Goal: Contribute content: Contribute content

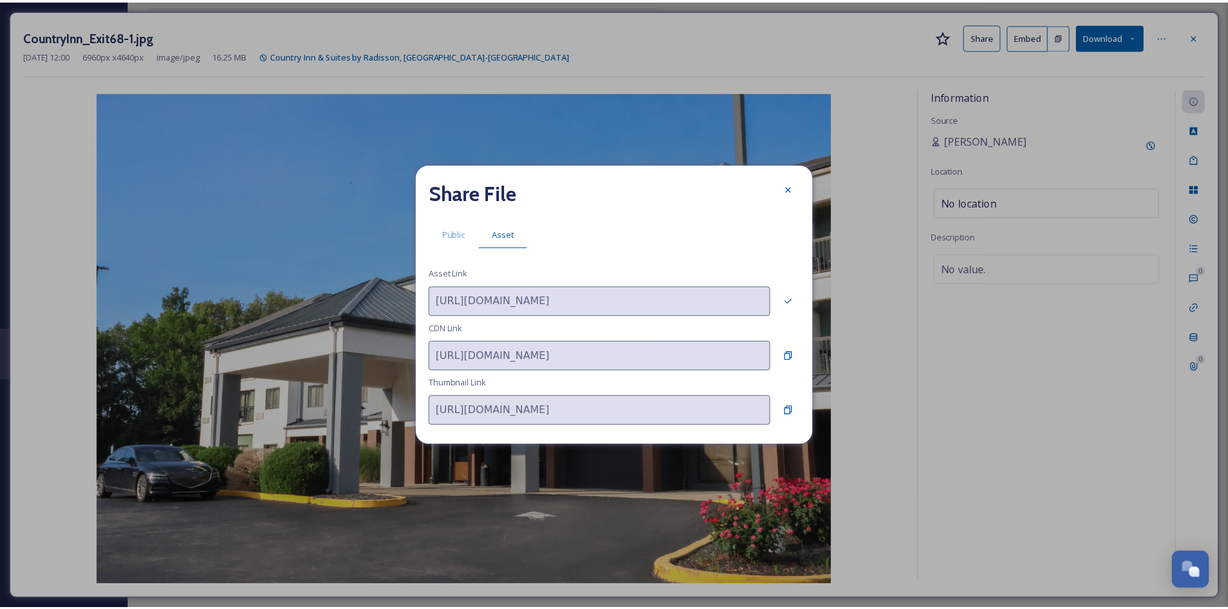
scroll to position [104, 0]
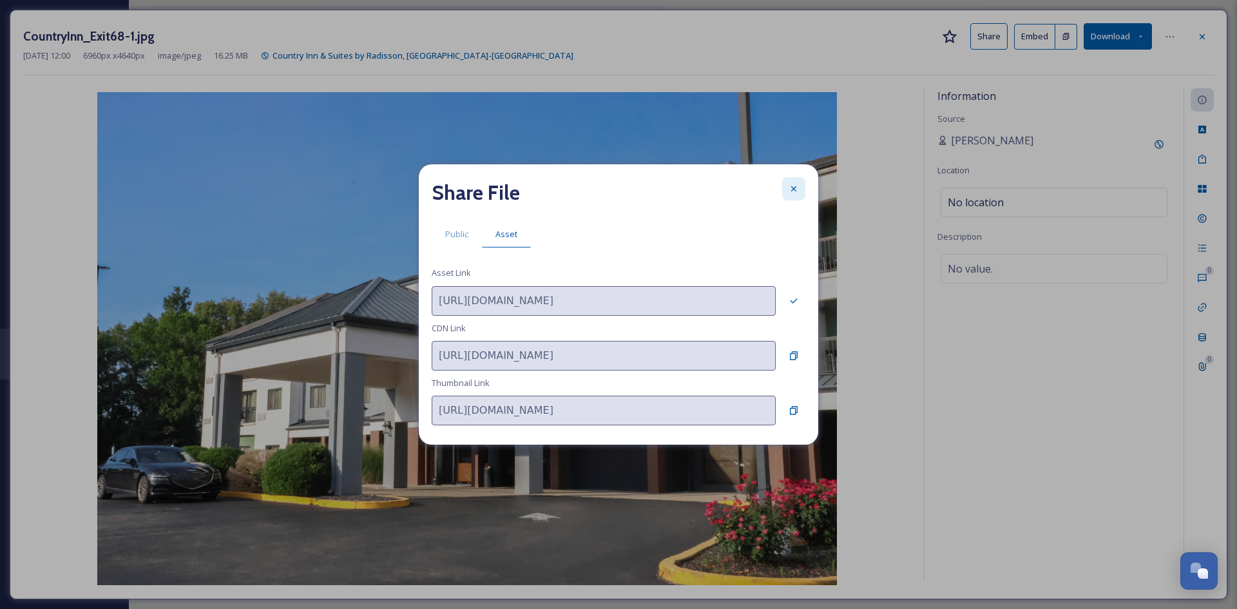
click at [793, 187] on icon at bounding box center [794, 189] width 10 height 10
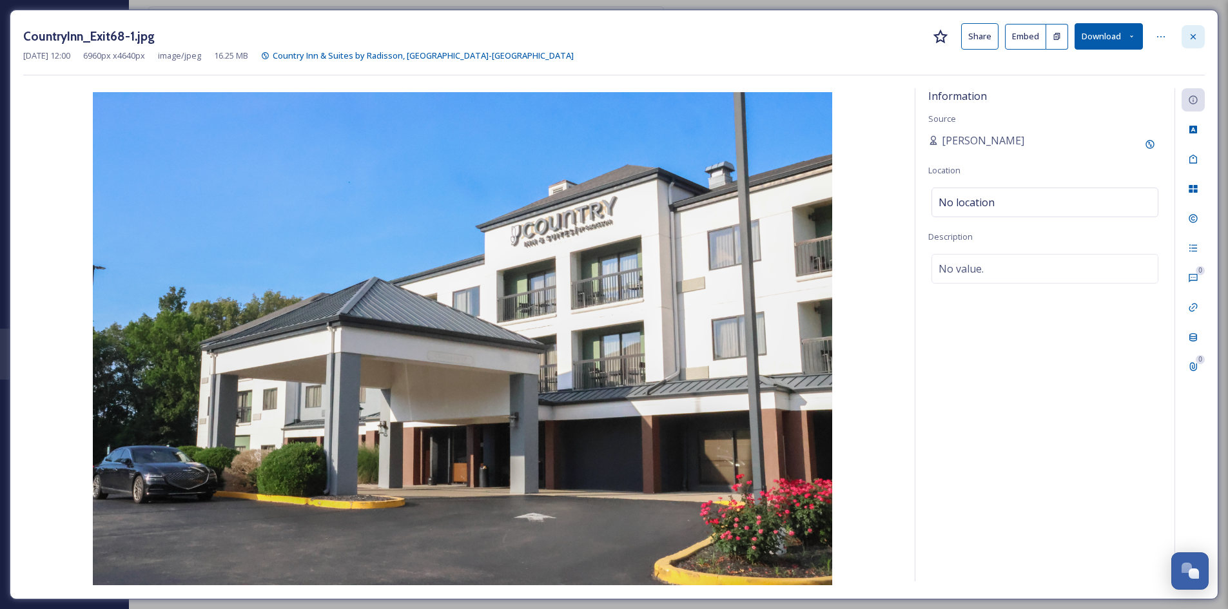
click at [1192, 33] on icon at bounding box center [1193, 37] width 10 height 10
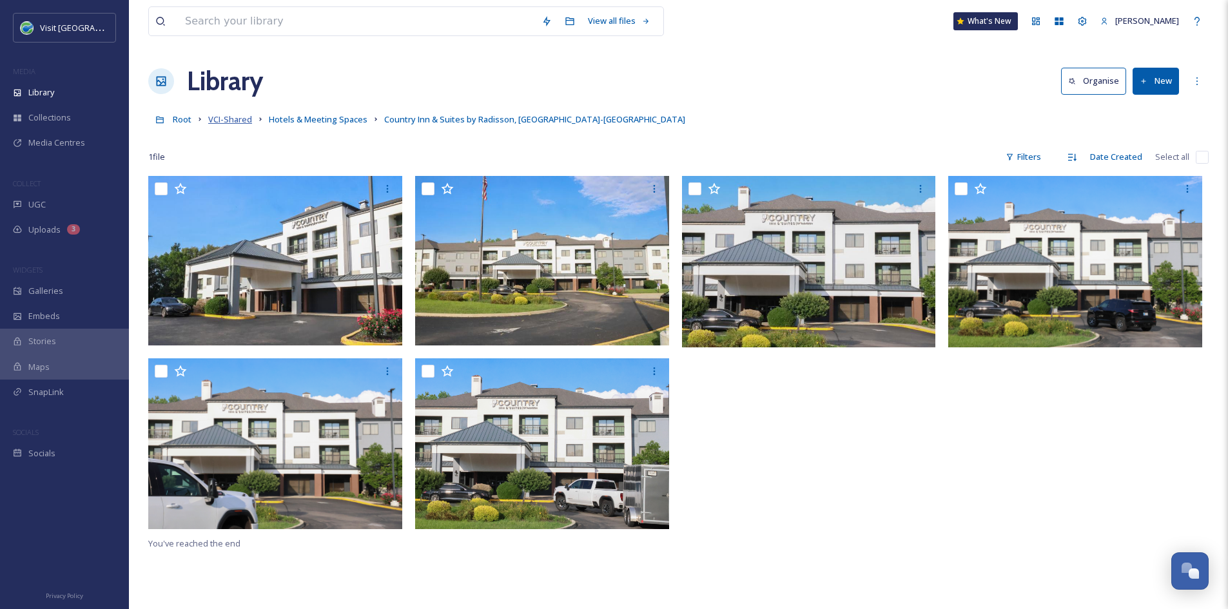
click at [236, 116] on span "VCI-Shared" at bounding box center [230, 119] width 44 height 12
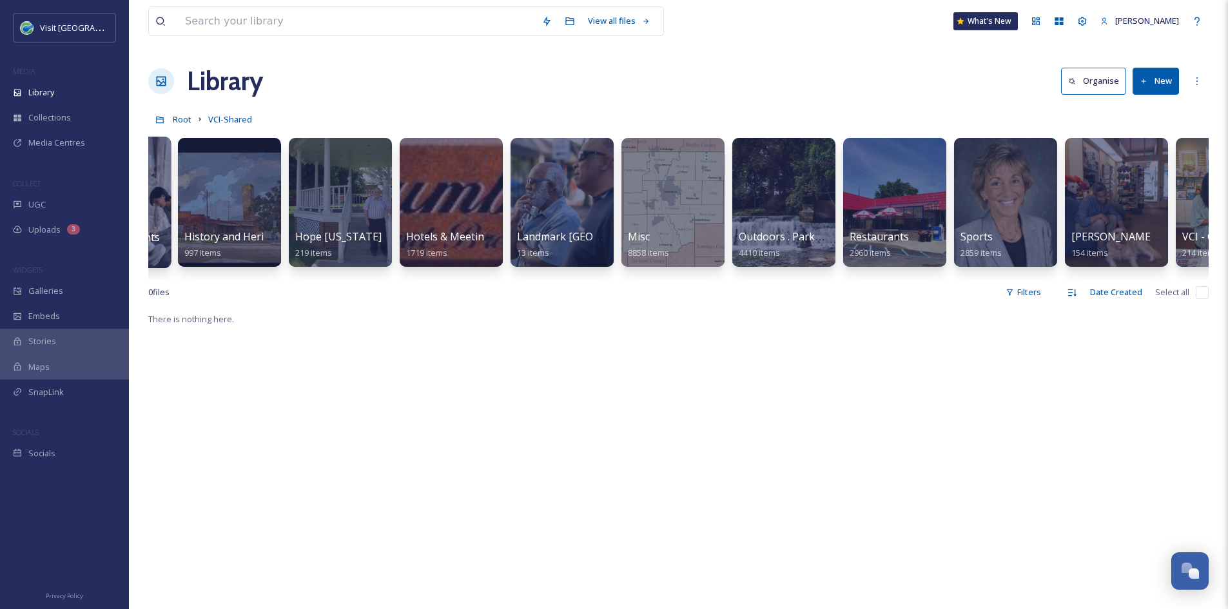
scroll to position [0, 973]
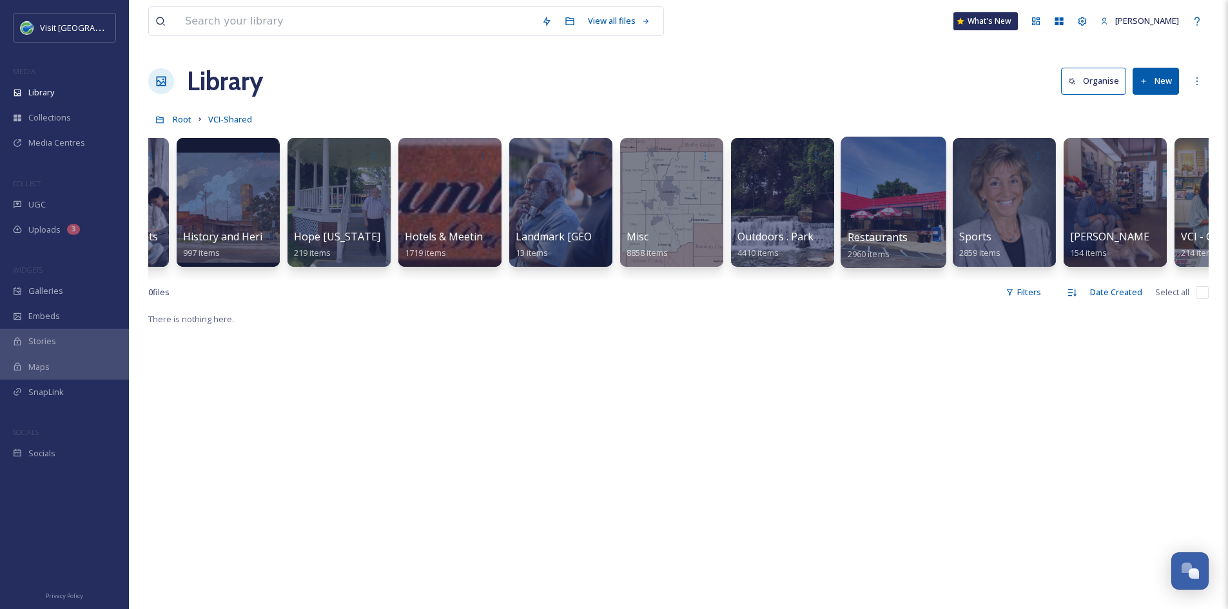
click at [932, 211] on div at bounding box center [892, 202] width 105 height 131
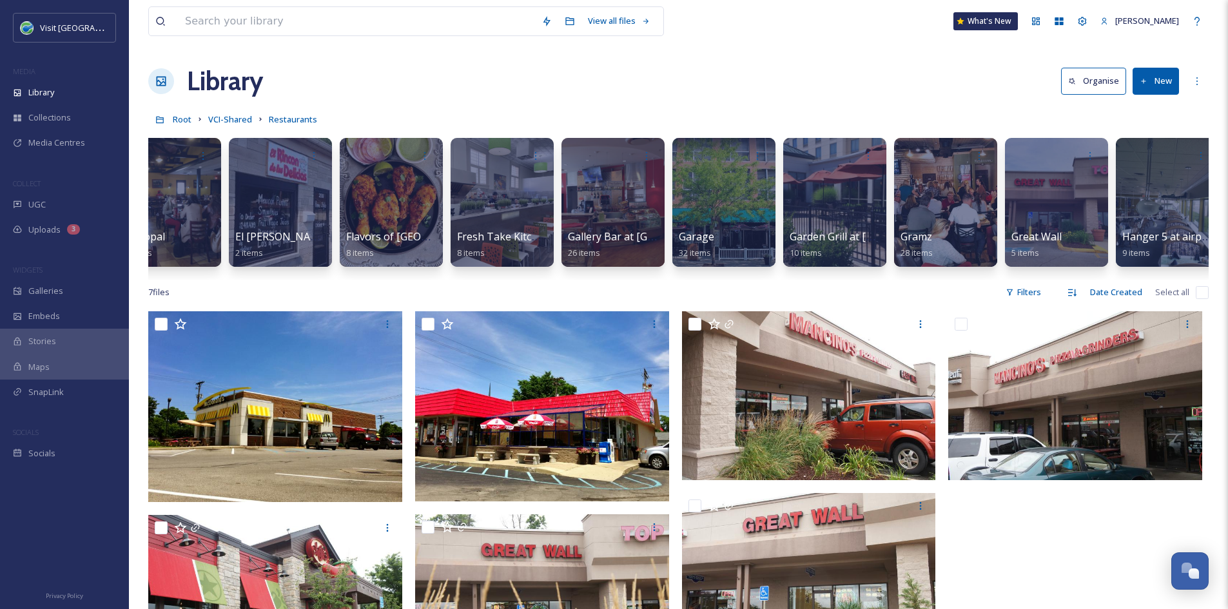
scroll to position [0, 3690]
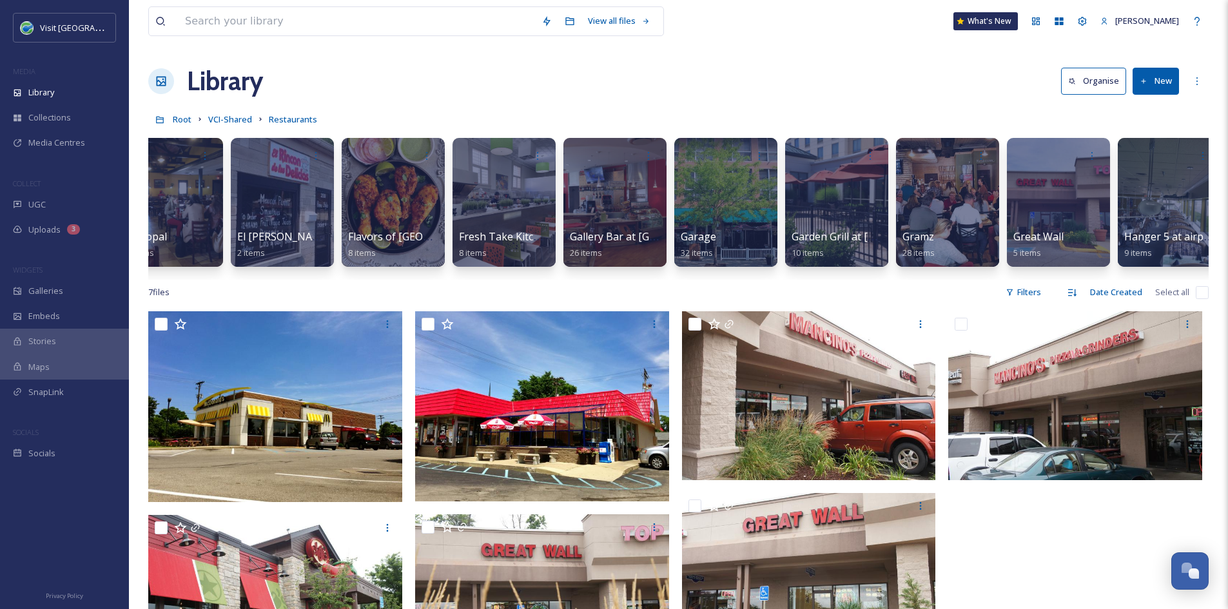
click at [1149, 85] on button "New" at bounding box center [1155, 81] width 46 height 26
click at [1137, 112] on span "File Upload" at bounding box center [1149, 111] width 43 height 12
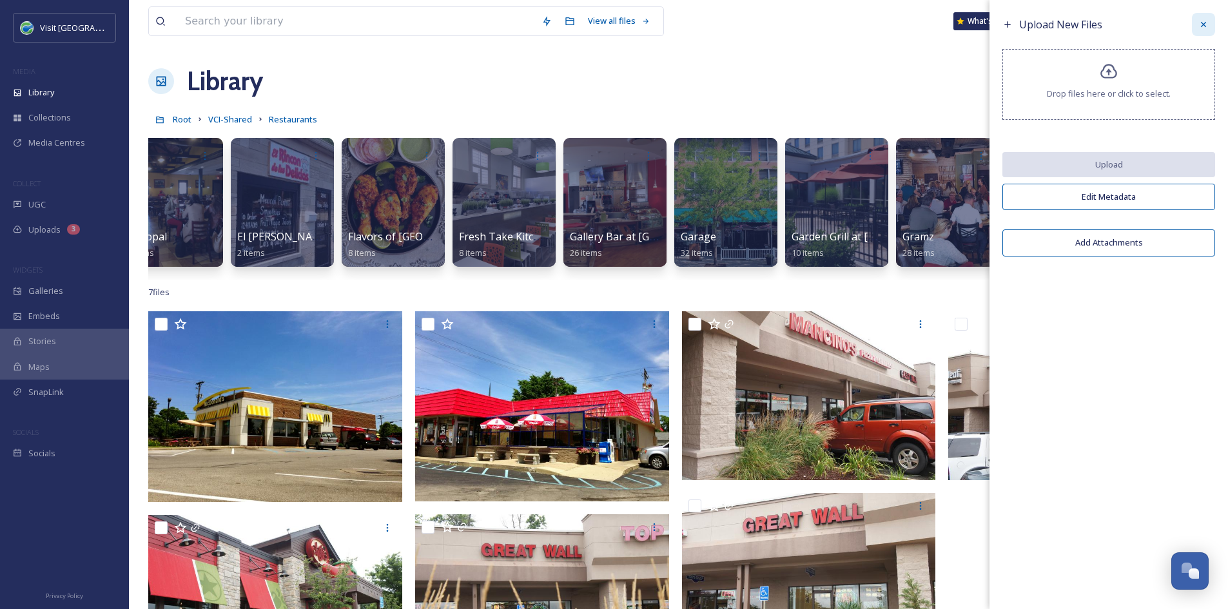
click at [1203, 27] on icon at bounding box center [1203, 24] width 10 height 10
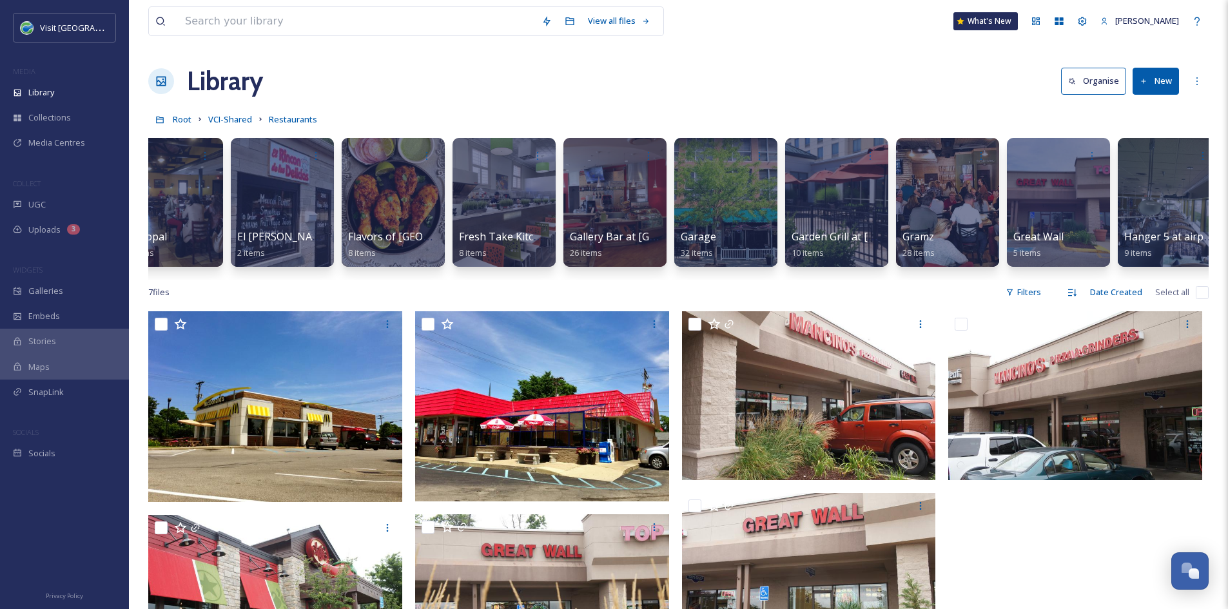
click at [1161, 88] on button "New" at bounding box center [1155, 81] width 46 height 26
click at [1151, 162] on span "Folder" at bounding box center [1140, 161] width 24 height 12
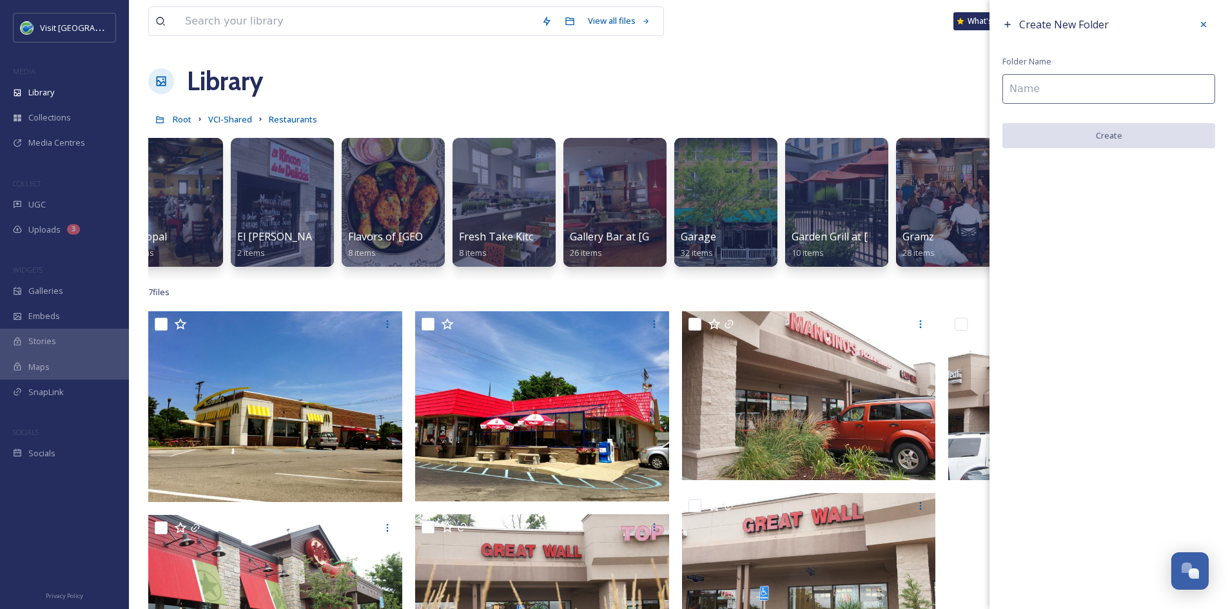
click at [1101, 91] on input at bounding box center [1108, 89] width 213 height 30
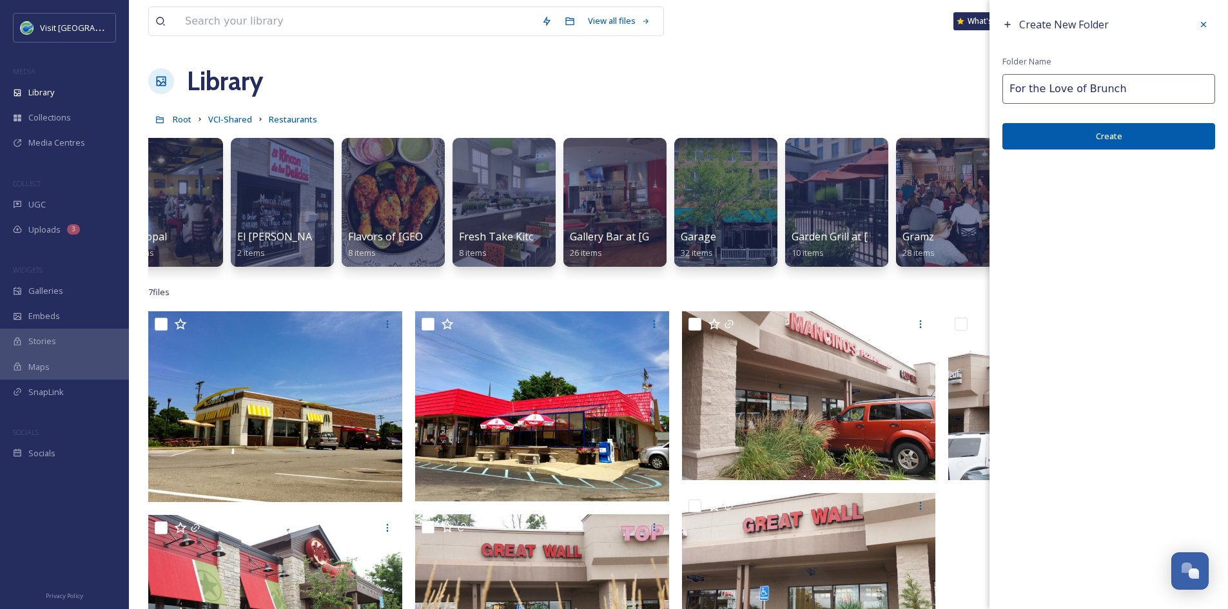
type input "For the Love of Brunch"
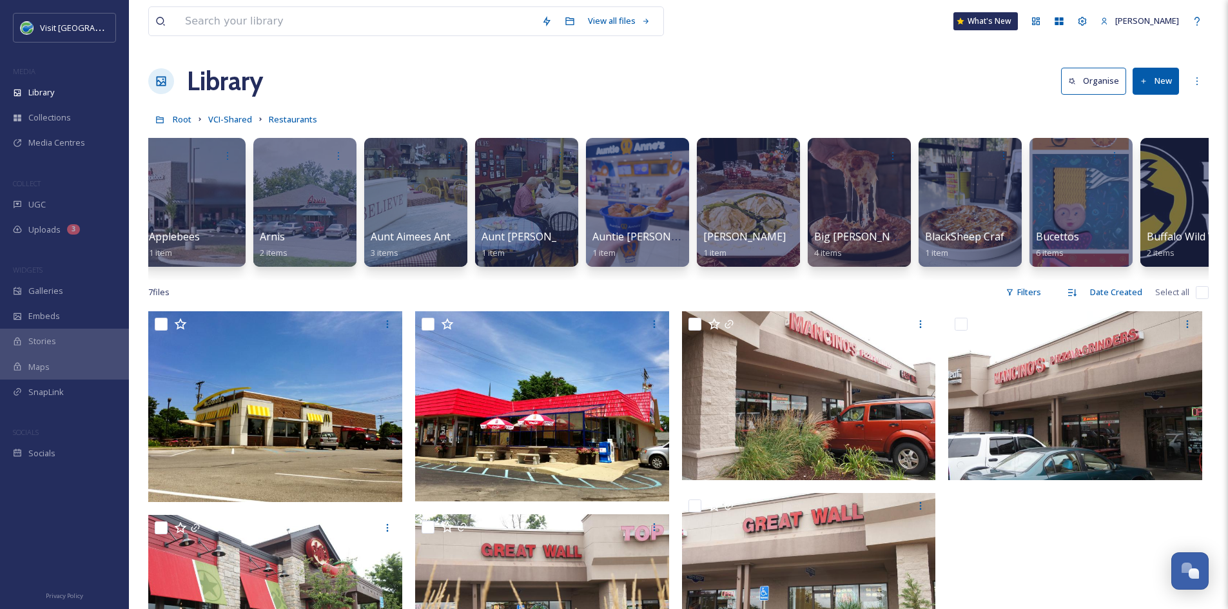
scroll to position [0, 0]
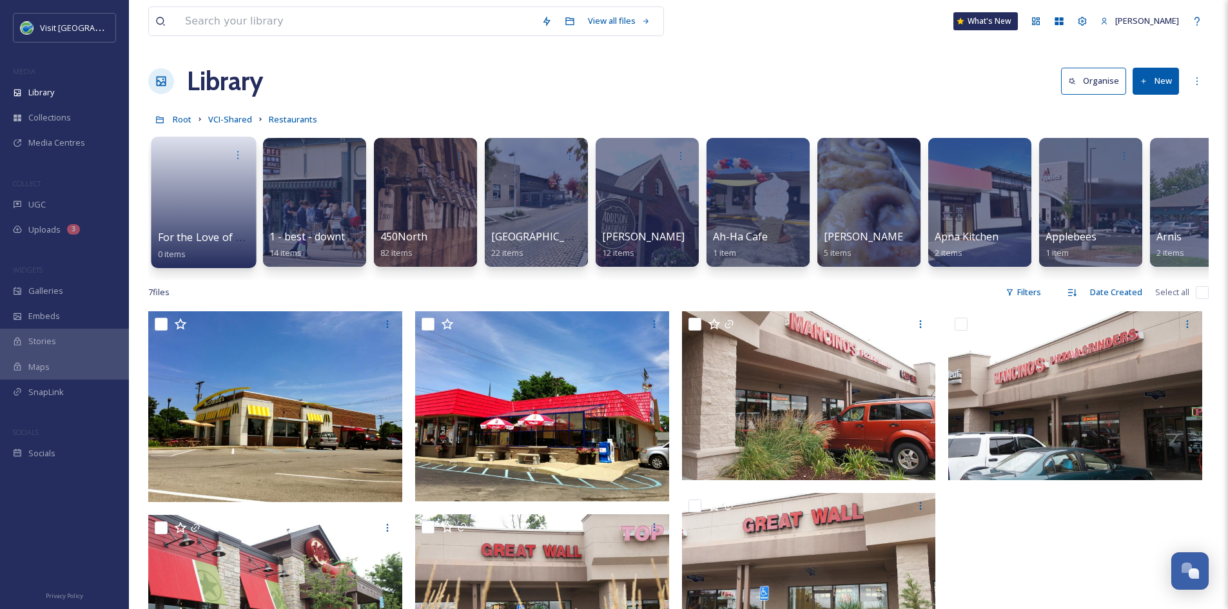
click at [215, 247] on div "For the Love of Brunch 0 items" at bounding box center [204, 245] width 92 height 32
click at [194, 206] on link at bounding box center [204, 198] width 92 height 63
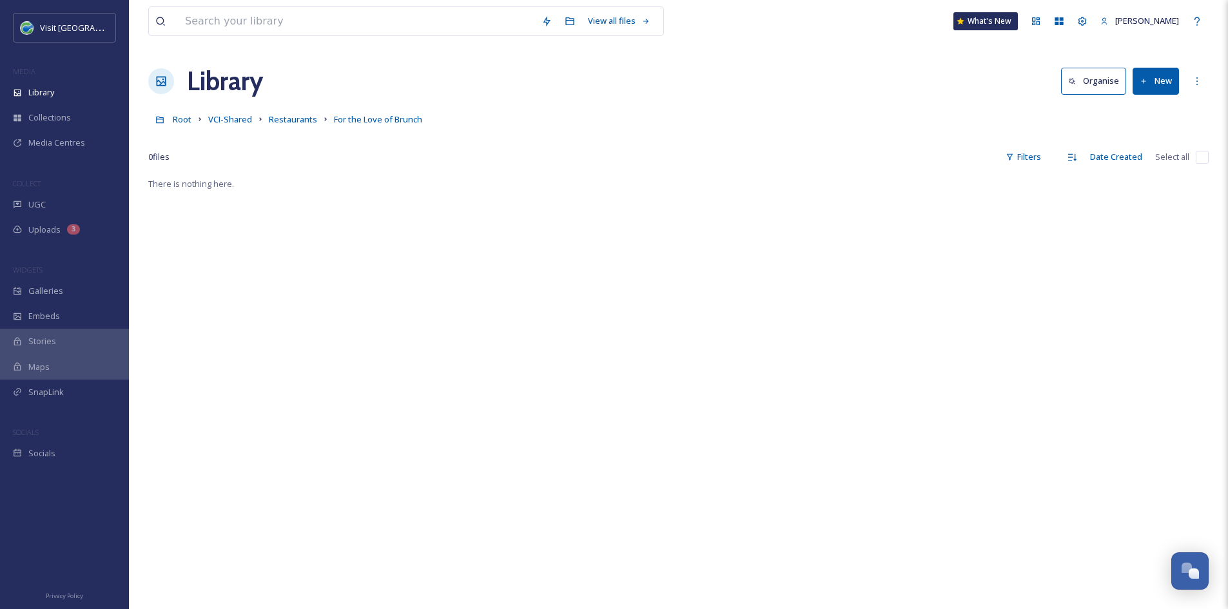
click at [1159, 81] on button "New" at bounding box center [1155, 81] width 46 height 26
click at [1155, 113] on span "File Upload" at bounding box center [1149, 111] width 43 height 12
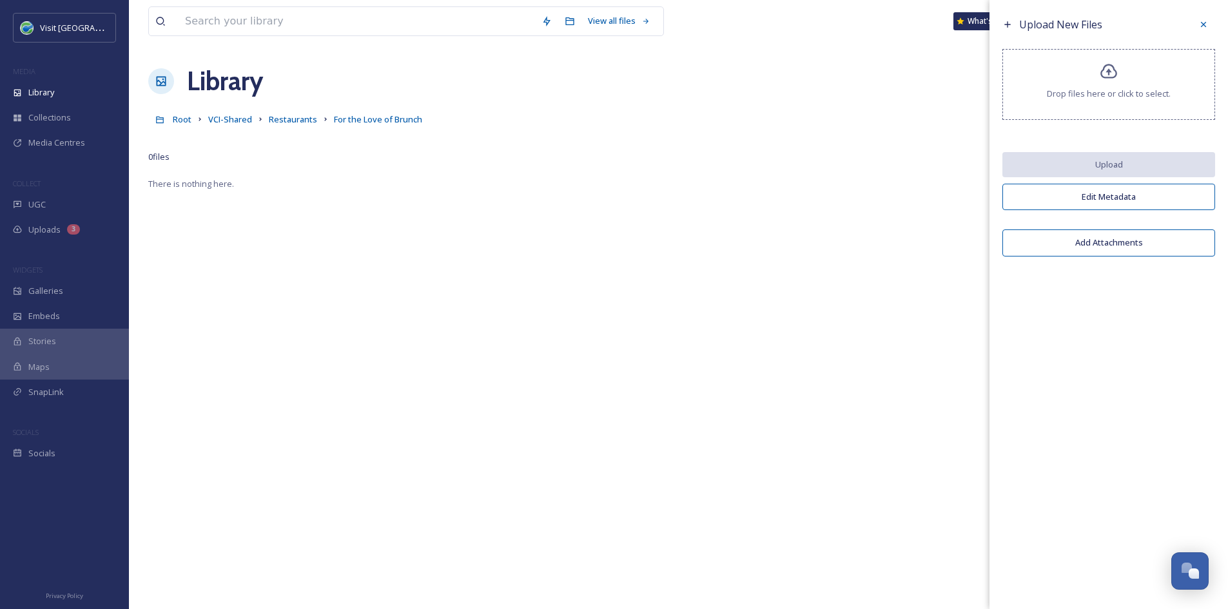
click at [1089, 85] on div "Drop files here or click to select." at bounding box center [1108, 84] width 213 height 71
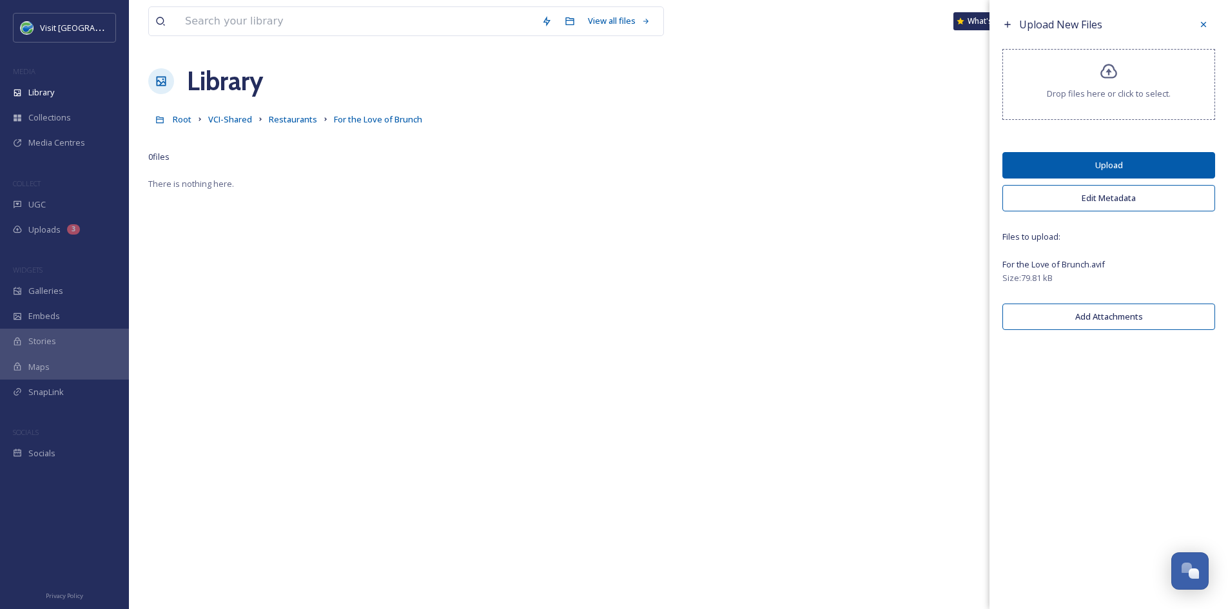
click at [1123, 167] on button "Upload" at bounding box center [1108, 165] width 213 height 26
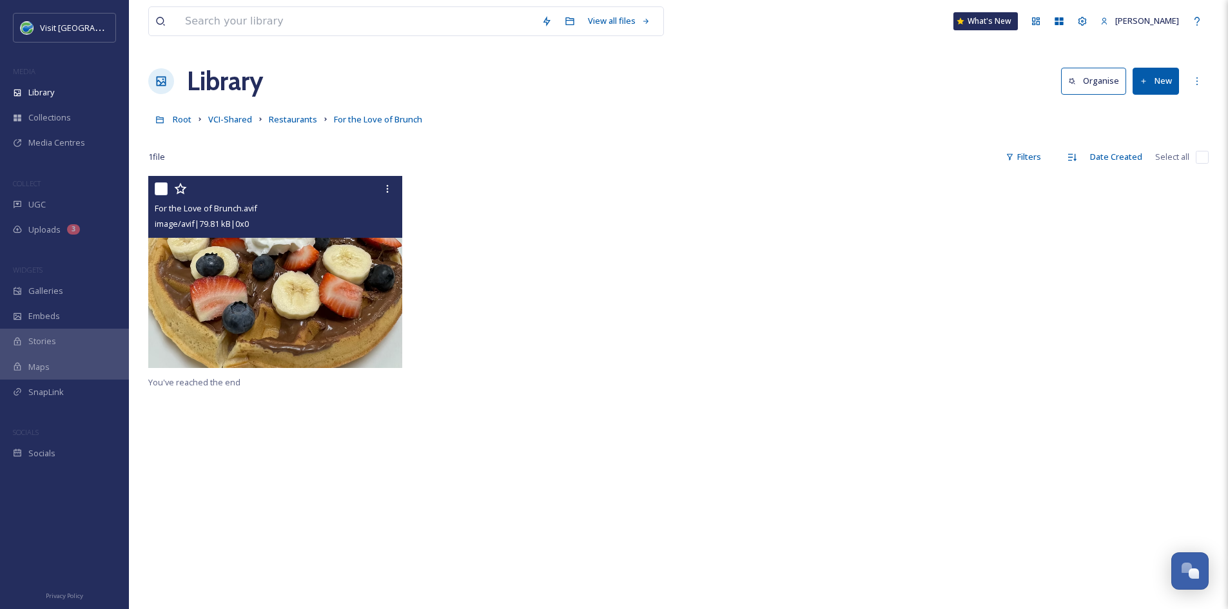
click at [372, 234] on div "For the Love of Brunch.avif image/avif | 79.81 kB | 0 x 0" at bounding box center [275, 207] width 254 height 62
click at [336, 311] on img at bounding box center [275, 272] width 254 height 192
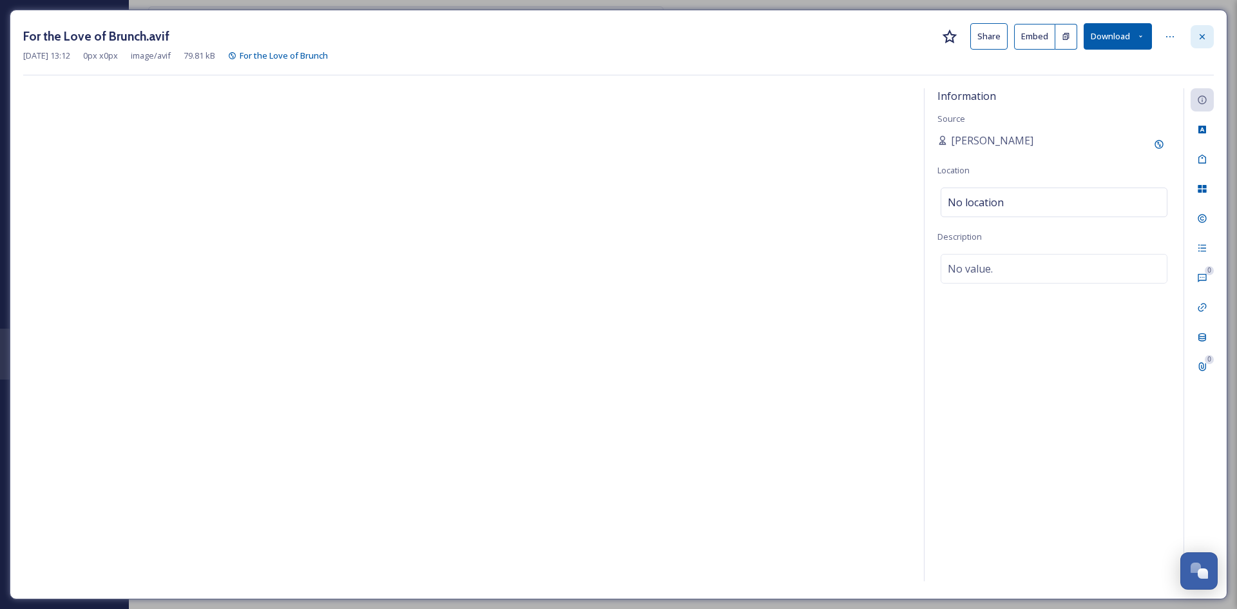
click at [1206, 28] on div at bounding box center [1202, 36] width 23 height 23
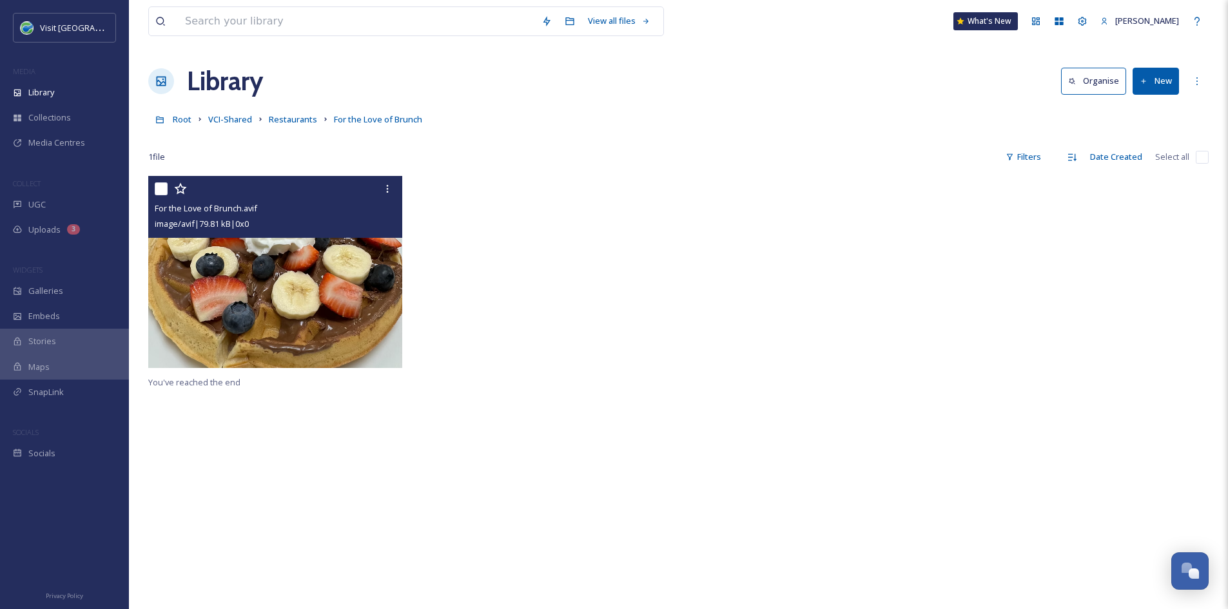
click at [601, 407] on div "For the Love of Brunch.avif image/avif | 79.81 kB | 0 x 0 You've reached the end" at bounding box center [678, 480] width 1060 height 609
click at [286, 305] on img at bounding box center [275, 272] width 254 height 192
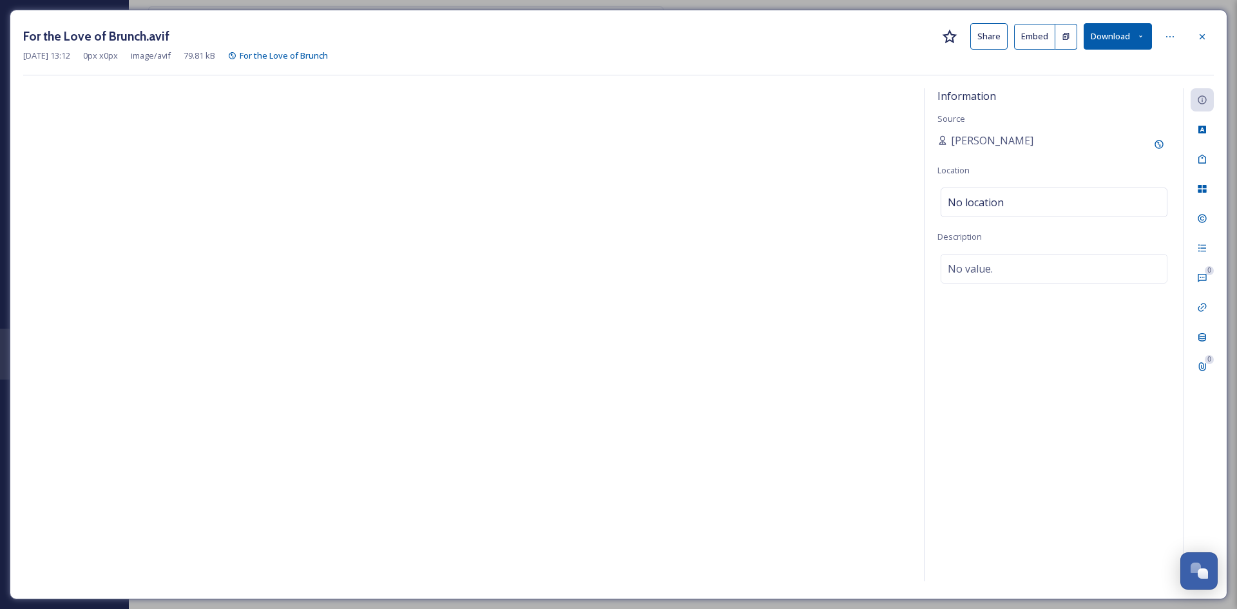
click at [1002, 39] on button "Share" at bounding box center [989, 36] width 37 height 26
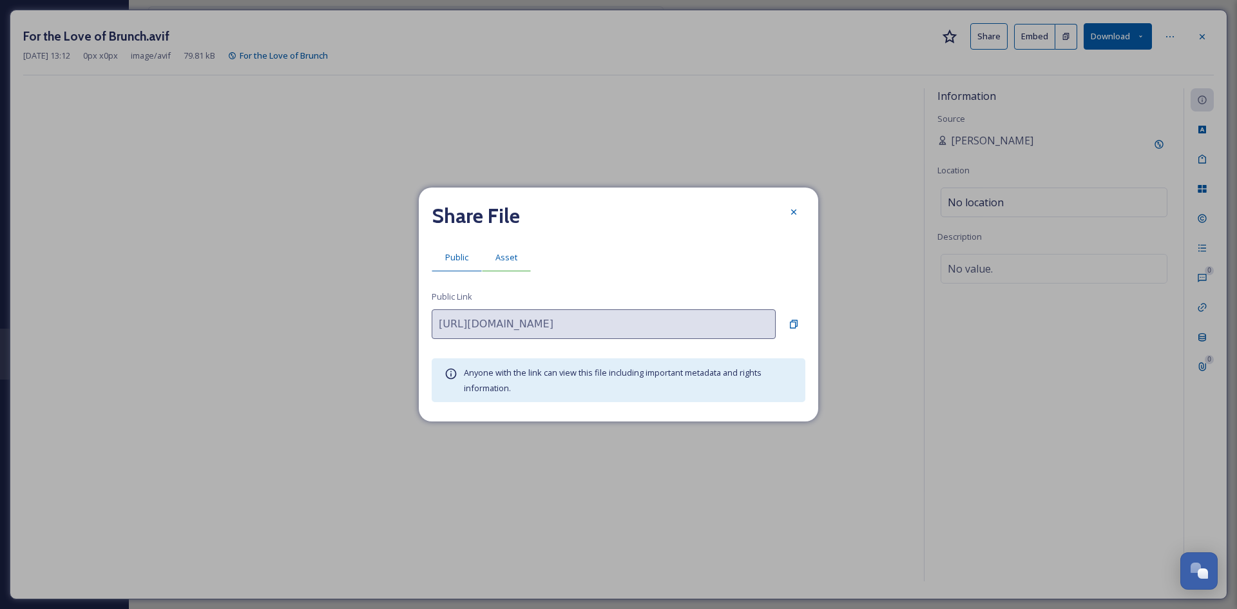
click at [507, 258] on span "Asset" at bounding box center [507, 257] width 22 height 12
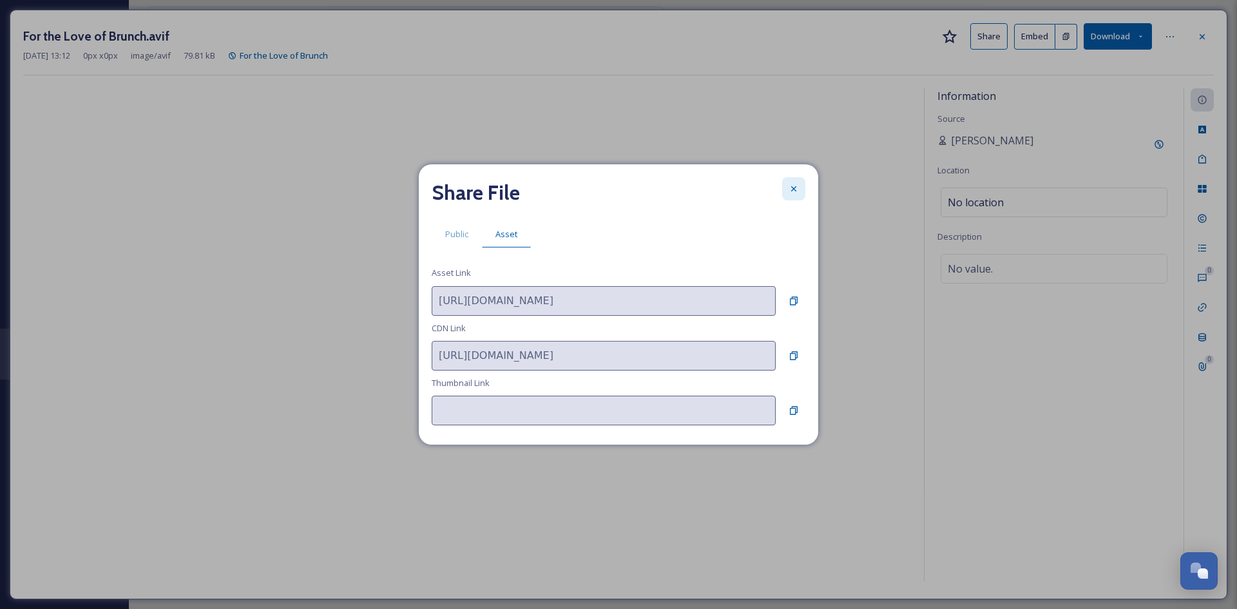
click at [796, 188] on icon at bounding box center [794, 189] width 10 height 10
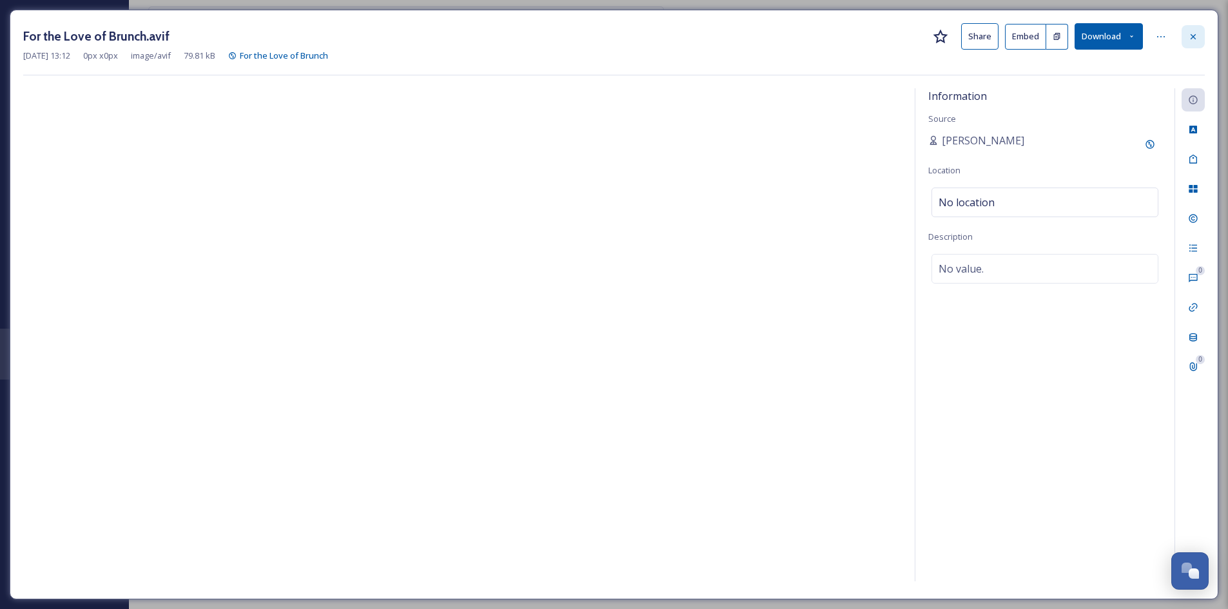
click at [1193, 34] on icon at bounding box center [1193, 37] width 10 height 10
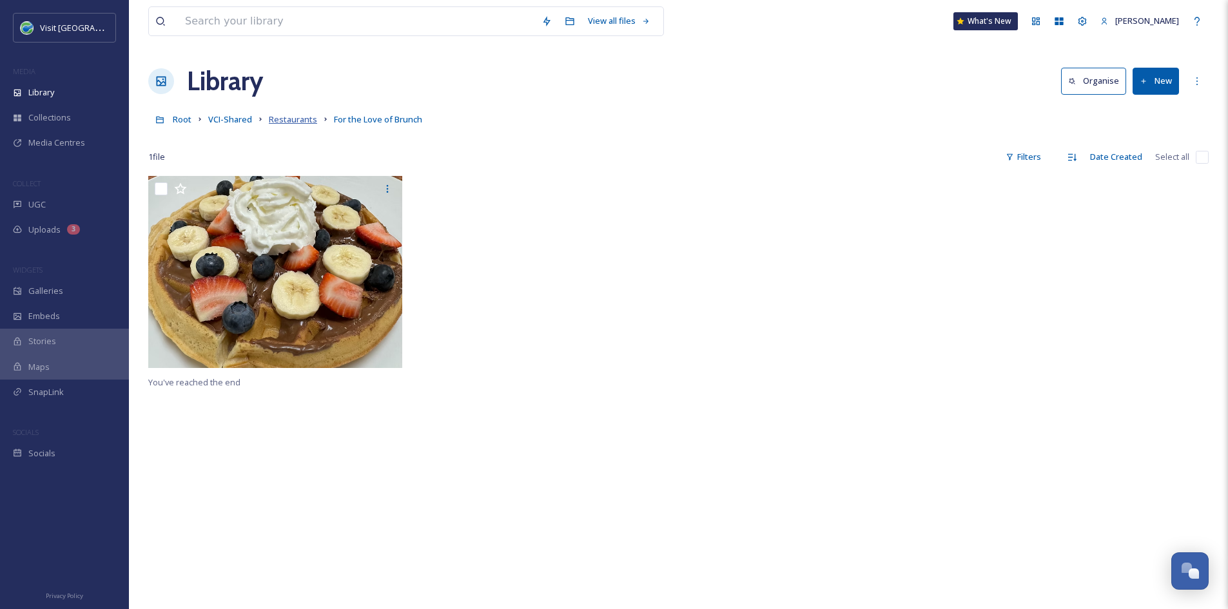
click at [284, 120] on span "Restaurants" at bounding box center [293, 119] width 48 height 12
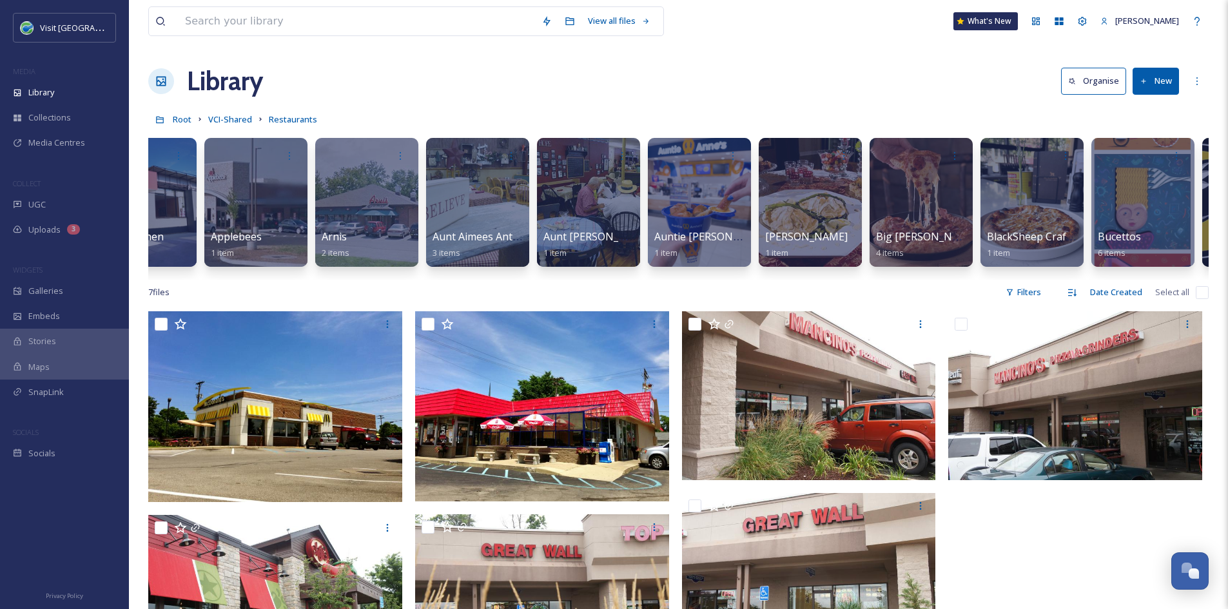
scroll to position [0, 724]
click at [273, 24] on input at bounding box center [357, 21] width 356 height 28
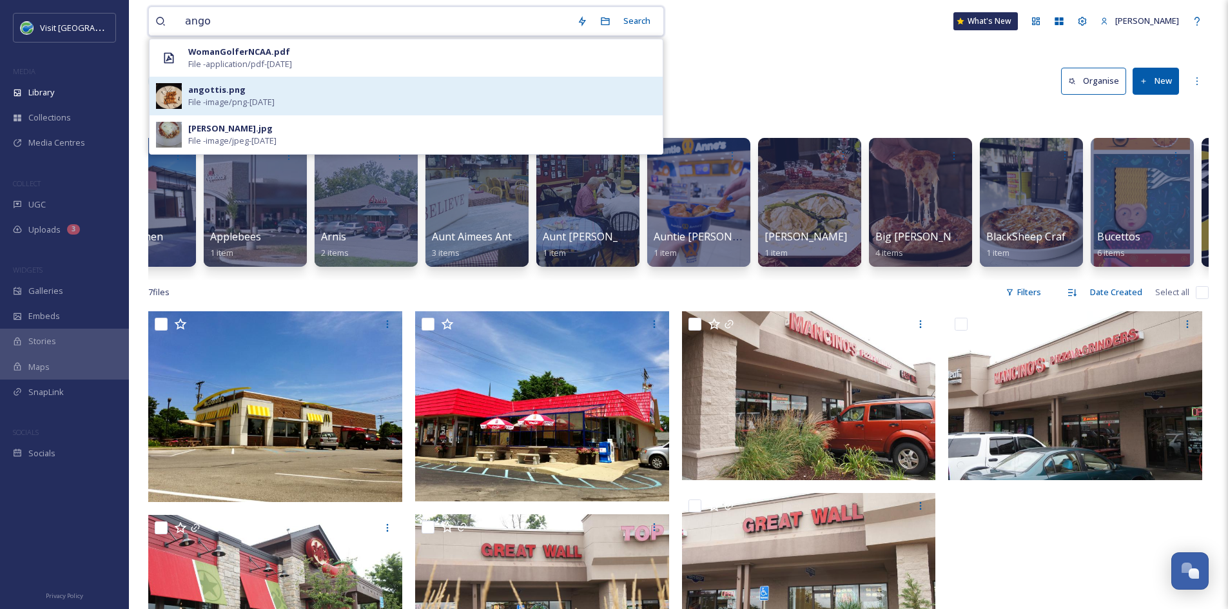
type input "ango"
click at [251, 91] on div "angottis.png File - image/png - Sep 09 2025" at bounding box center [422, 96] width 468 height 24
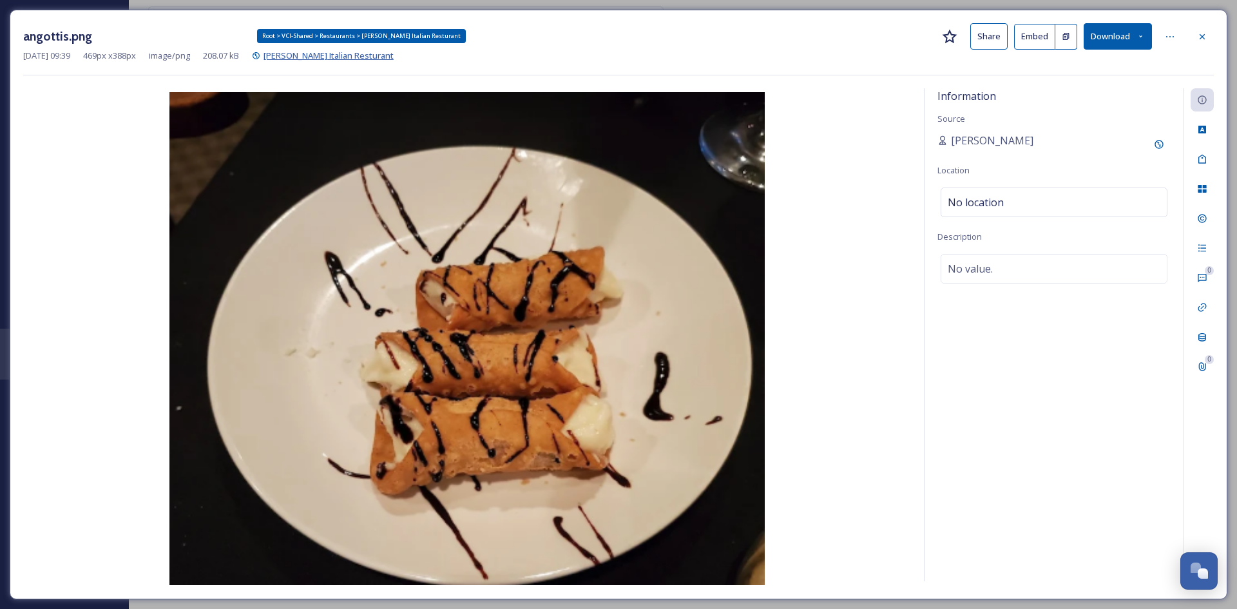
click at [332, 58] on span "[PERSON_NAME] Italian Resturant" at bounding box center [329, 56] width 130 height 12
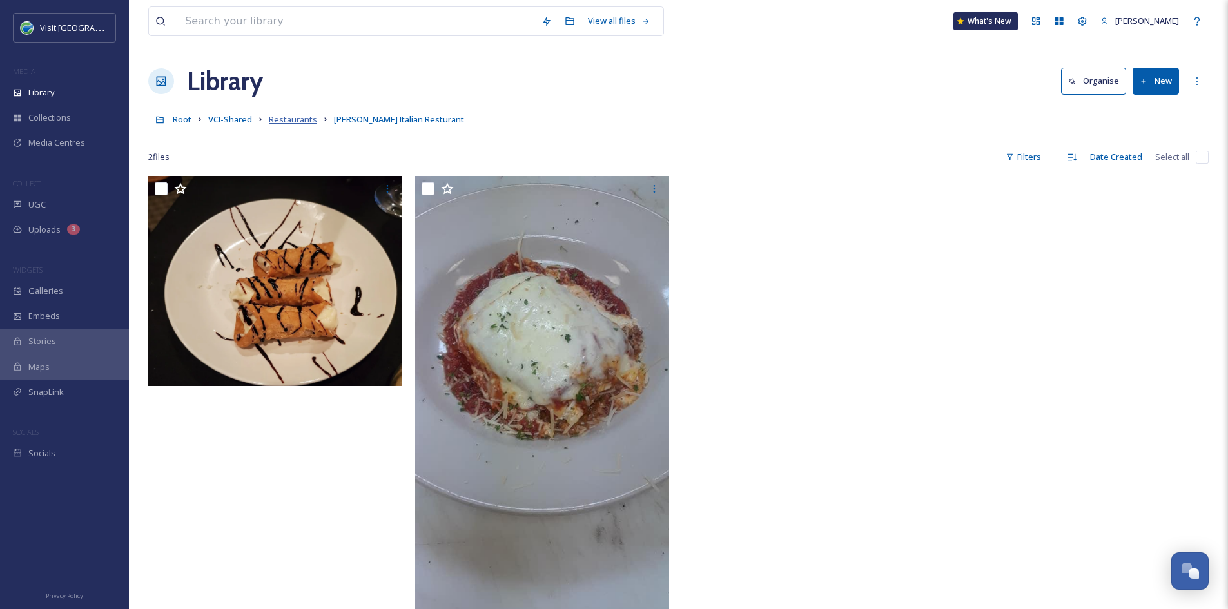
click at [283, 119] on span "Restaurants" at bounding box center [293, 119] width 48 height 12
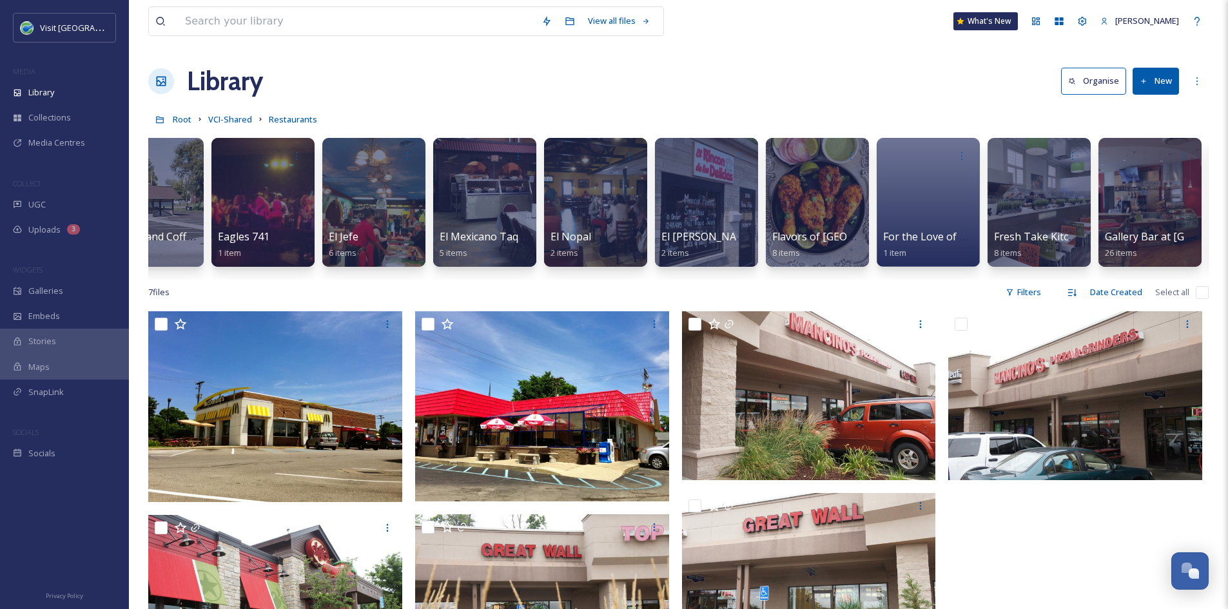
scroll to position [0, 3267]
click at [903, 233] on span "For the Love of Brunch" at bounding box center [938, 237] width 113 height 14
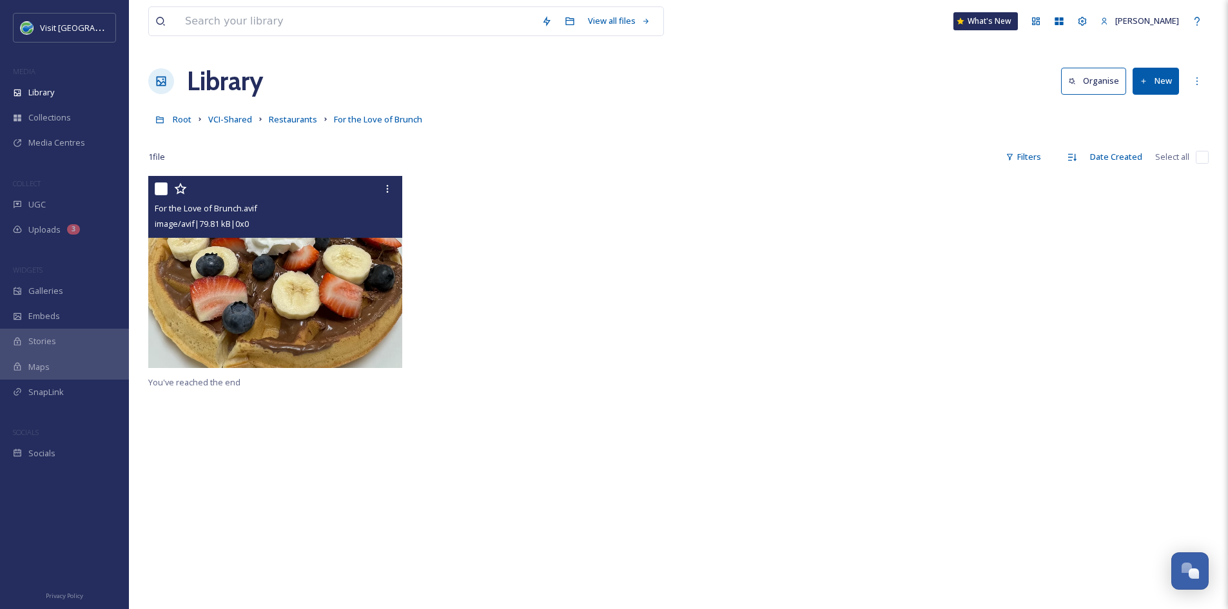
click at [331, 286] on img at bounding box center [275, 272] width 254 height 192
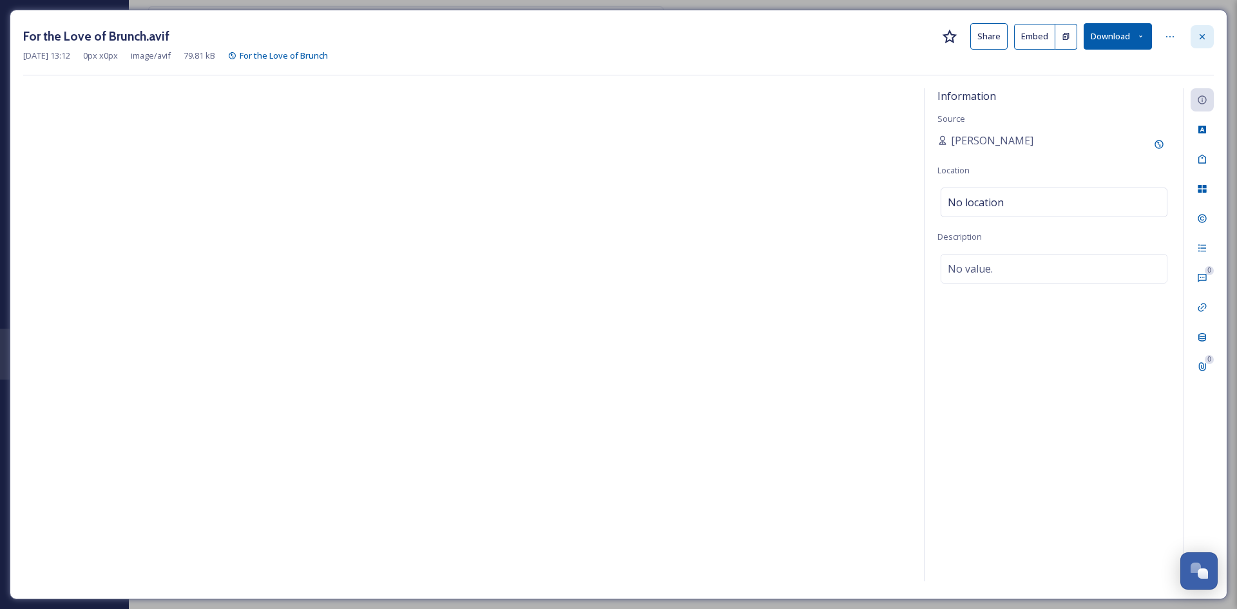
click at [1204, 42] on div at bounding box center [1202, 36] width 23 height 23
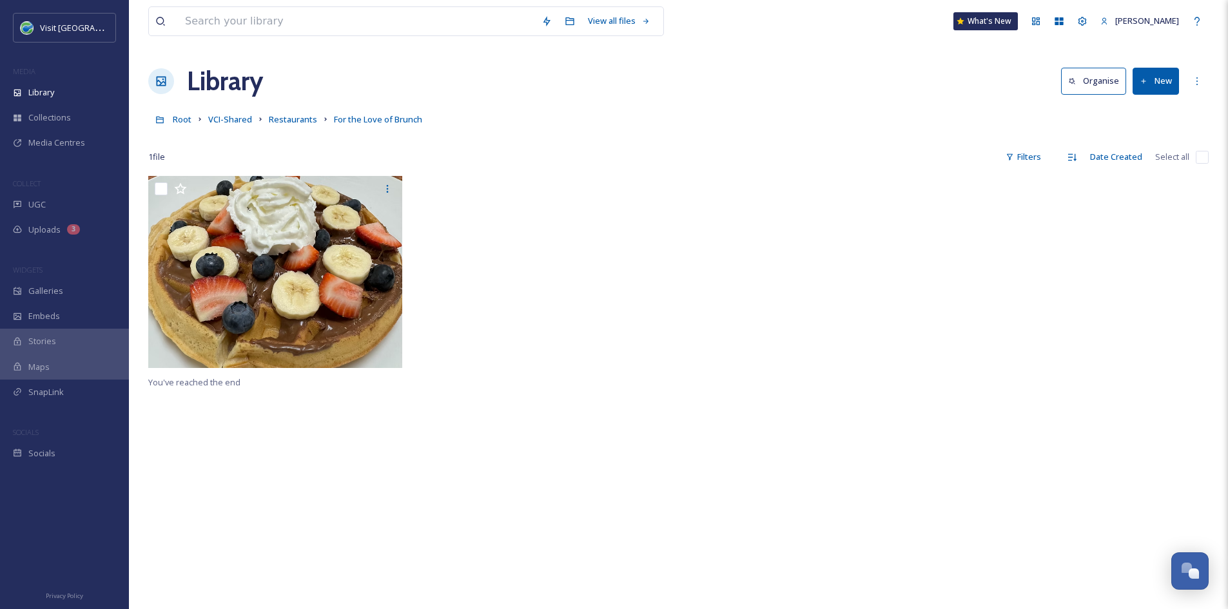
click at [1149, 69] on button "New" at bounding box center [1155, 81] width 46 height 26
click at [1149, 111] on span "File Upload" at bounding box center [1149, 111] width 43 height 12
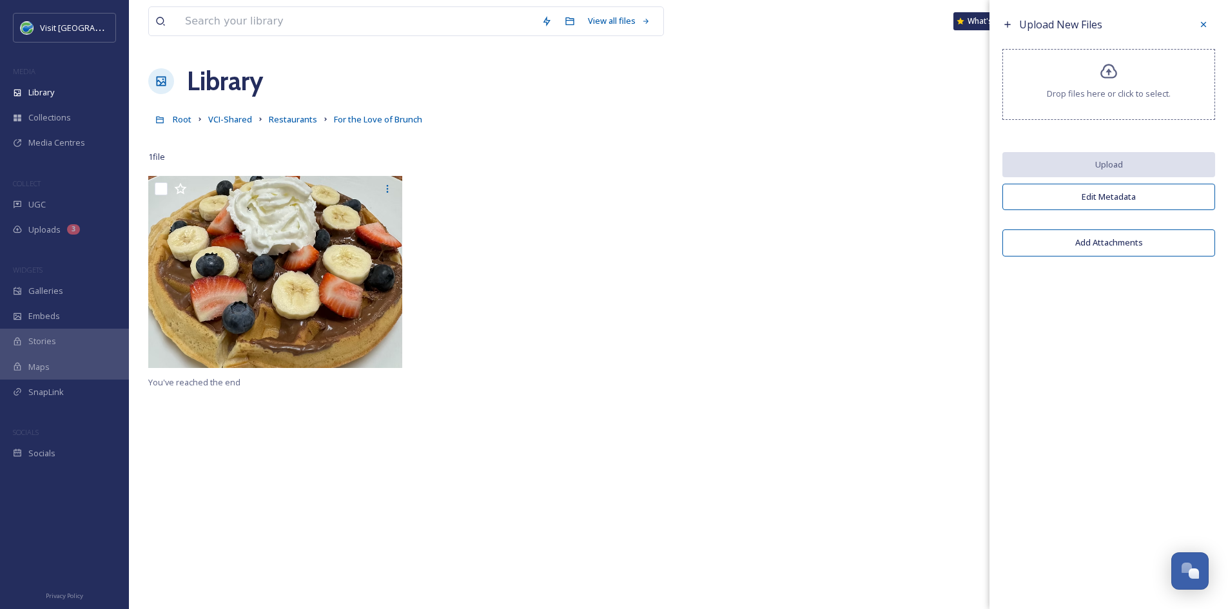
click at [1113, 67] on icon at bounding box center [1108, 71] width 17 height 15
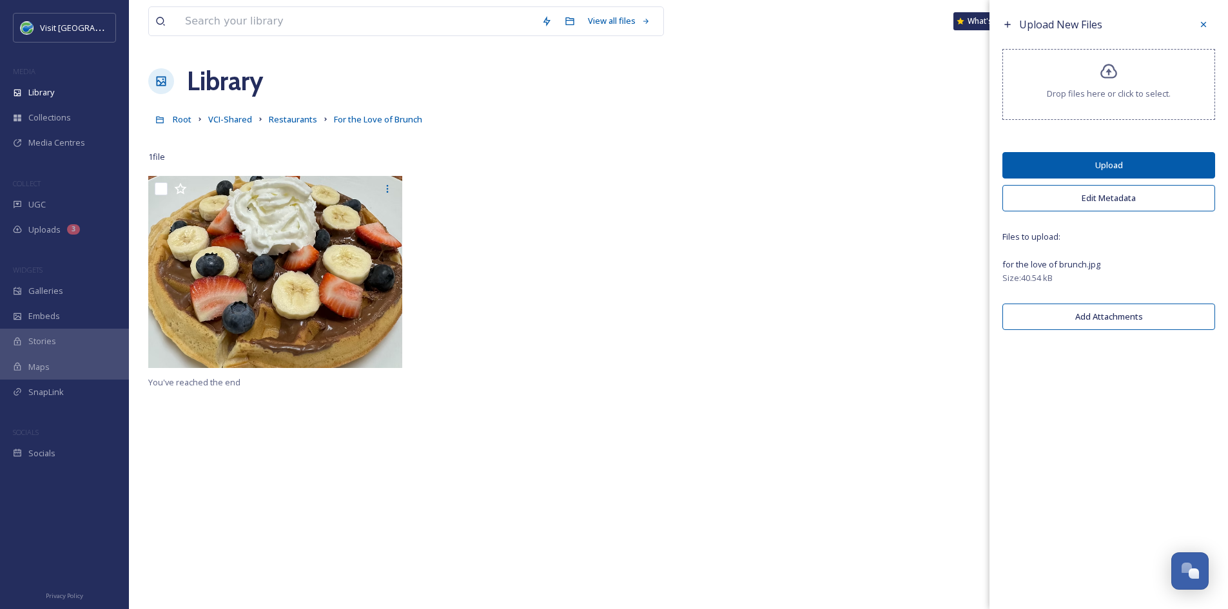
click at [1036, 167] on button "Upload" at bounding box center [1108, 165] width 213 height 26
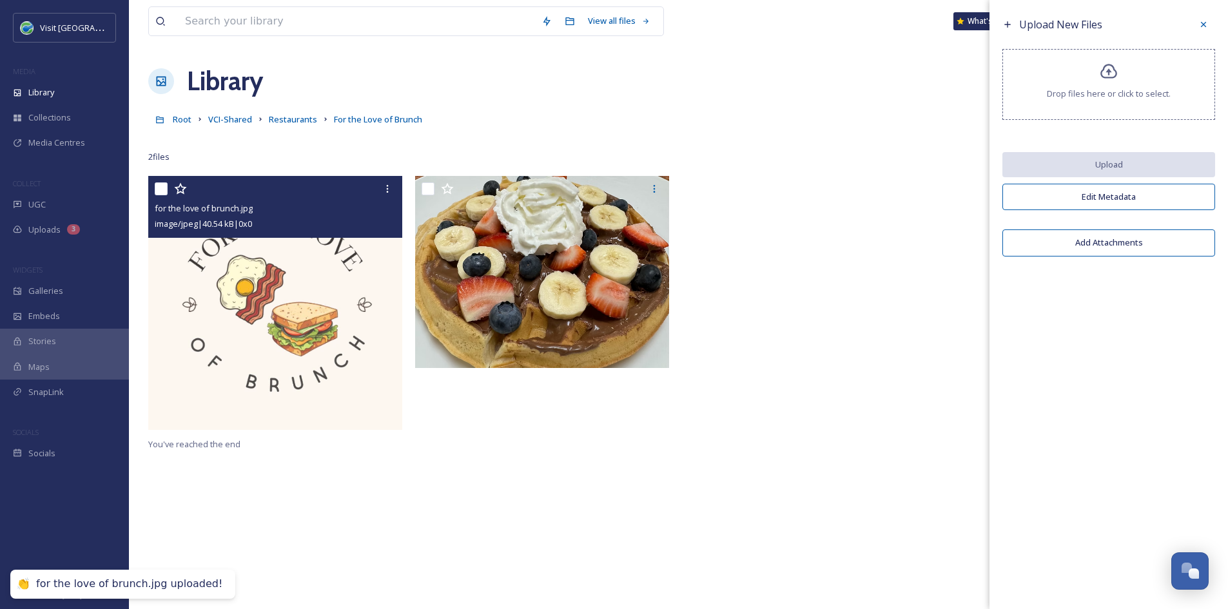
click at [237, 281] on img at bounding box center [275, 303] width 254 height 254
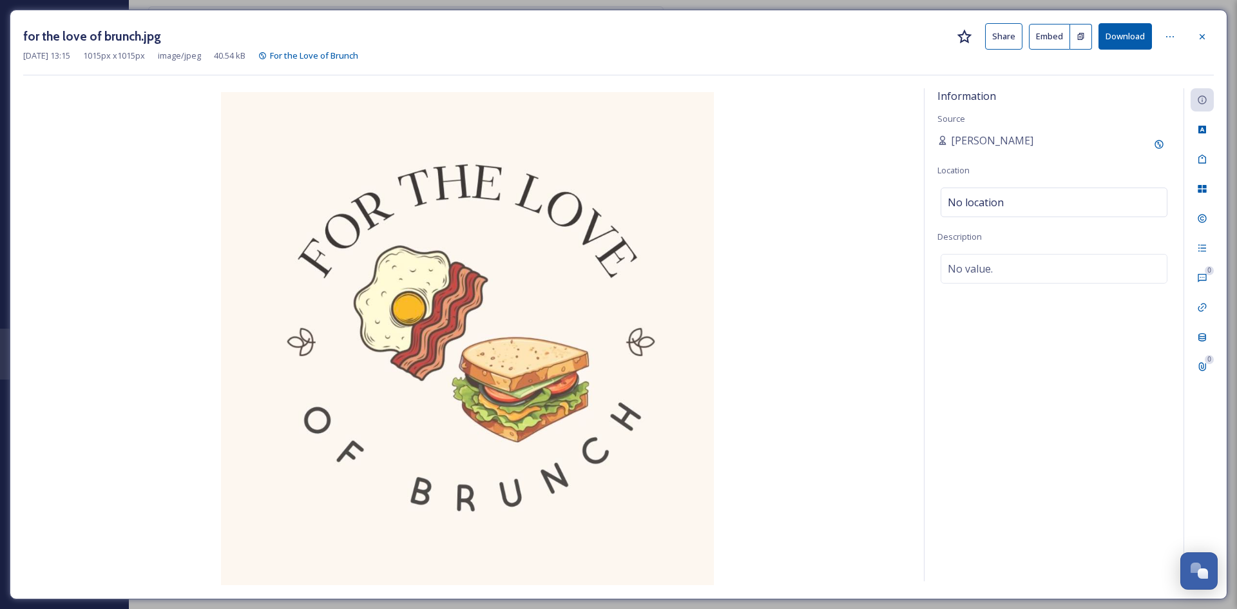
click at [1014, 32] on button "Share" at bounding box center [1003, 36] width 37 height 26
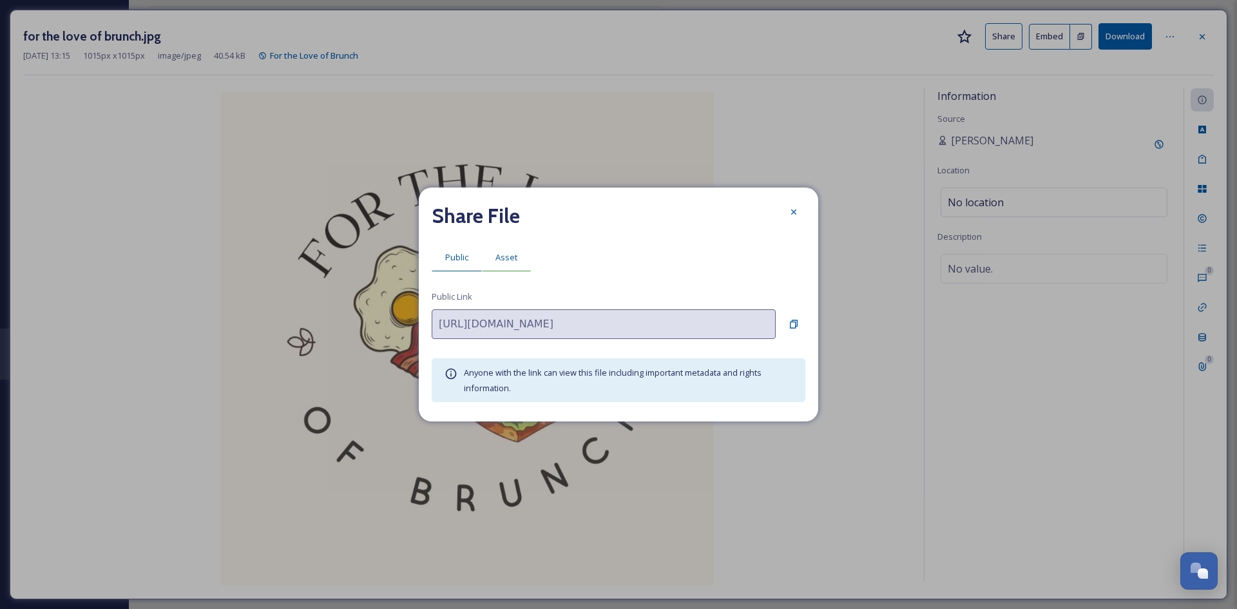
click at [517, 256] on div "Asset" at bounding box center [506, 257] width 49 height 26
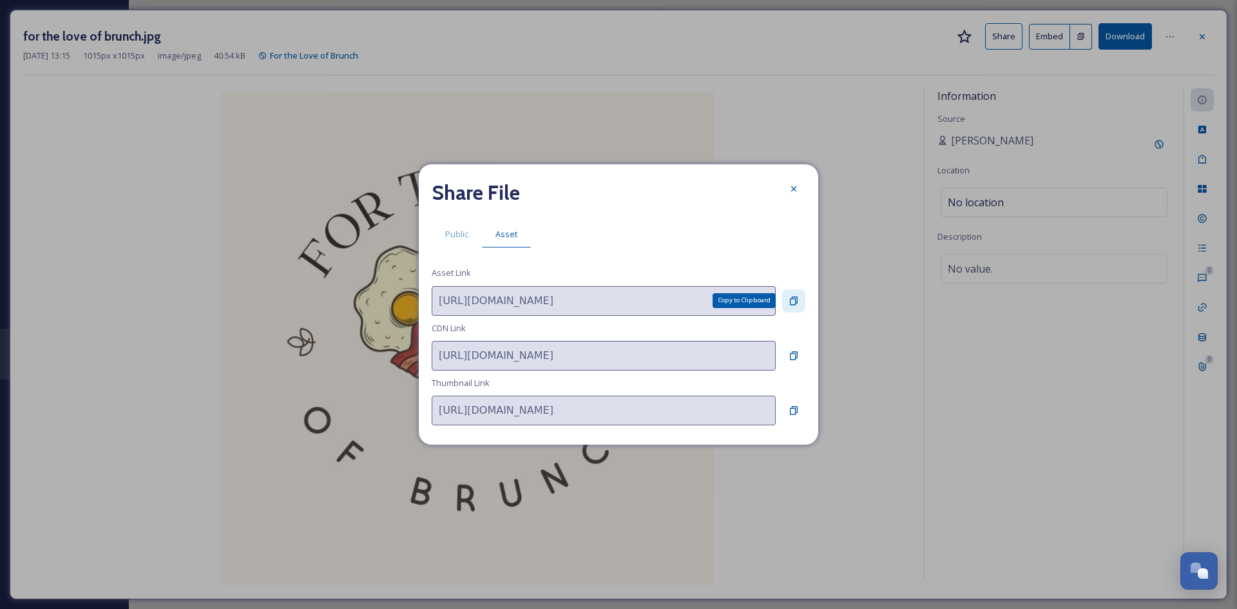
click at [793, 296] on icon at bounding box center [794, 301] width 10 height 10
click at [791, 186] on icon at bounding box center [794, 189] width 10 height 10
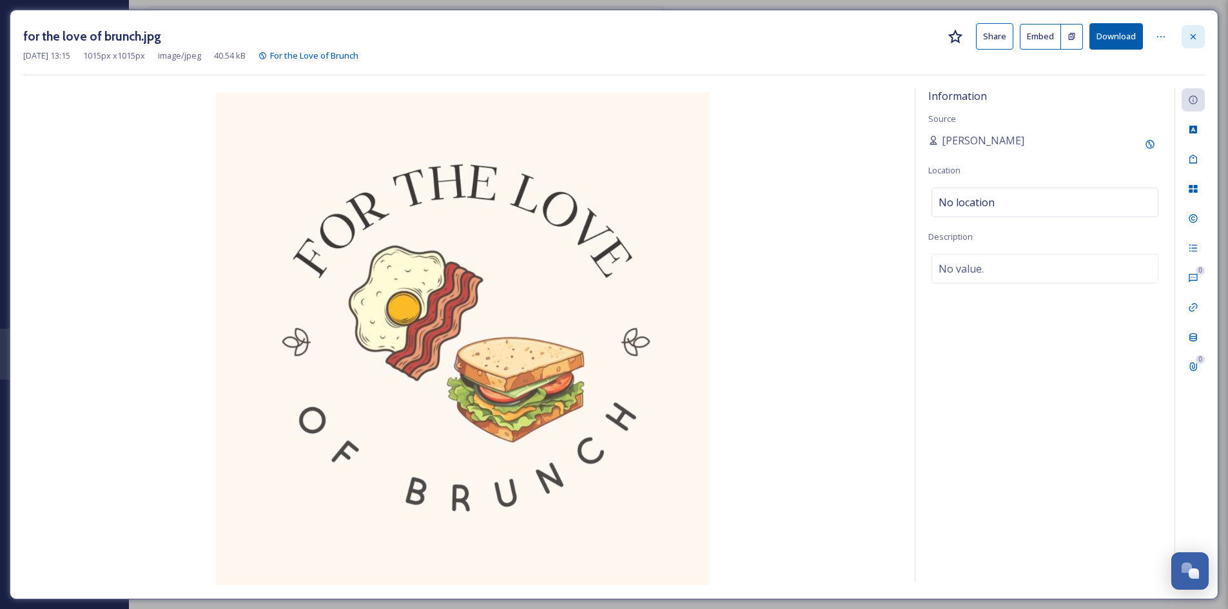
click at [1189, 38] on icon at bounding box center [1193, 37] width 10 height 10
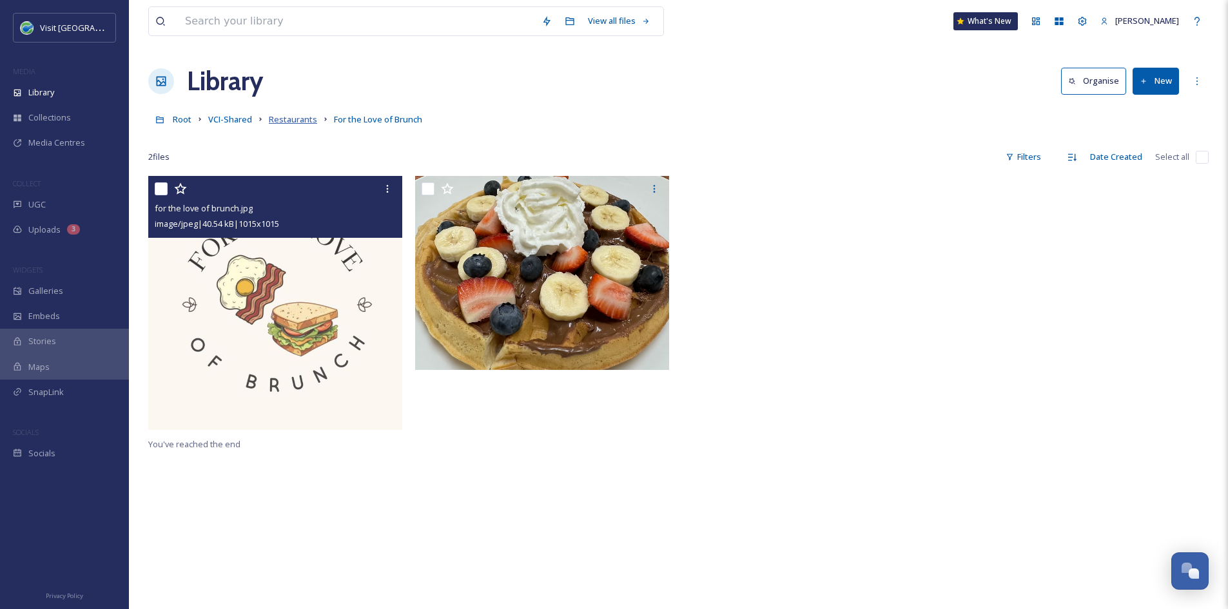
click at [278, 120] on span "Restaurants" at bounding box center [293, 119] width 48 height 12
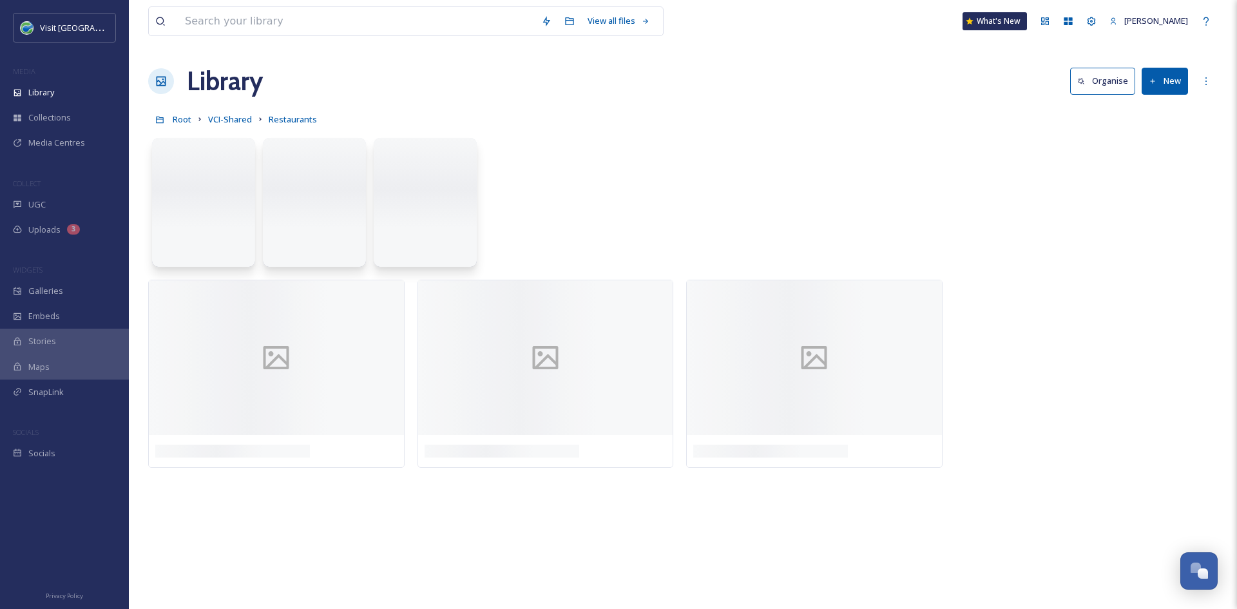
click at [1146, 81] on button "New" at bounding box center [1165, 81] width 46 height 26
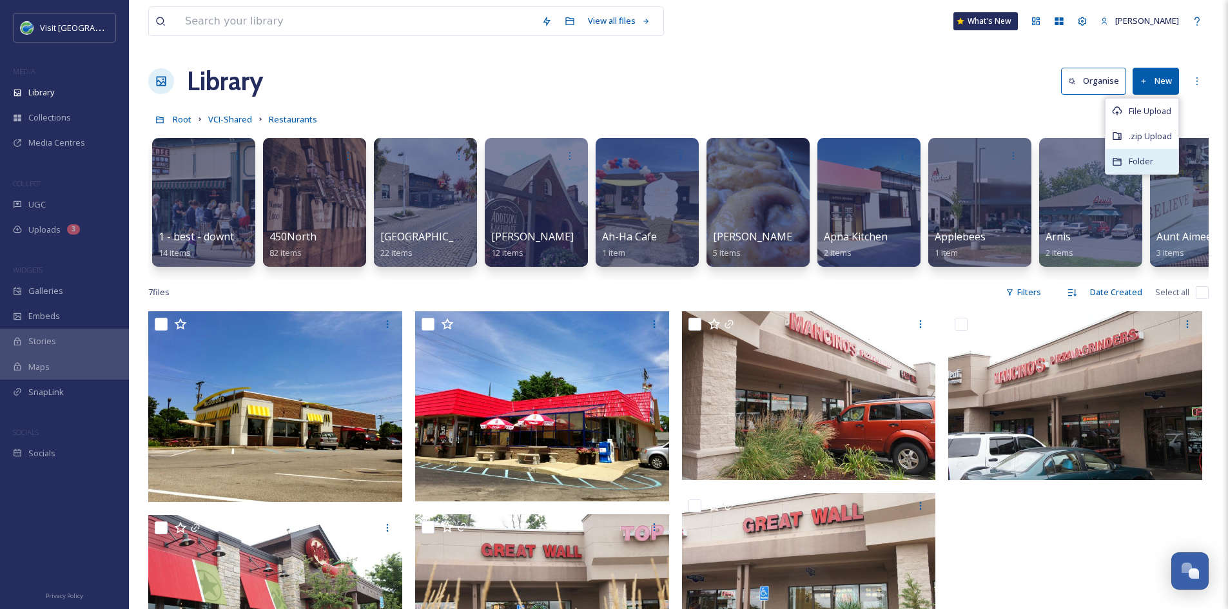
click at [1148, 156] on span "Folder" at bounding box center [1140, 161] width 24 height 12
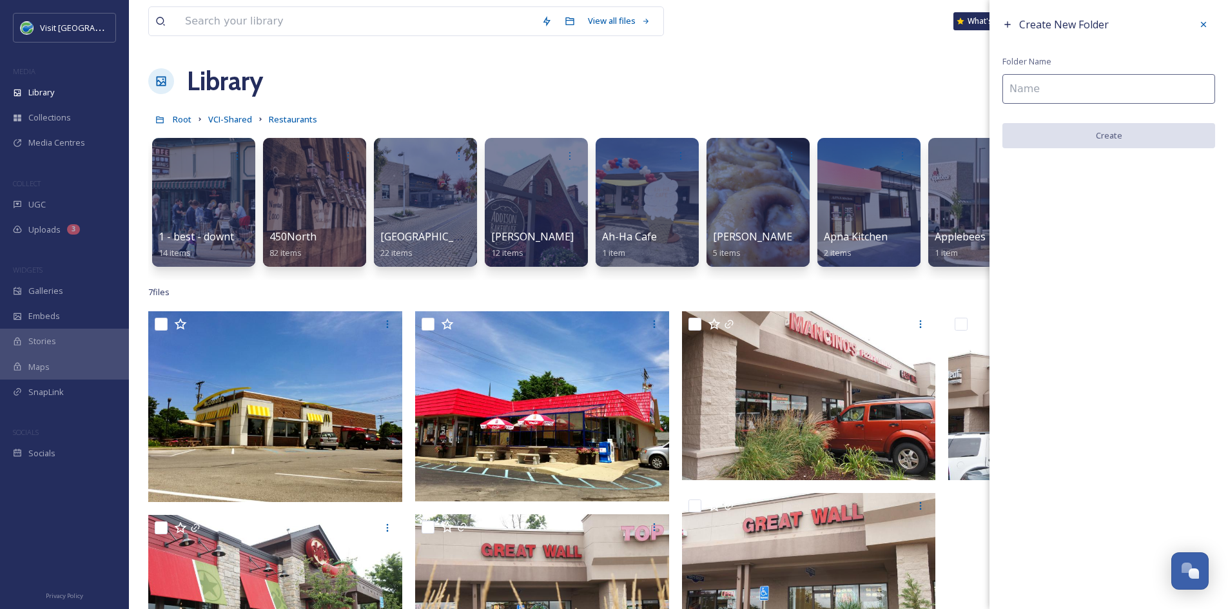
click at [1074, 88] on input at bounding box center [1108, 89] width 213 height 30
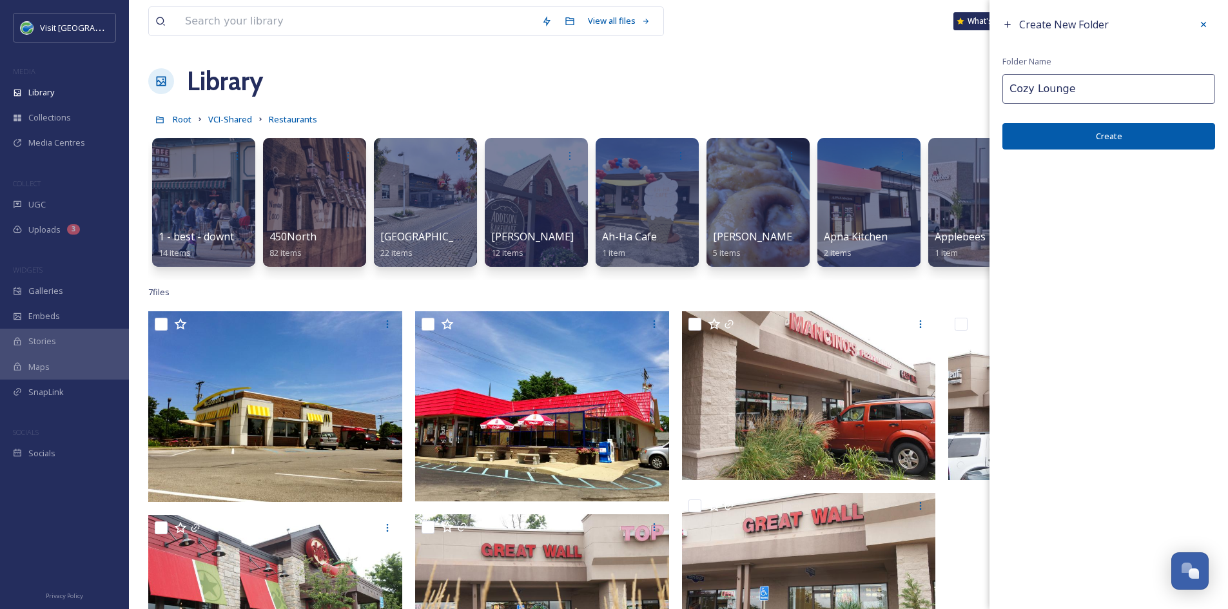
type input "Cozy Lounge"
click at [1073, 135] on button "Create" at bounding box center [1108, 136] width 213 height 26
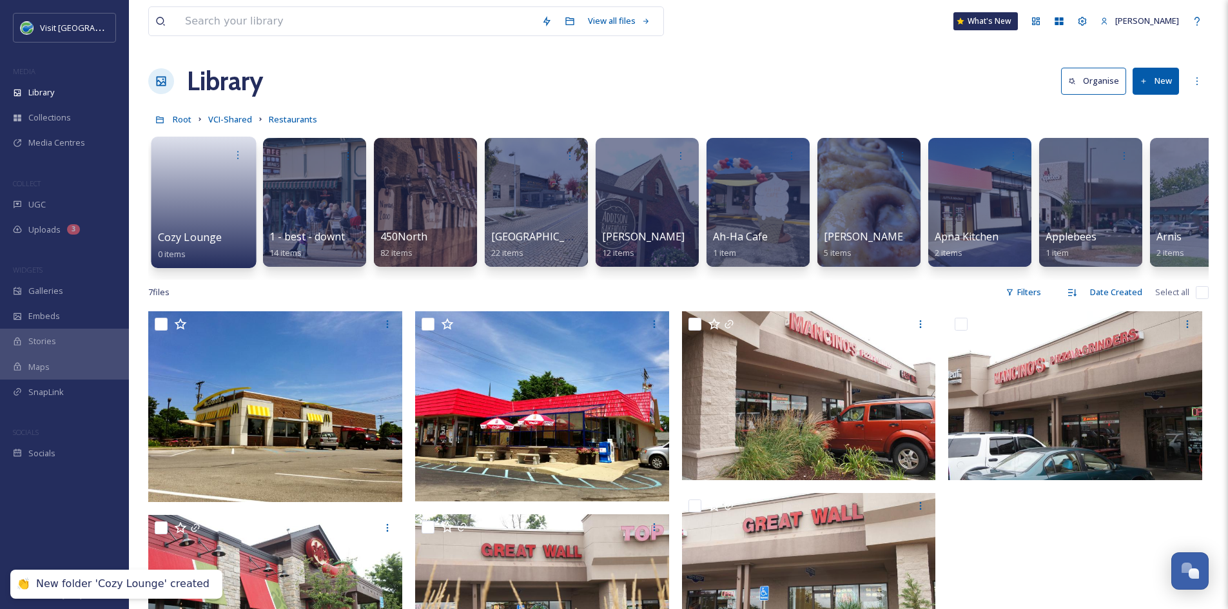
click at [222, 217] on link at bounding box center [204, 198] width 92 height 63
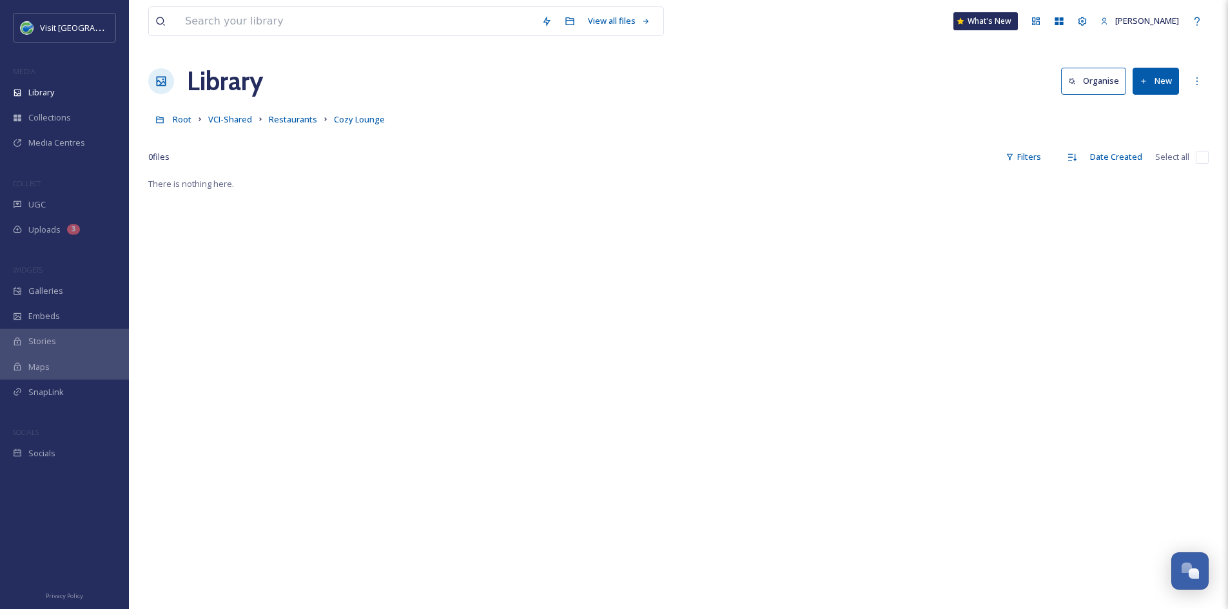
click at [1166, 71] on button "New" at bounding box center [1155, 81] width 46 height 26
click at [1130, 108] on span "File Upload" at bounding box center [1149, 111] width 43 height 12
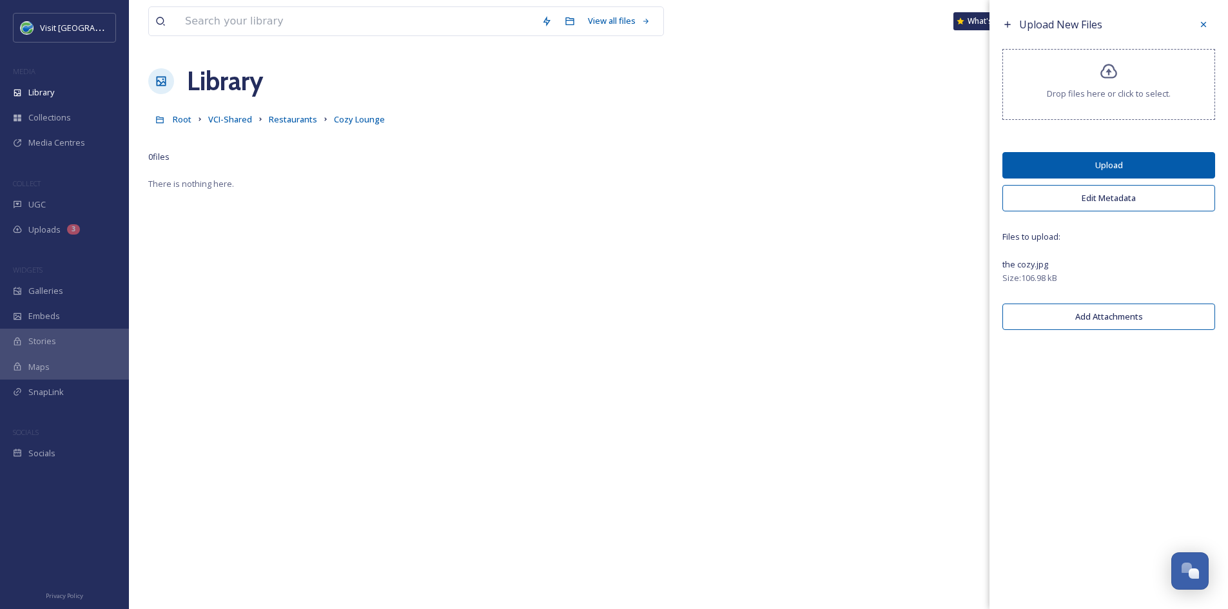
click at [1181, 162] on button "Upload" at bounding box center [1108, 165] width 213 height 26
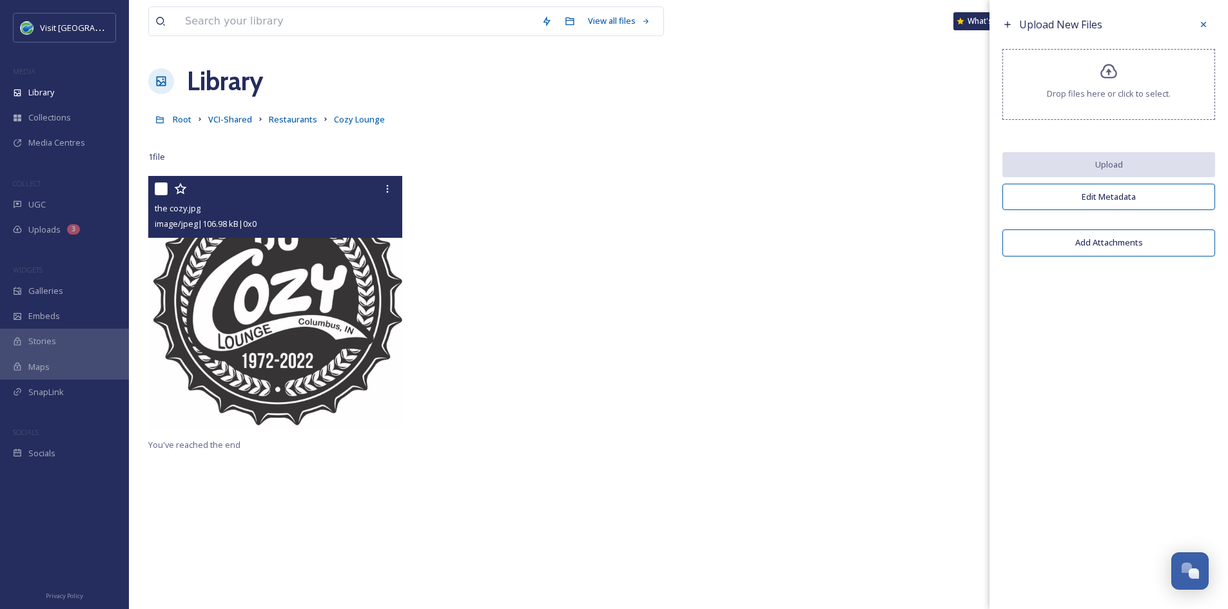
click at [313, 323] on img at bounding box center [275, 303] width 254 height 254
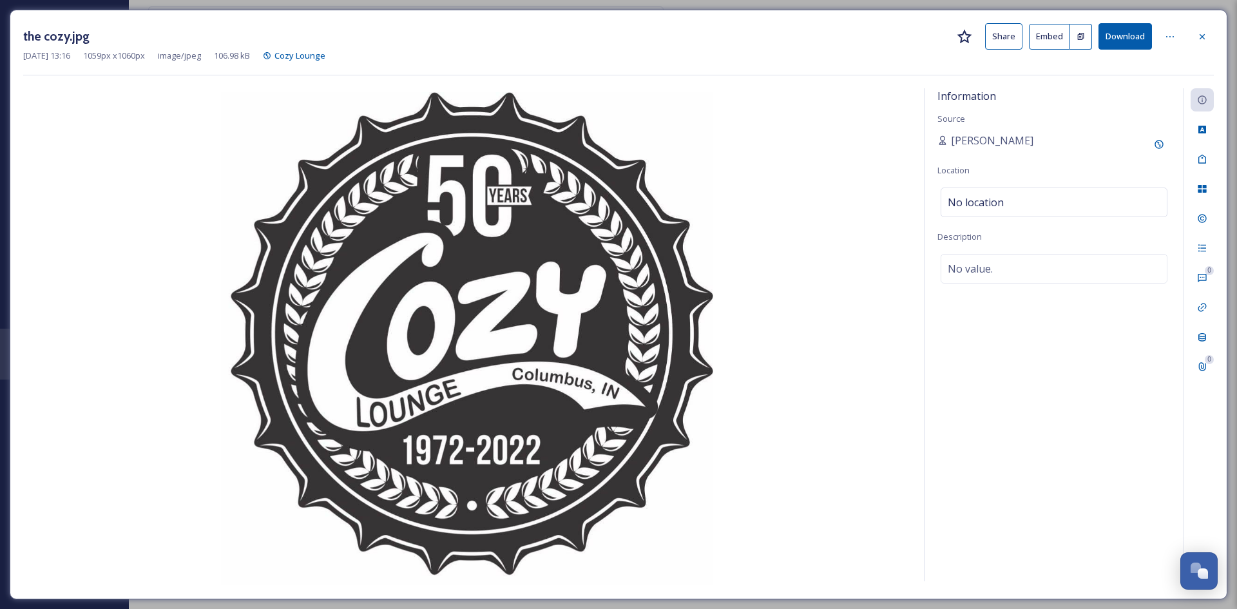
click at [998, 37] on button "Share" at bounding box center [1003, 36] width 37 height 26
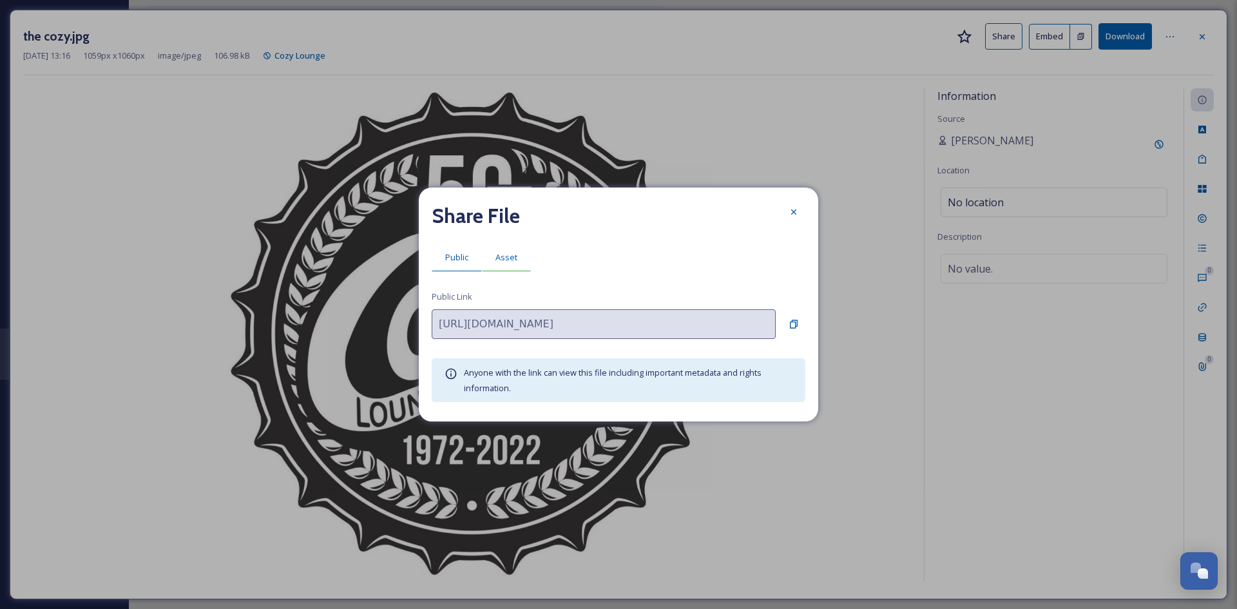
click at [508, 252] on span "Asset" at bounding box center [507, 257] width 22 height 12
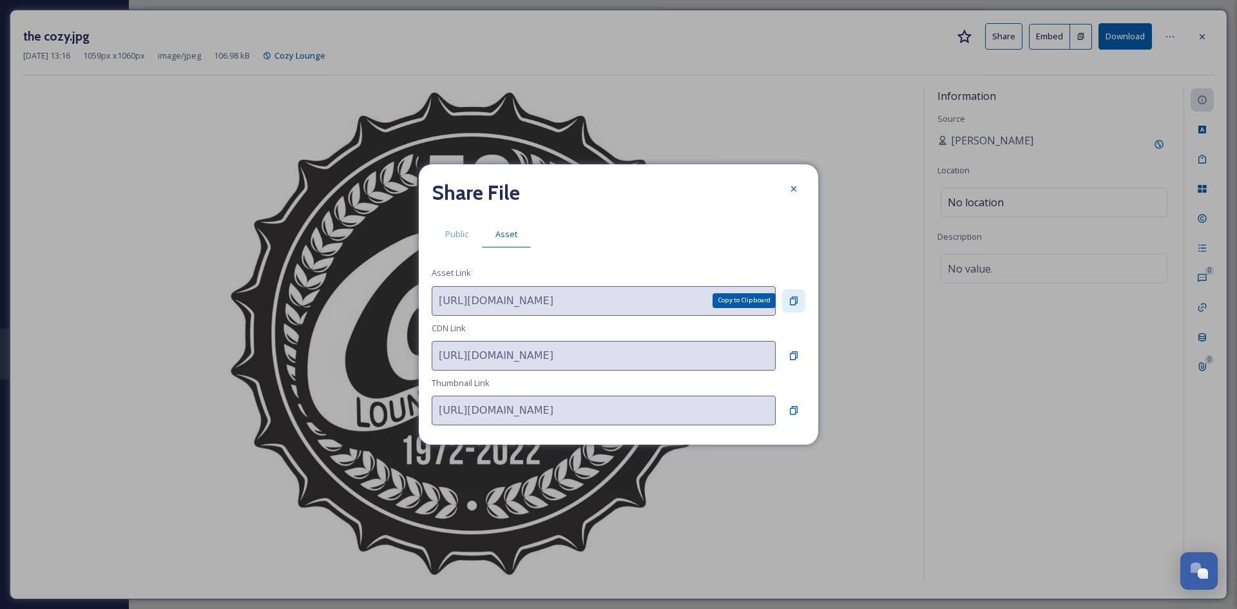
click at [798, 300] on icon at bounding box center [794, 301] width 10 height 10
click at [793, 191] on icon at bounding box center [794, 189] width 10 height 10
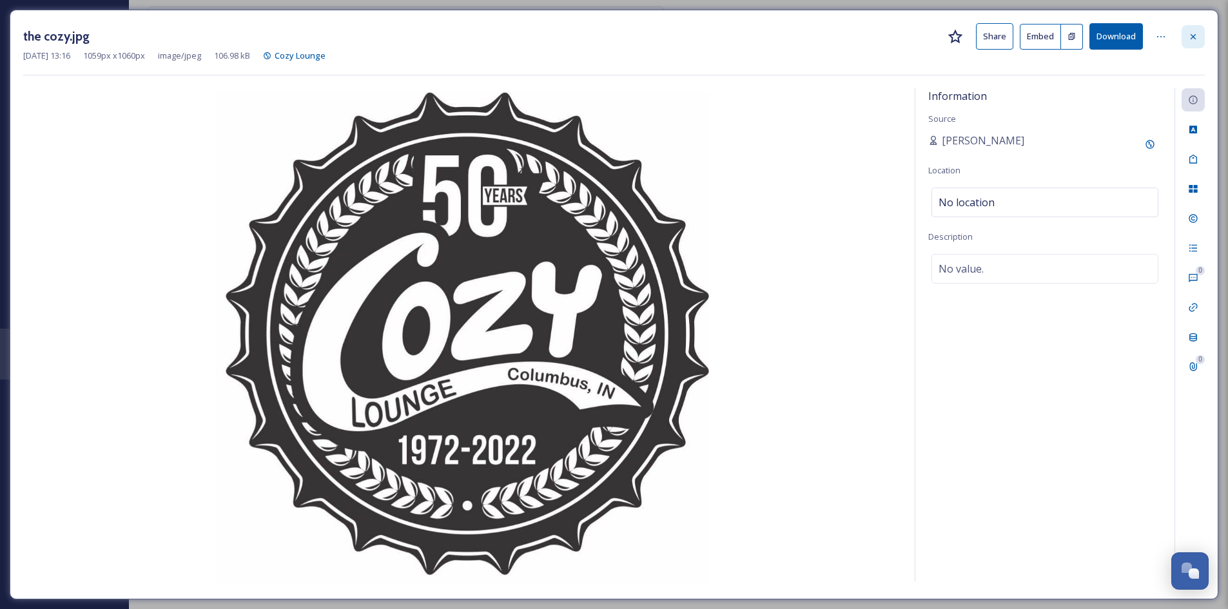
click at [1199, 35] on div at bounding box center [1192, 36] width 23 height 23
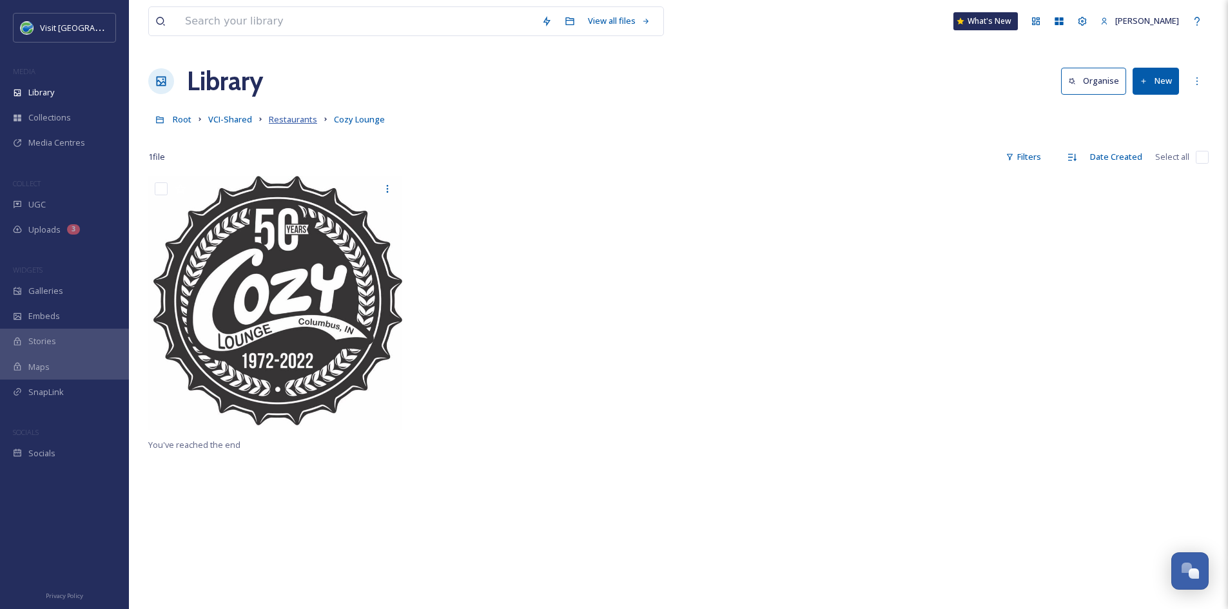
click at [275, 117] on span "Restaurants" at bounding box center [293, 119] width 48 height 12
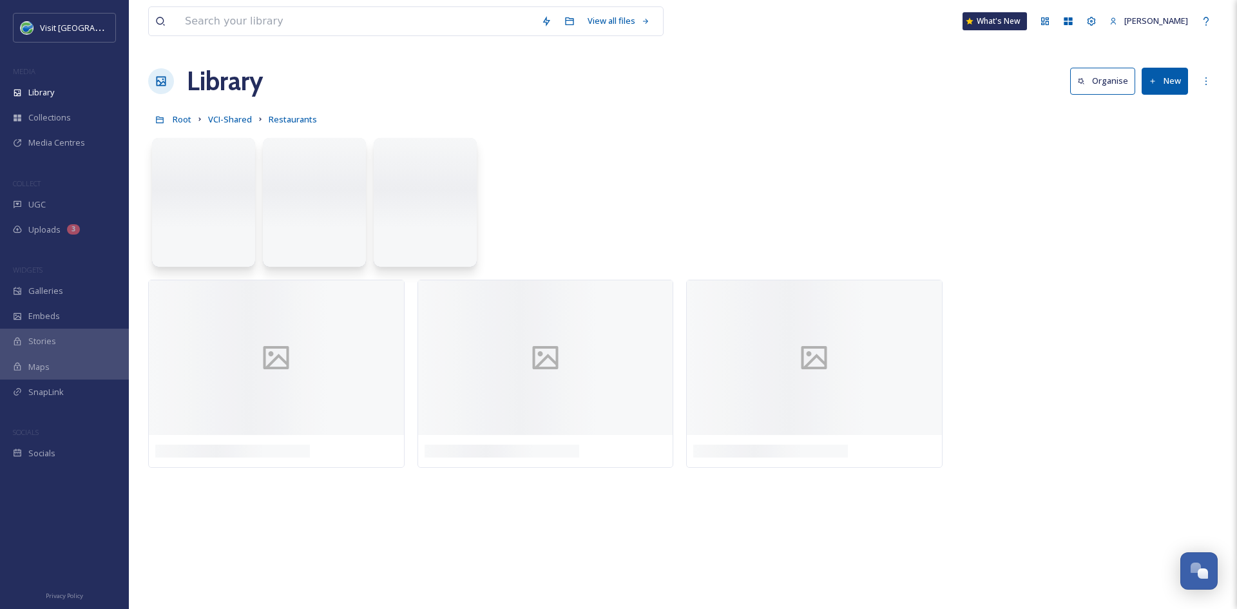
click at [1164, 80] on button "New" at bounding box center [1165, 81] width 46 height 26
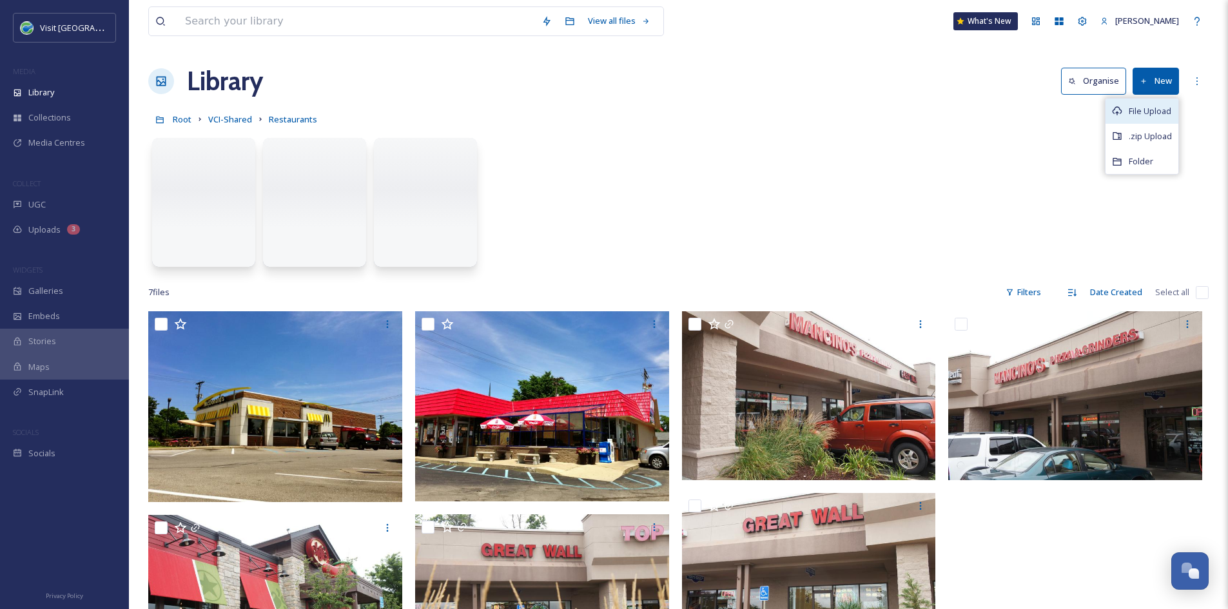
click at [1153, 112] on span "File Upload" at bounding box center [1149, 111] width 43 height 12
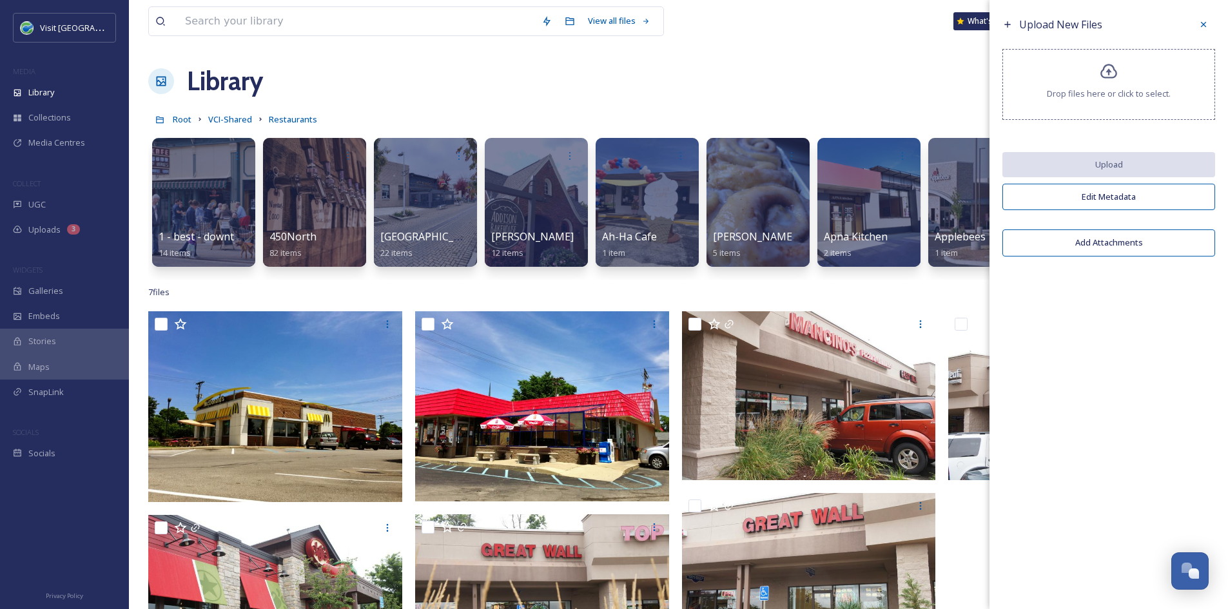
click at [1191, 25] on div "Upload New Files" at bounding box center [1108, 24] width 213 height 23
click at [1197, 23] on div at bounding box center [1203, 24] width 23 height 23
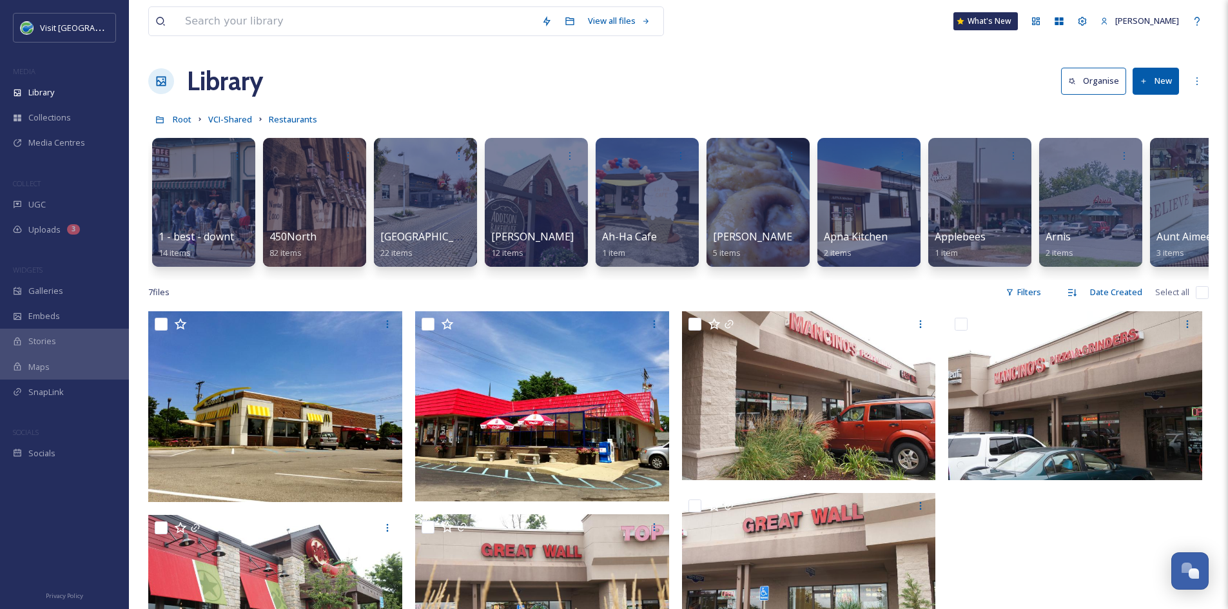
click at [1145, 84] on icon at bounding box center [1143, 81] width 8 height 8
click at [1149, 161] on span "Folder" at bounding box center [1140, 161] width 24 height 12
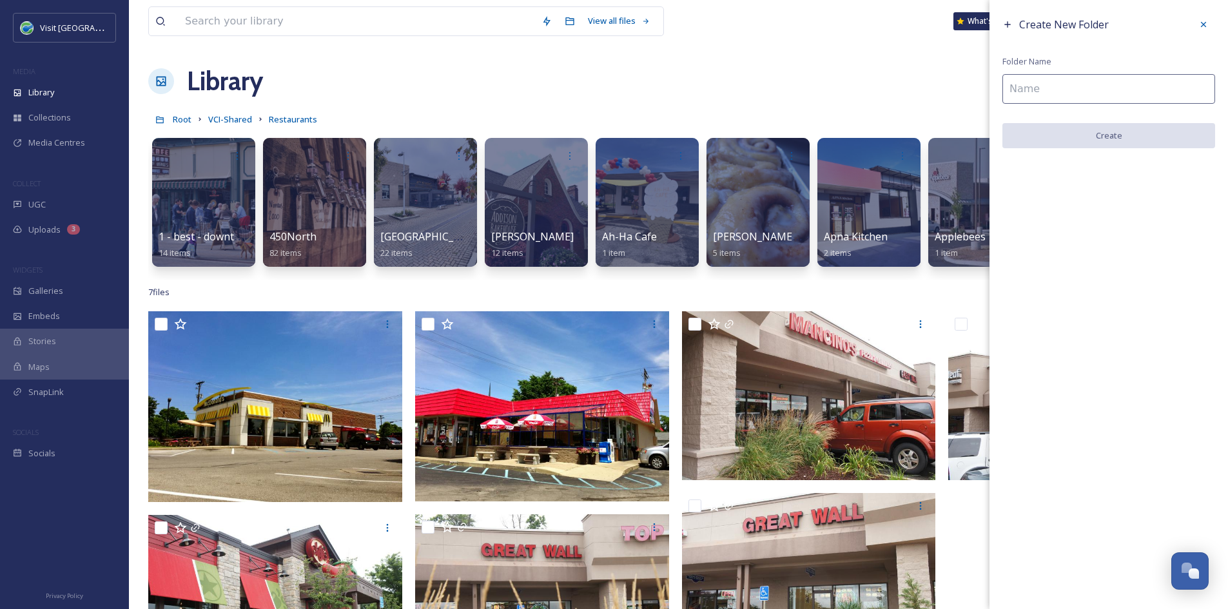
click at [1099, 85] on input at bounding box center [1108, 89] width 213 height 30
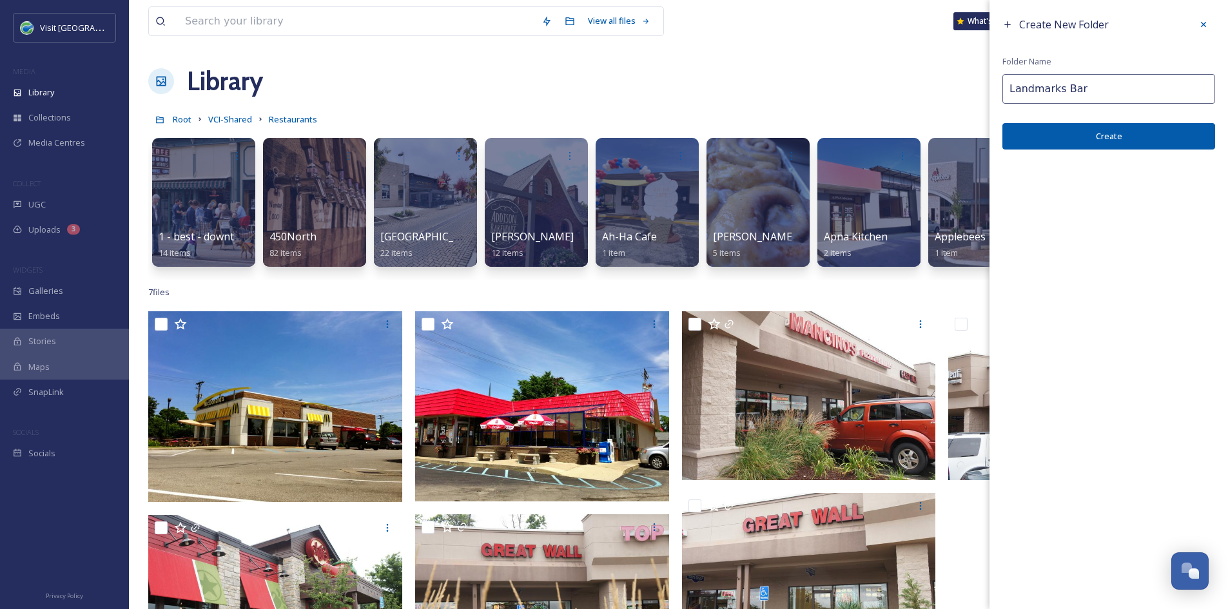
type input "Landmarks Bar"
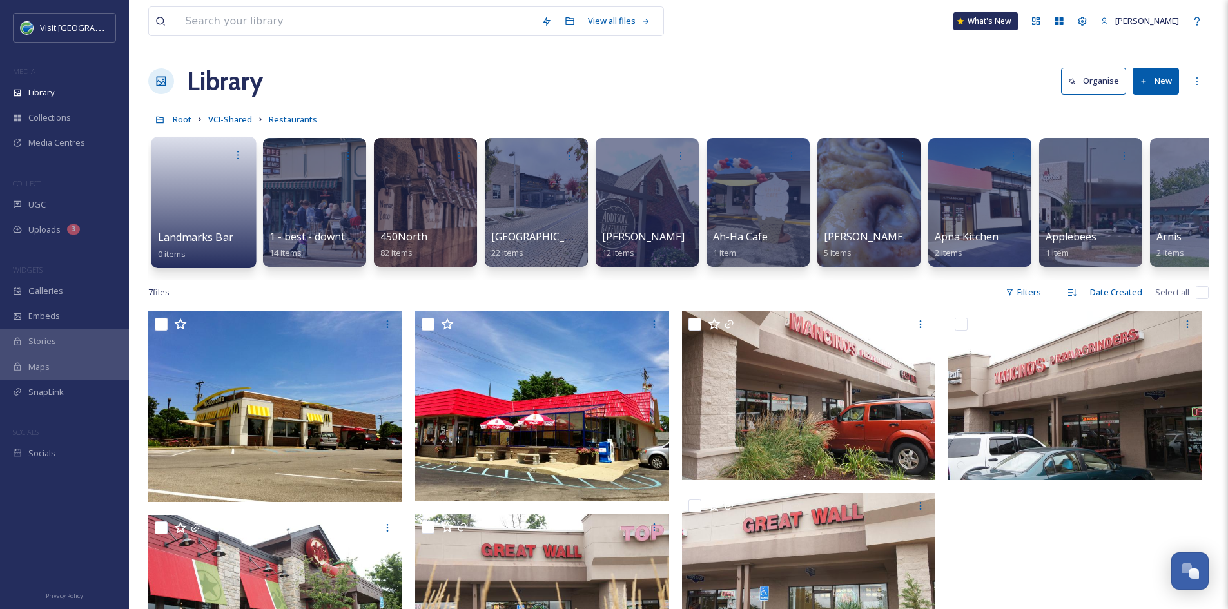
click at [226, 214] on link at bounding box center [204, 198] width 92 height 63
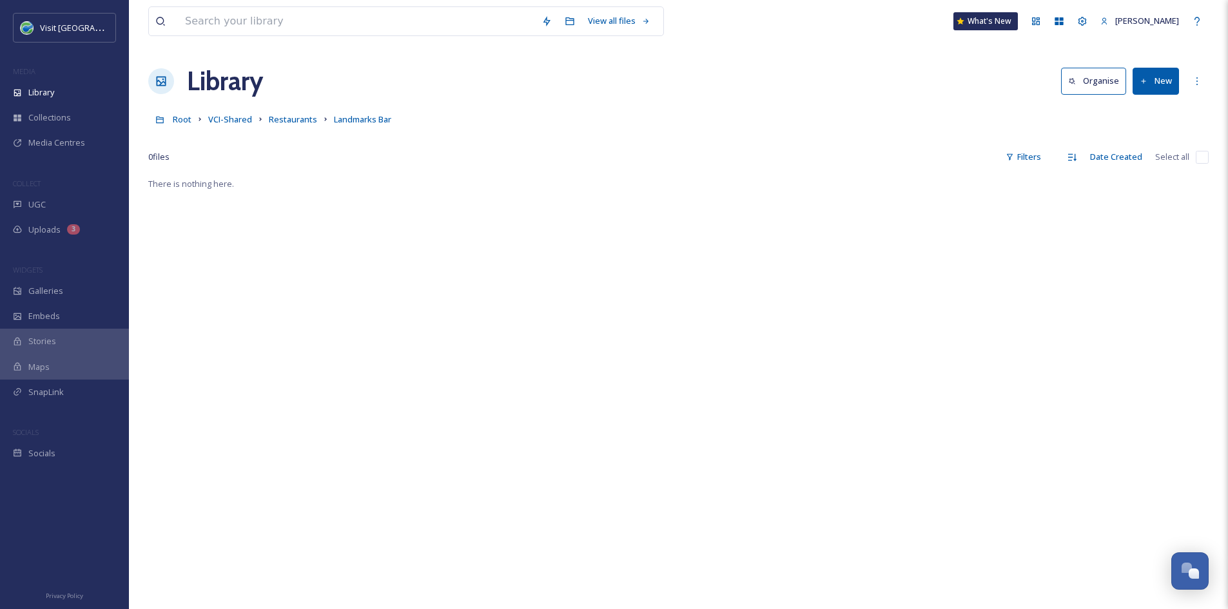
click at [1160, 82] on button "New" at bounding box center [1155, 81] width 46 height 26
click at [1157, 107] on span "File Upload" at bounding box center [1149, 111] width 43 height 12
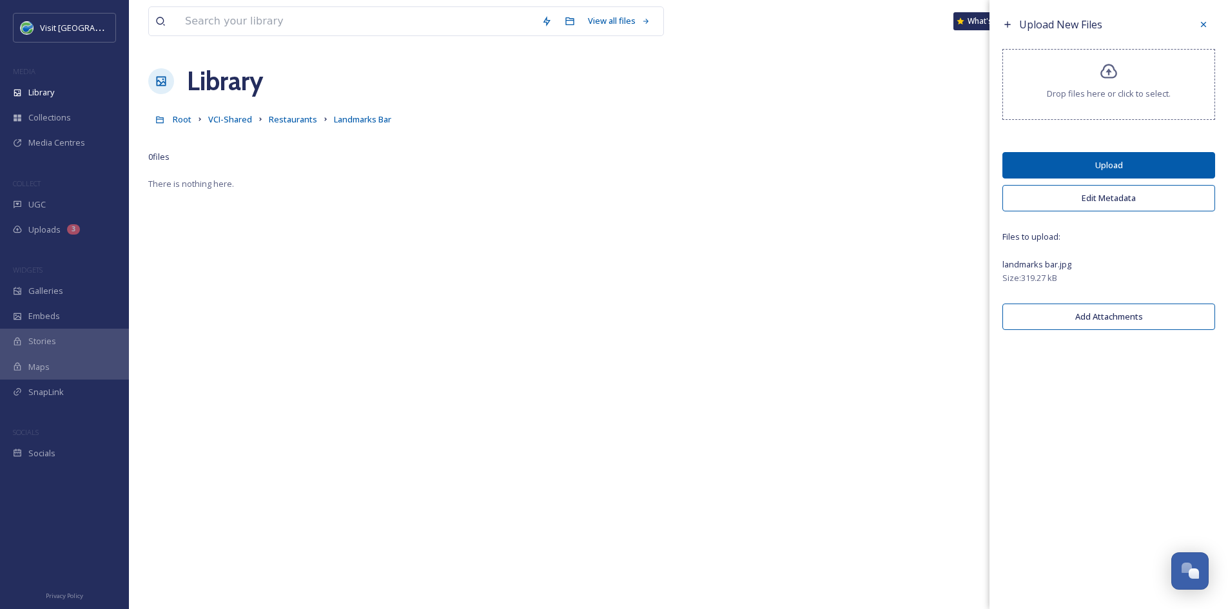
click at [1061, 161] on button "Upload" at bounding box center [1108, 165] width 213 height 26
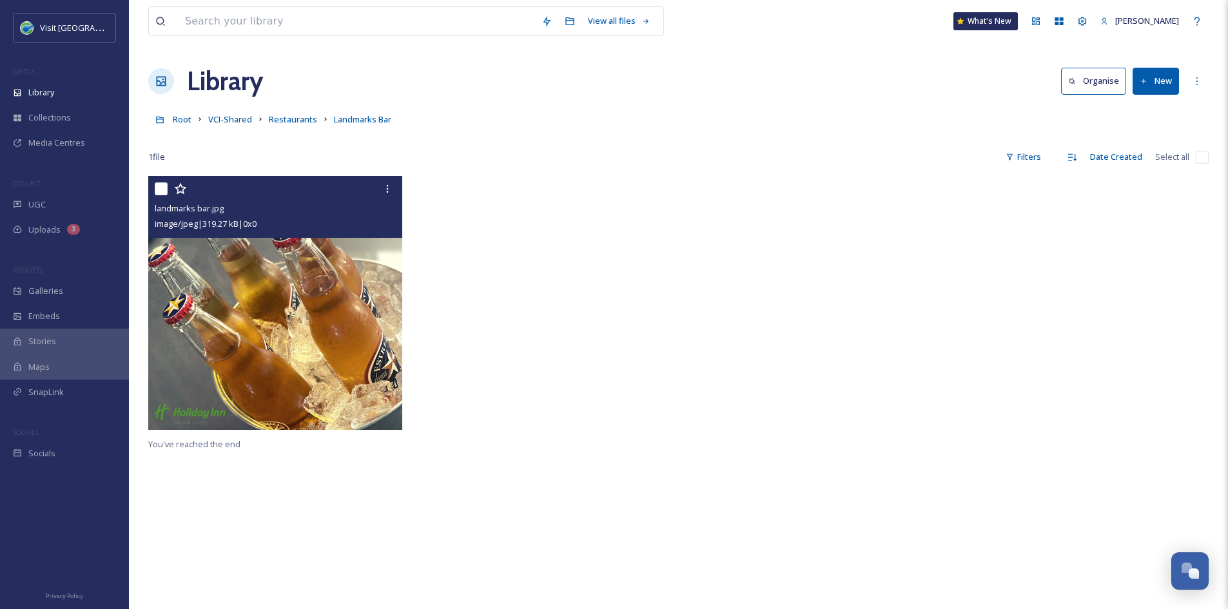
click at [327, 276] on img at bounding box center [275, 303] width 254 height 254
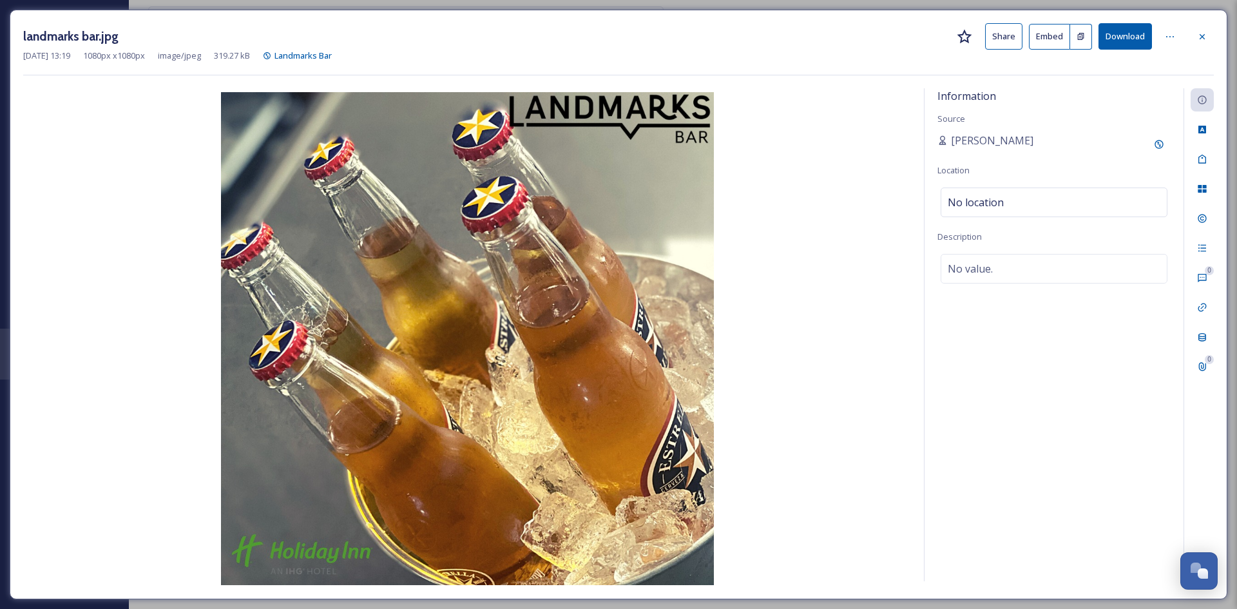
click at [996, 34] on button "Share" at bounding box center [1003, 36] width 37 height 26
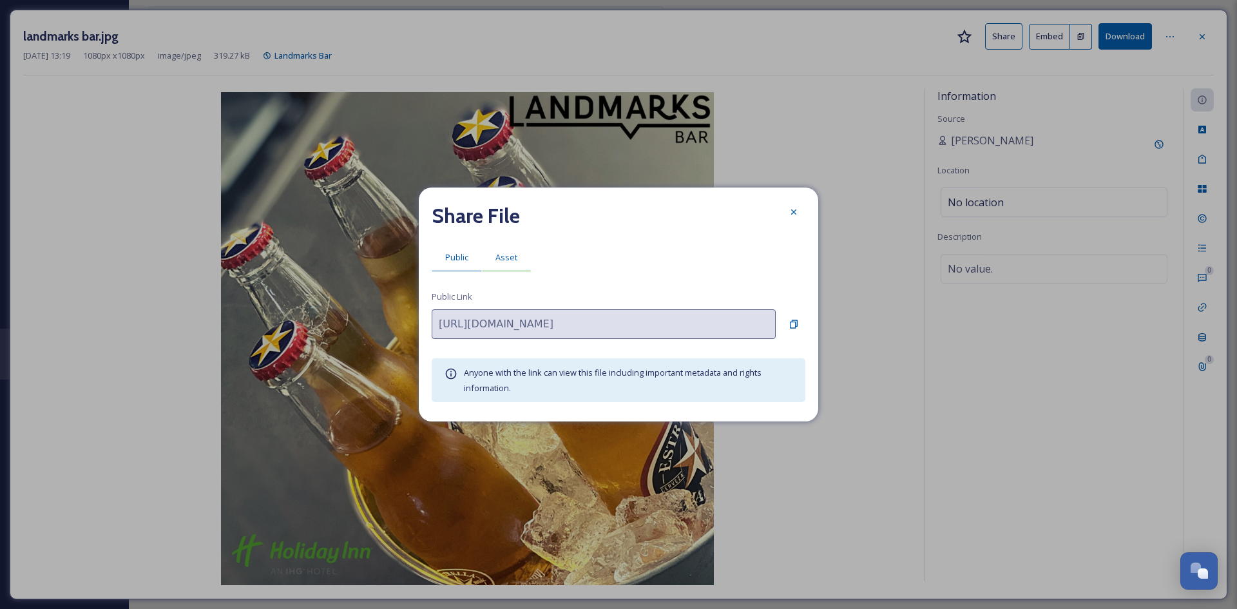
click at [505, 264] on span "Asset" at bounding box center [507, 257] width 22 height 12
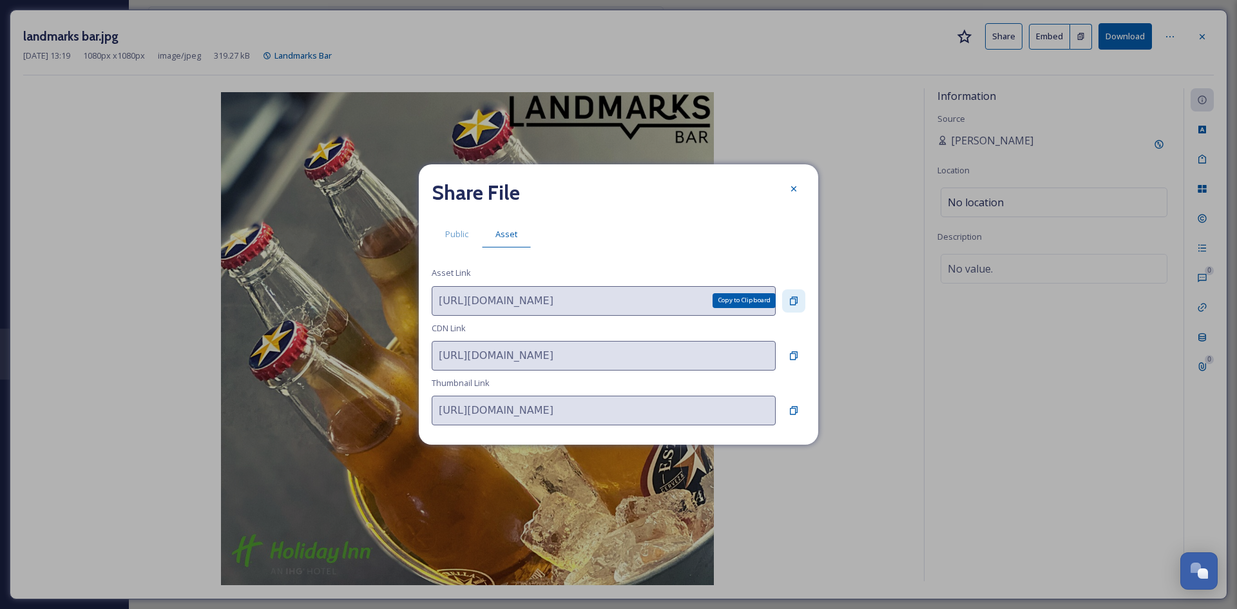
click at [794, 300] on icon at bounding box center [794, 301] width 10 height 10
click at [795, 182] on div at bounding box center [793, 188] width 23 height 23
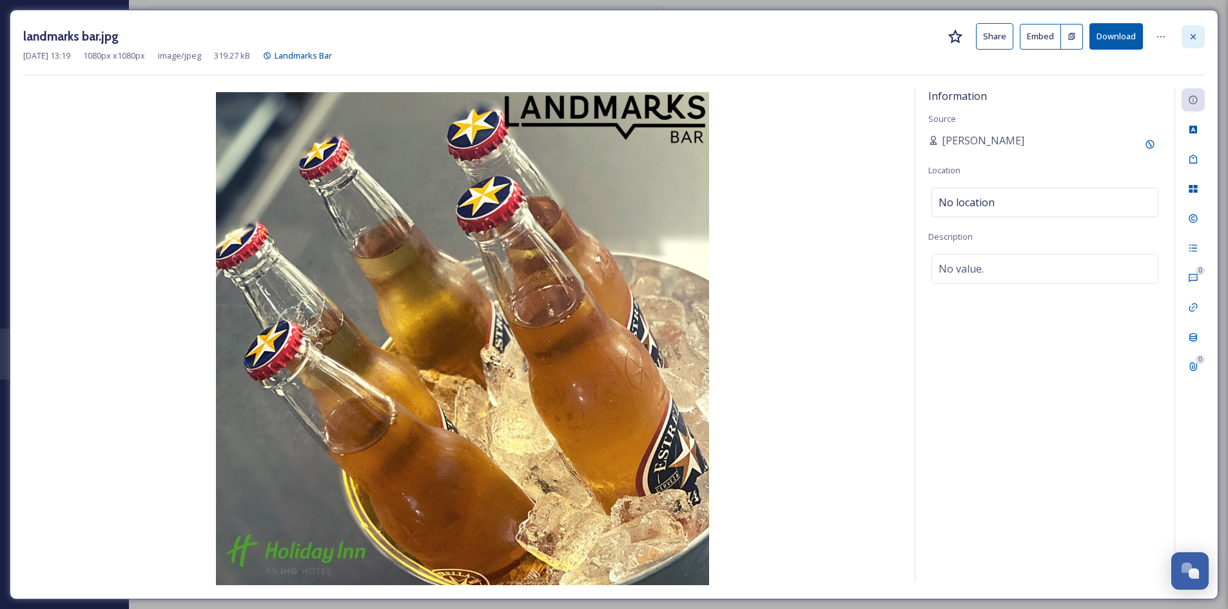
click at [1194, 41] on icon at bounding box center [1193, 37] width 10 height 10
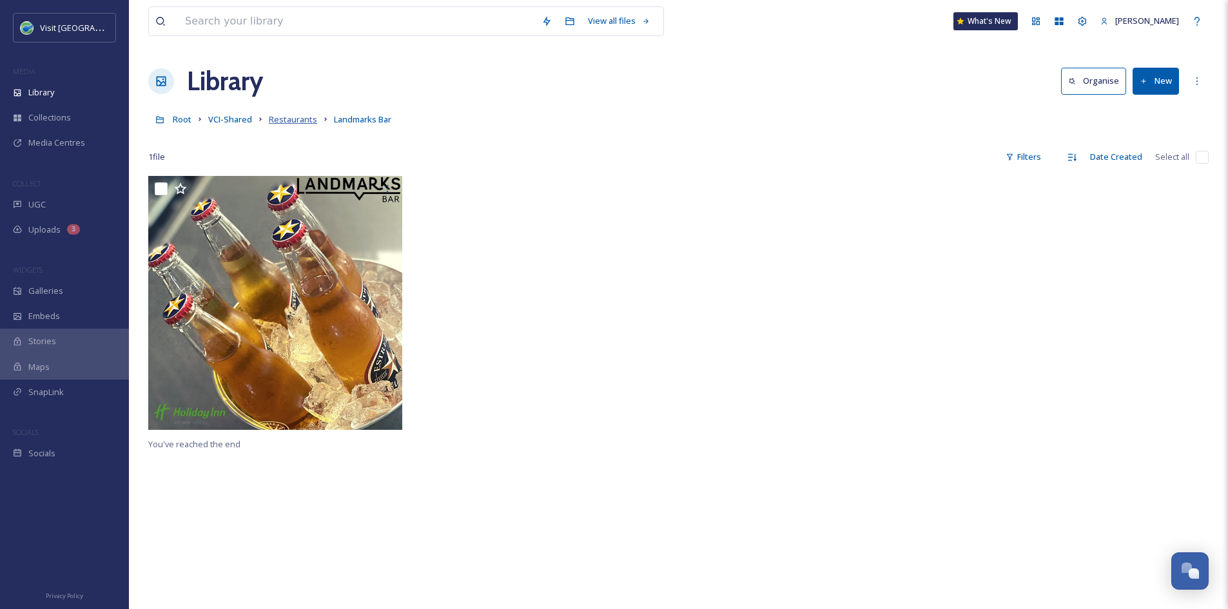
click at [289, 122] on span "Restaurants" at bounding box center [293, 119] width 48 height 12
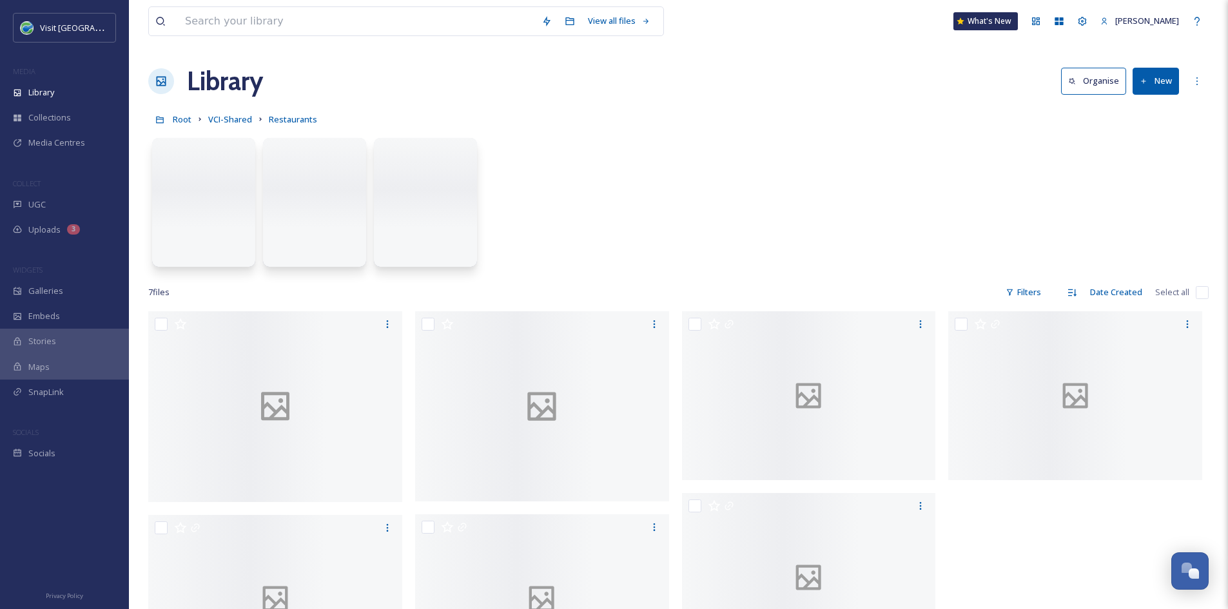
click at [1173, 83] on button "New" at bounding box center [1155, 81] width 46 height 26
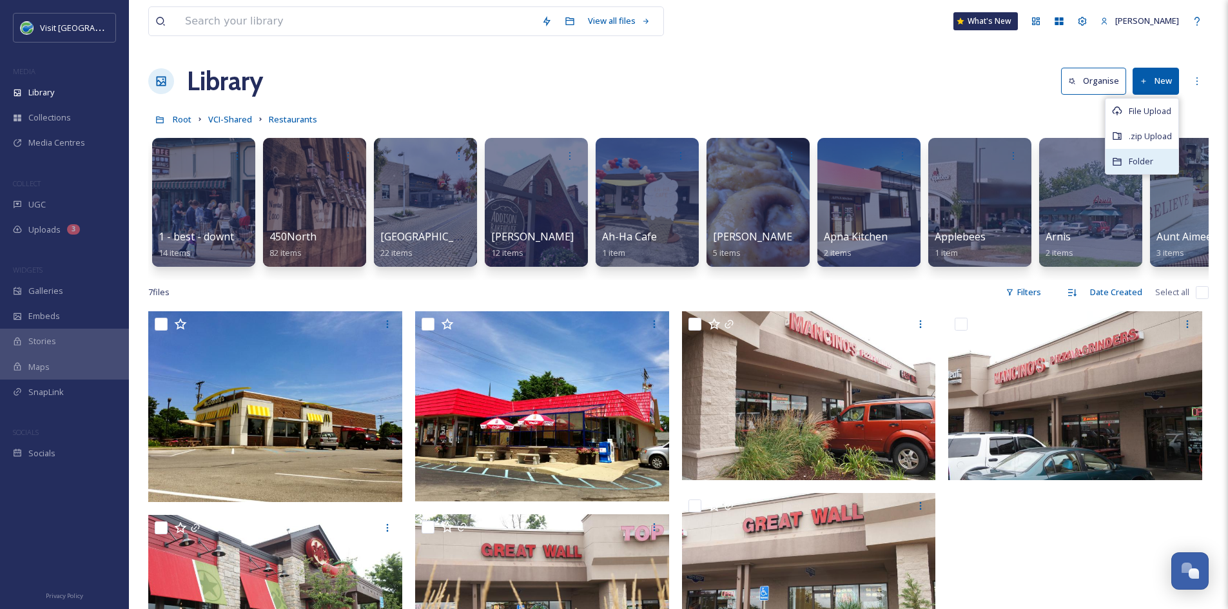
click at [1141, 164] on span "Folder" at bounding box center [1140, 161] width 24 height 12
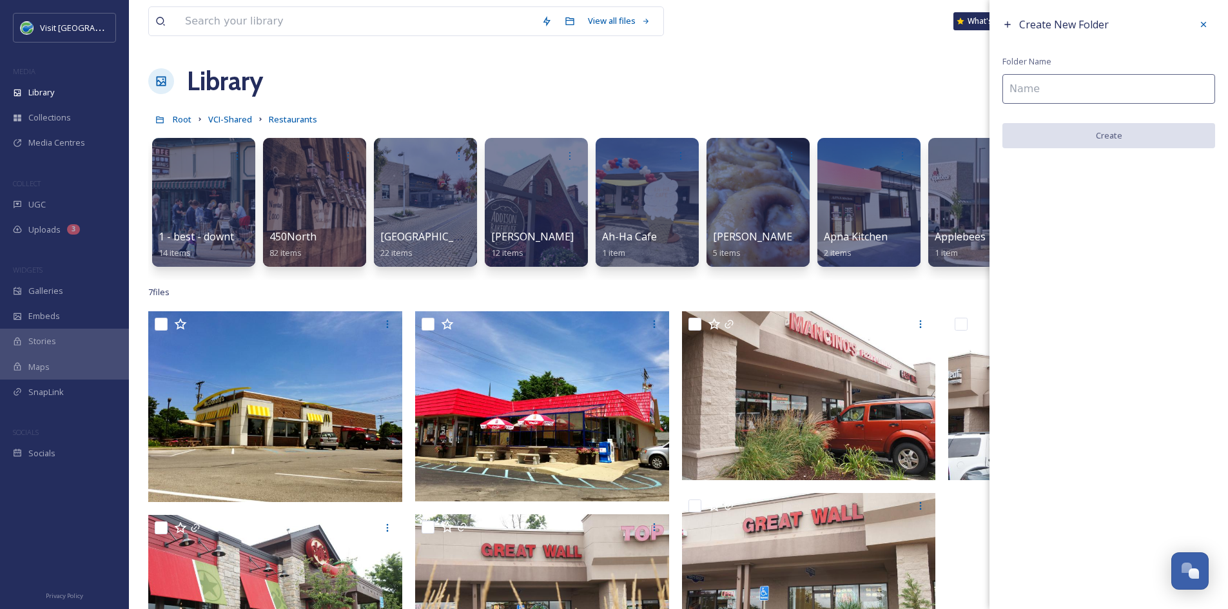
click at [1078, 93] on input at bounding box center [1108, 89] width 213 height 30
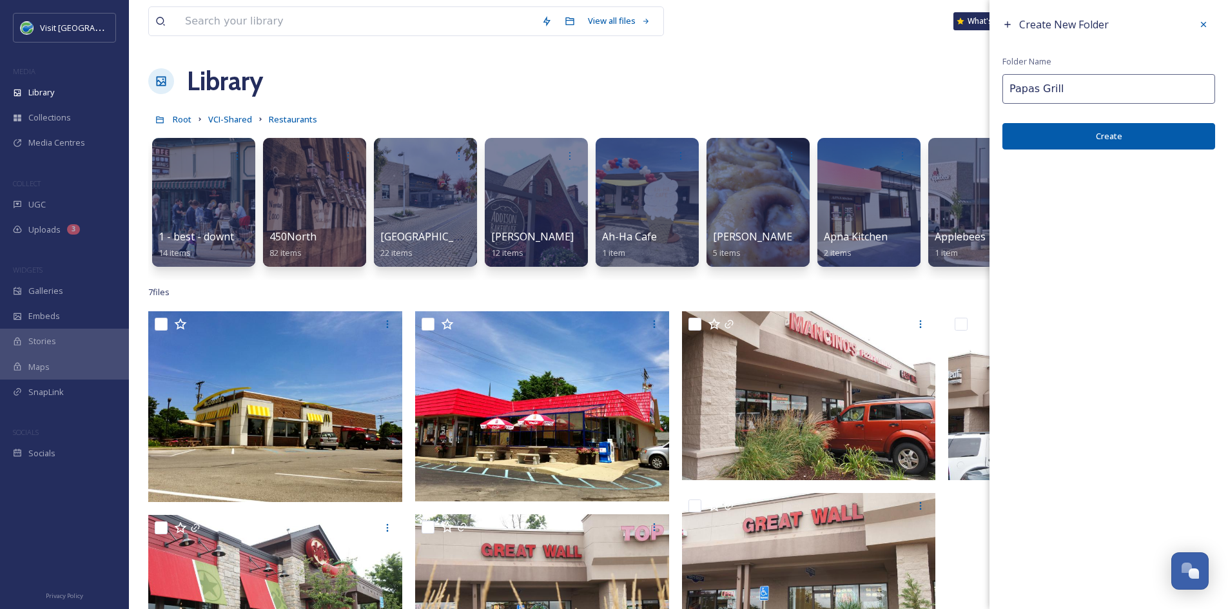
type input "Papas Grill"
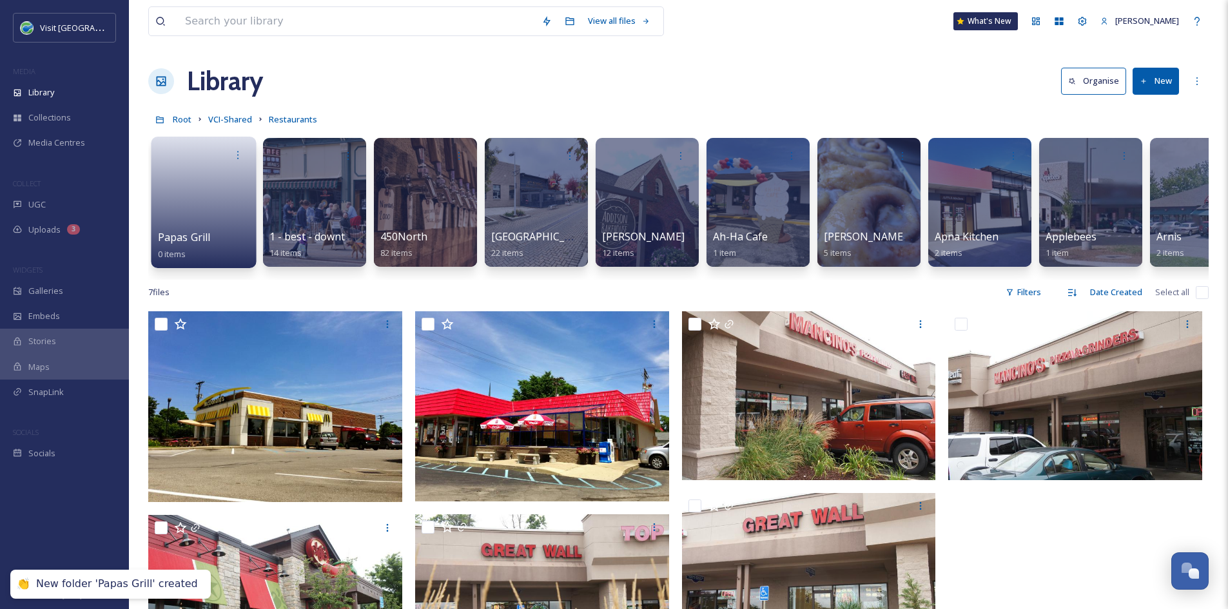
click at [219, 224] on link at bounding box center [204, 198] width 92 height 63
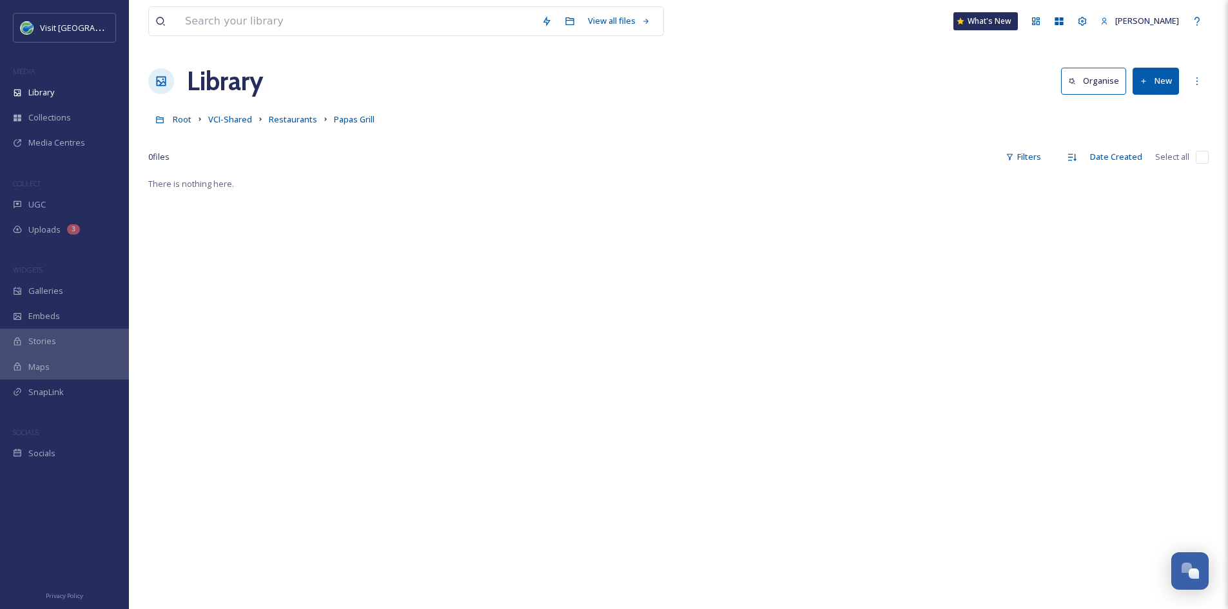
click at [1147, 81] on icon at bounding box center [1143, 81] width 8 height 8
click at [1147, 115] on span "File Upload" at bounding box center [1149, 111] width 43 height 12
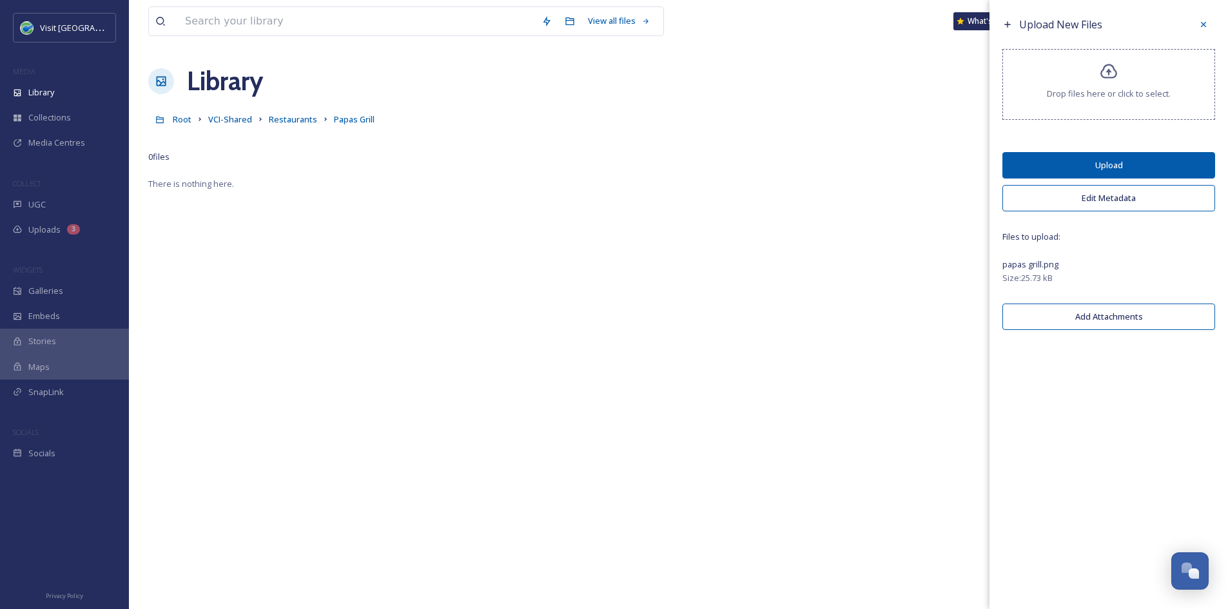
click at [1168, 164] on button "Upload" at bounding box center [1108, 165] width 213 height 26
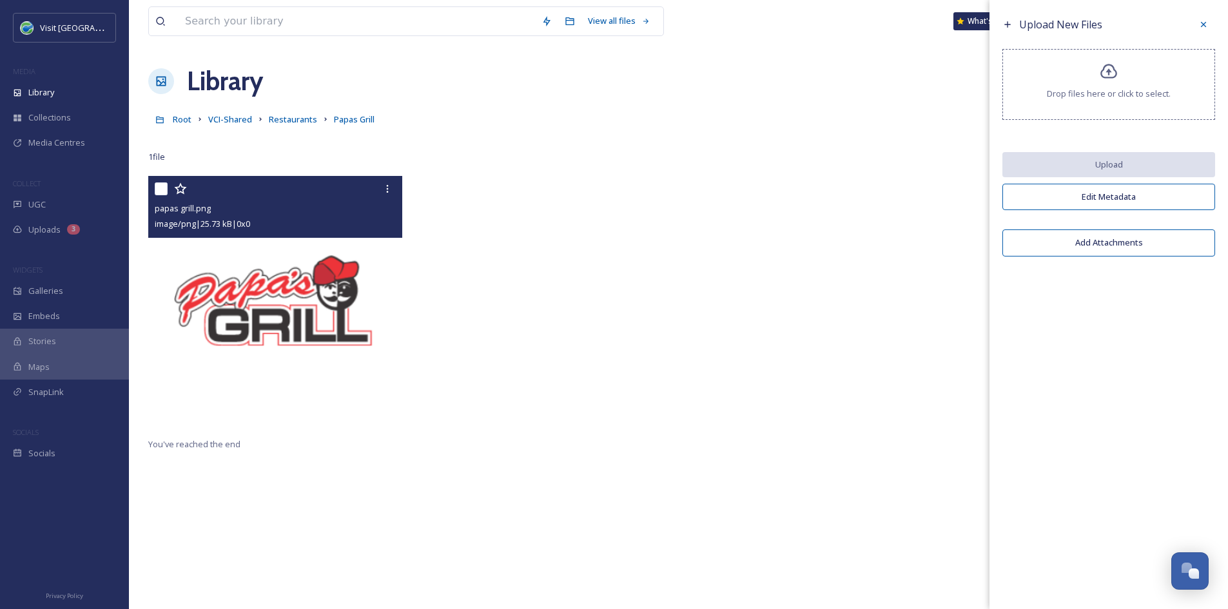
click at [315, 276] on img at bounding box center [275, 303] width 254 height 254
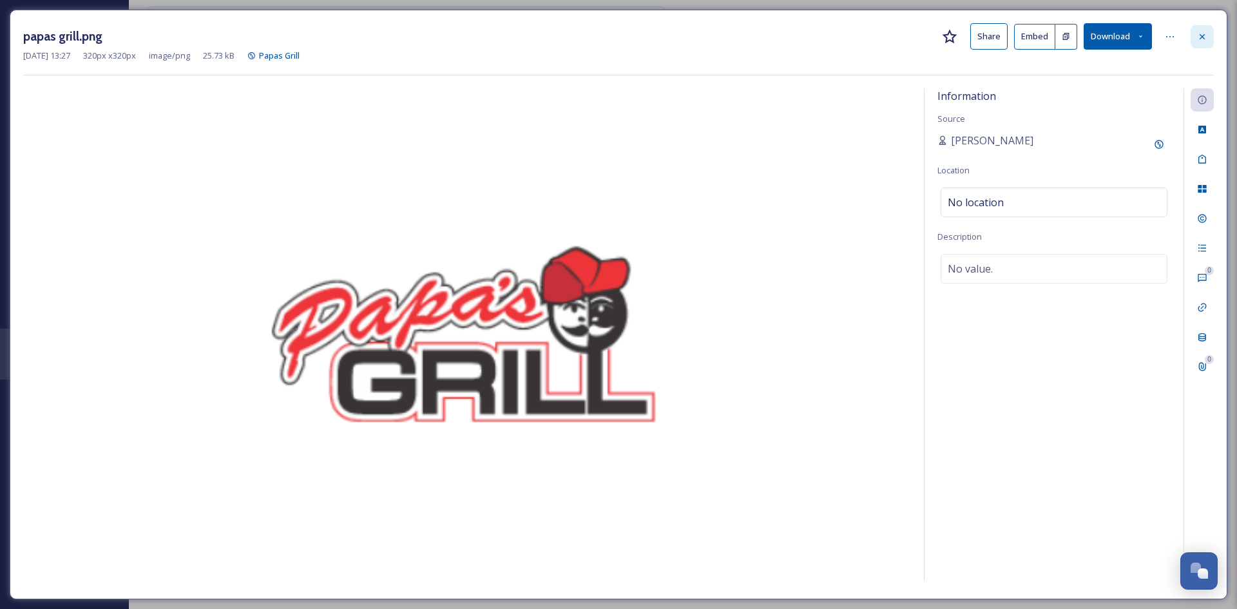
click at [1202, 40] on icon at bounding box center [1202, 37] width 10 height 10
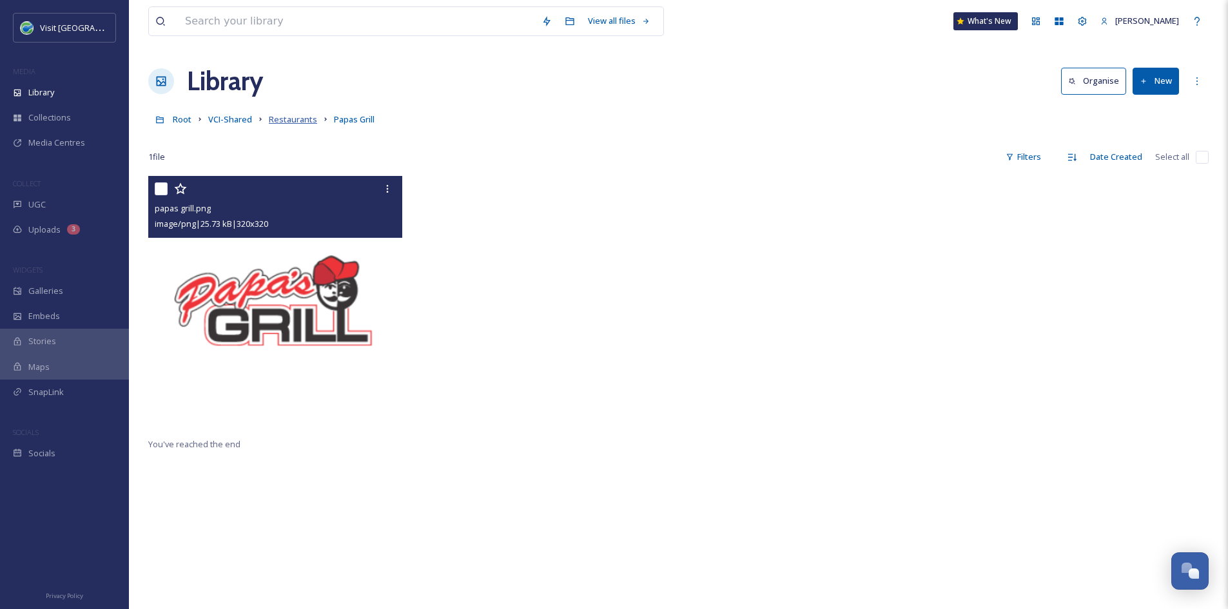
click at [298, 117] on span "Restaurants" at bounding box center [293, 119] width 48 height 12
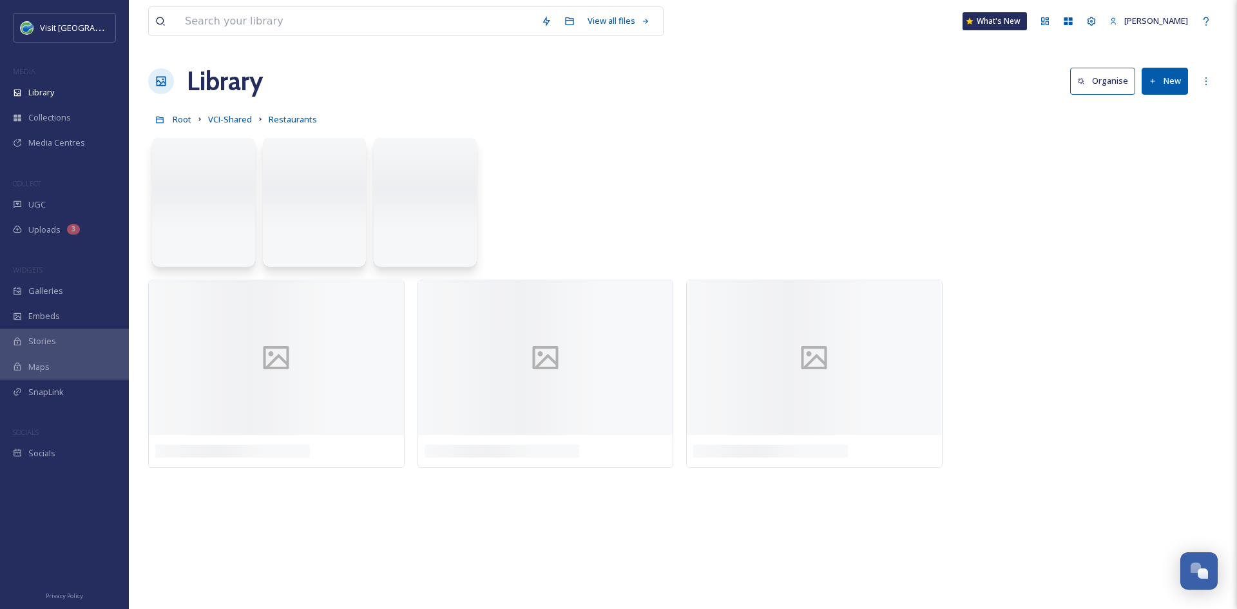
click at [1175, 82] on button "New" at bounding box center [1165, 81] width 46 height 26
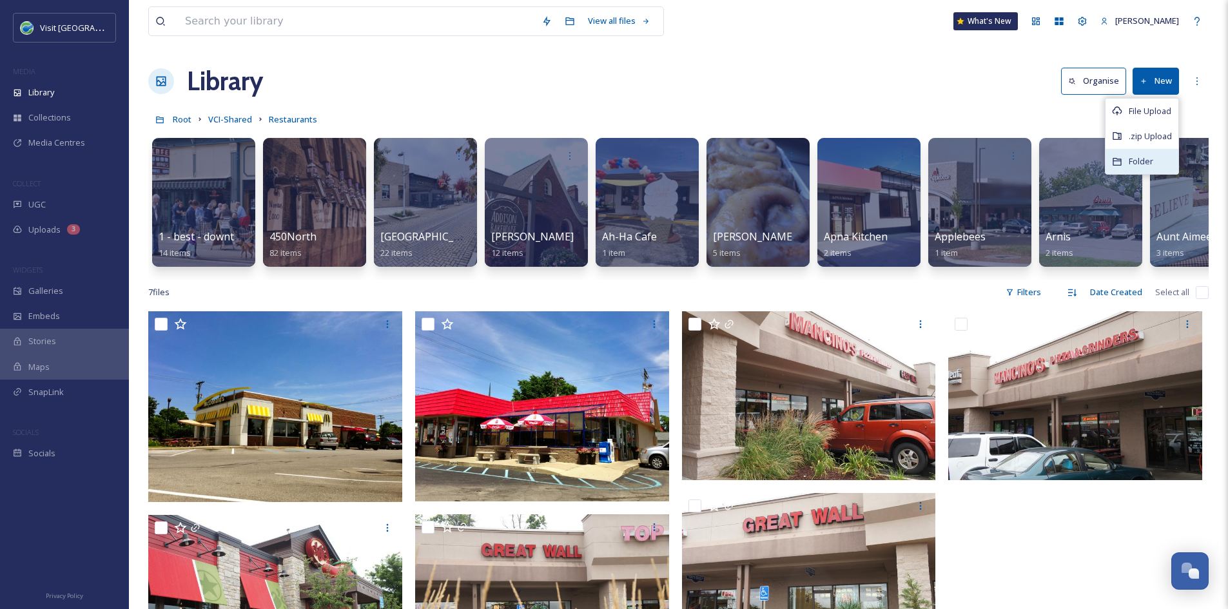
click at [1153, 153] on div "Folder" at bounding box center [1141, 161] width 73 height 25
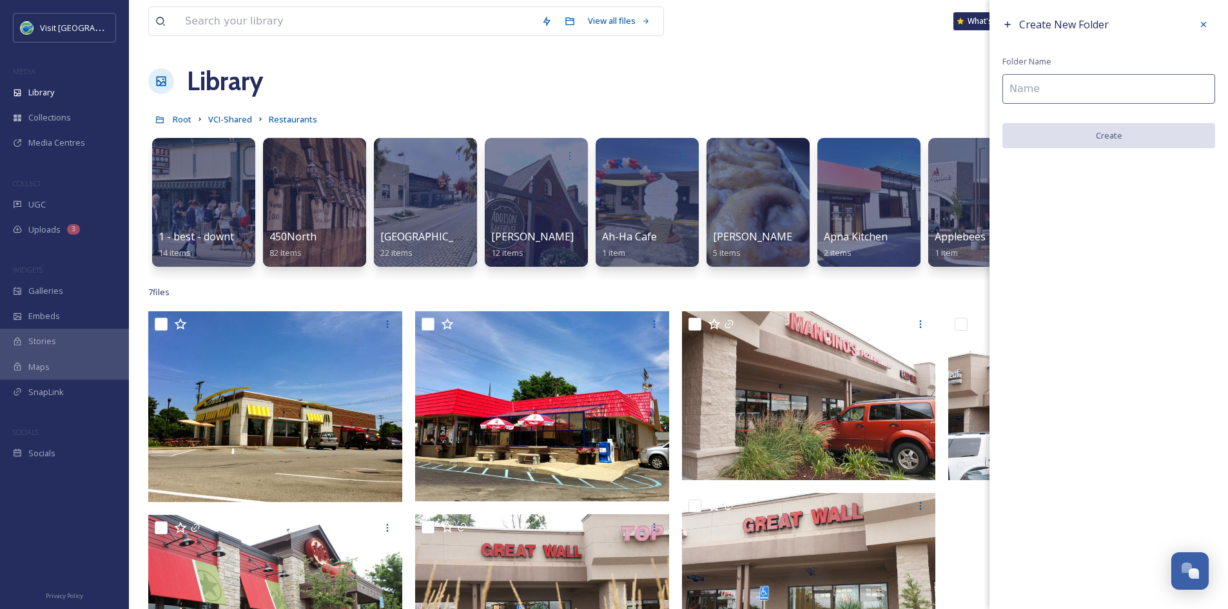
click at [1125, 95] on input at bounding box center [1108, 89] width 213 height 30
click at [1100, 82] on input at bounding box center [1108, 89] width 213 height 30
paste input "Hickory Hillz BBQ"
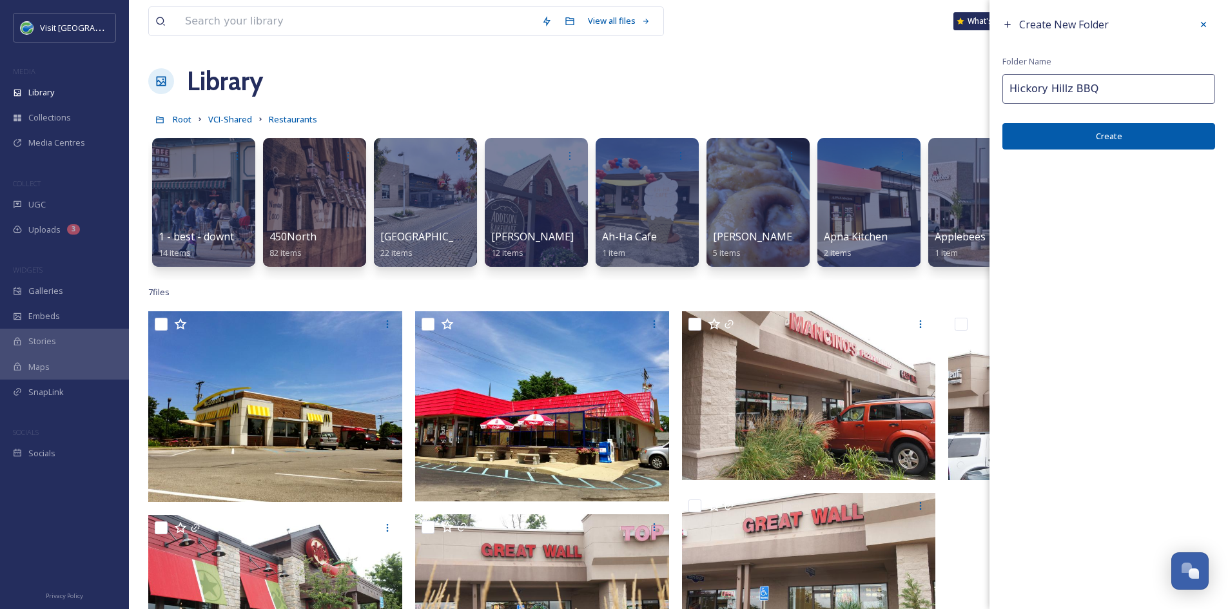
type input "Hickory Hillz BBQ"
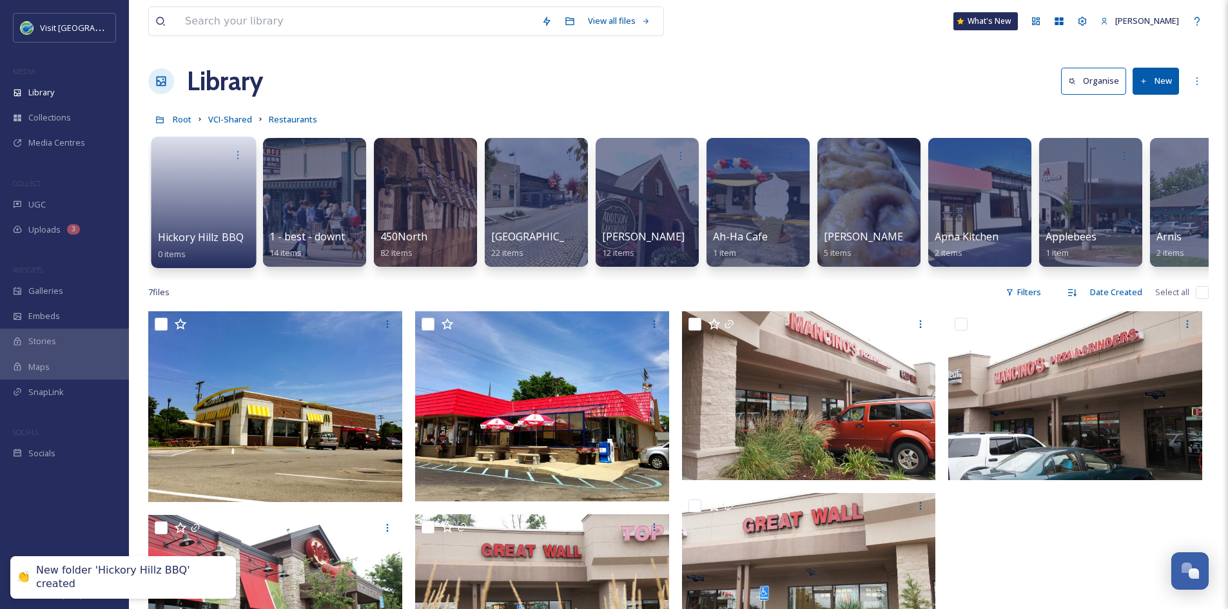
click at [192, 235] on span "Hickory Hillz BBQ" at bounding box center [201, 237] width 86 height 14
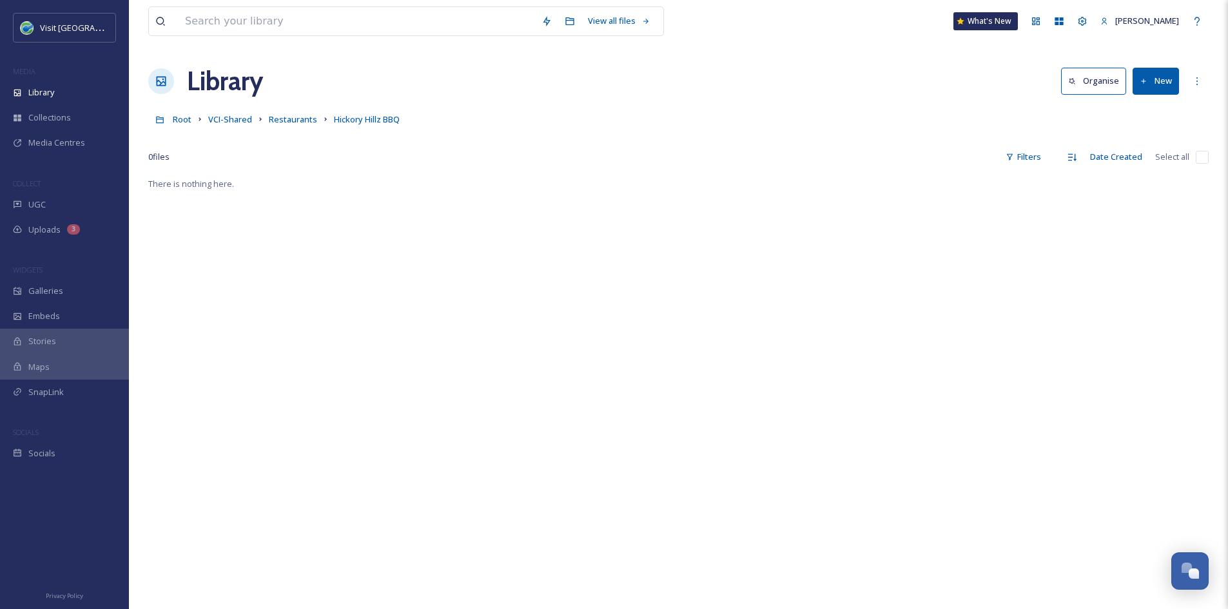
click at [1170, 73] on button "New" at bounding box center [1155, 81] width 46 height 26
click at [1143, 101] on div "File Upload" at bounding box center [1141, 111] width 73 height 25
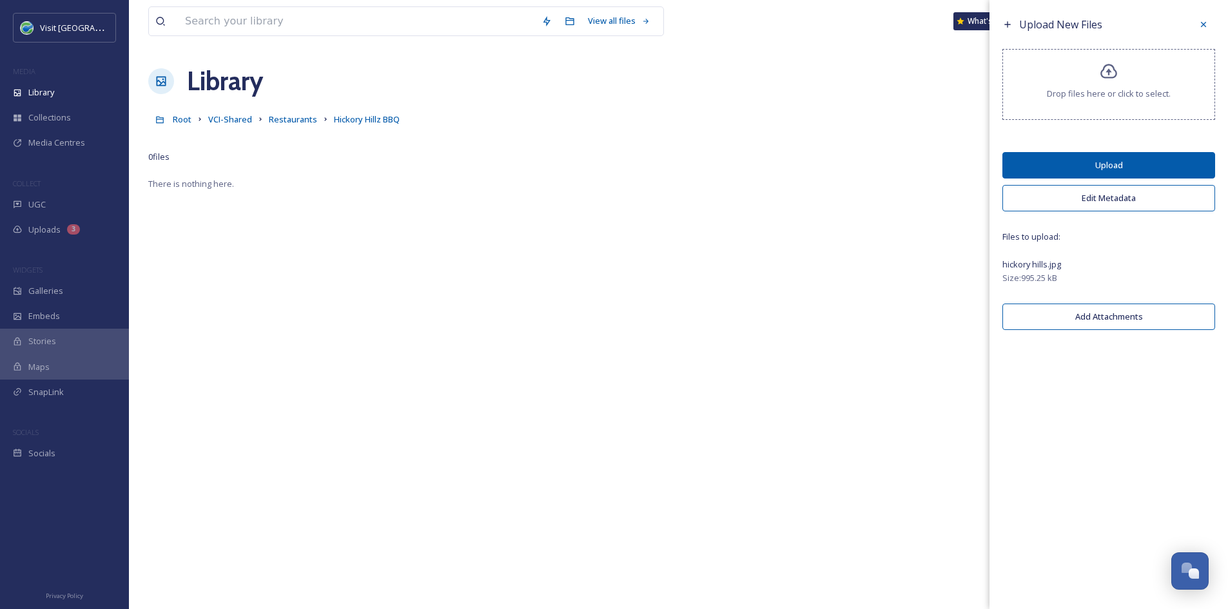
click at [1184, 165] on button "Upload" at bounding box center [1108, 165] width 213 height 26
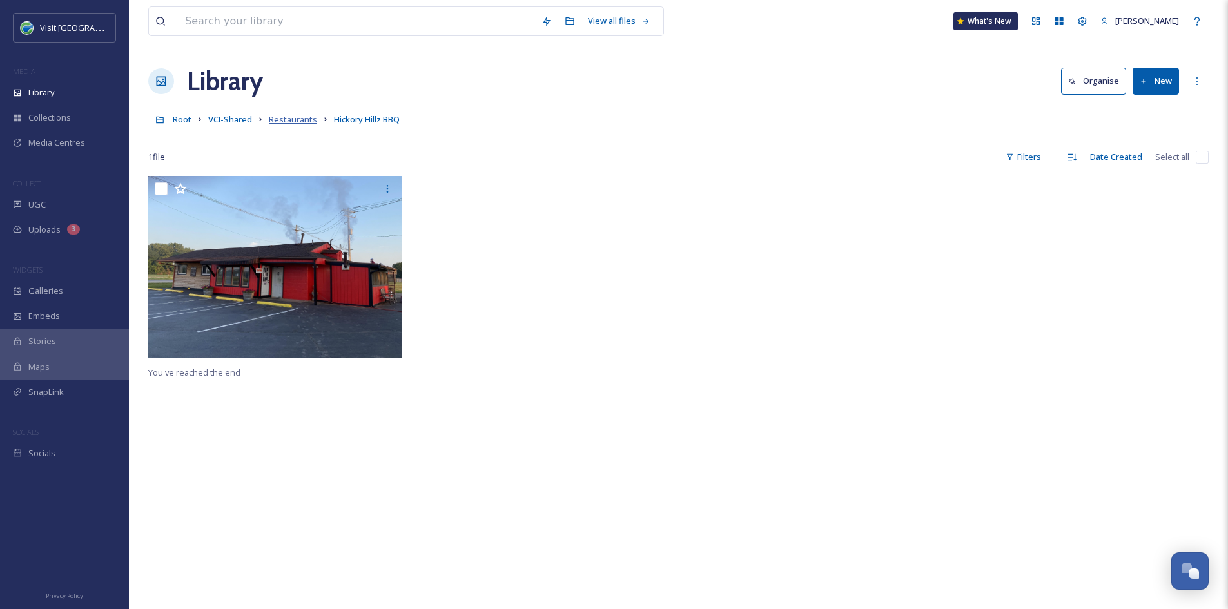
click at [287, 116] on span "Restaurants" at bounding box center [293, 119] width 48 height 12
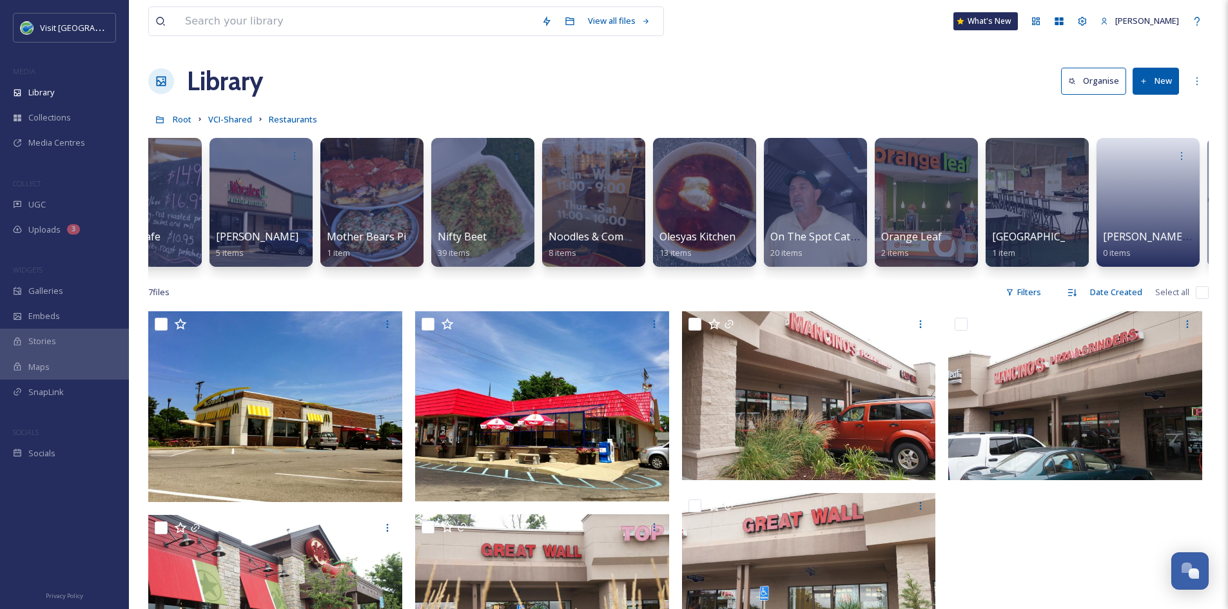
scroll to position [0, 8134]
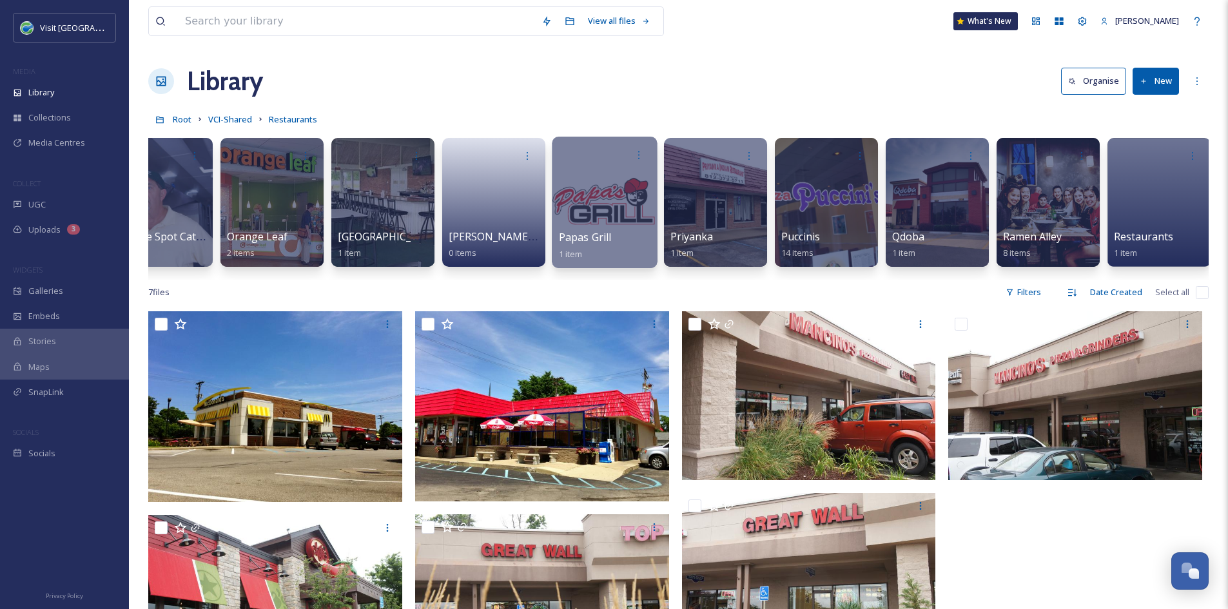
click at [569, 259] on span "1 item" at bounding box center [571, 253] width 24 height 12
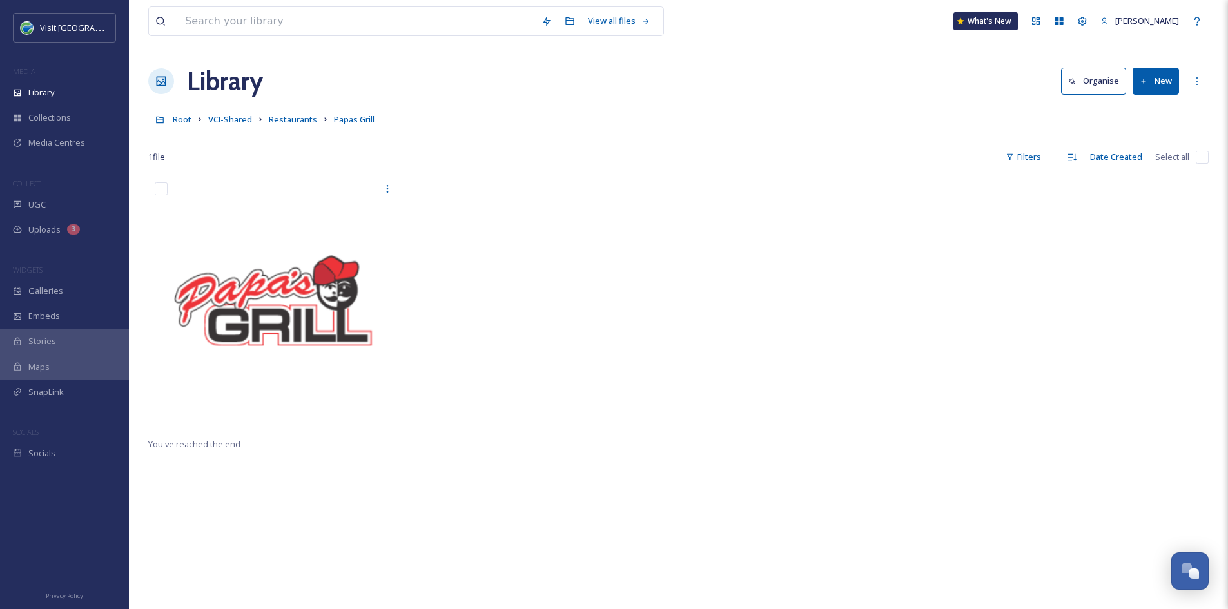
click at [1163, 79] on button "New" at bounding box center [1155, 81] width 46 height 26
click at [1157, 108] on span "File Upload" at bounding box center [1149, 111] width 43 height 12
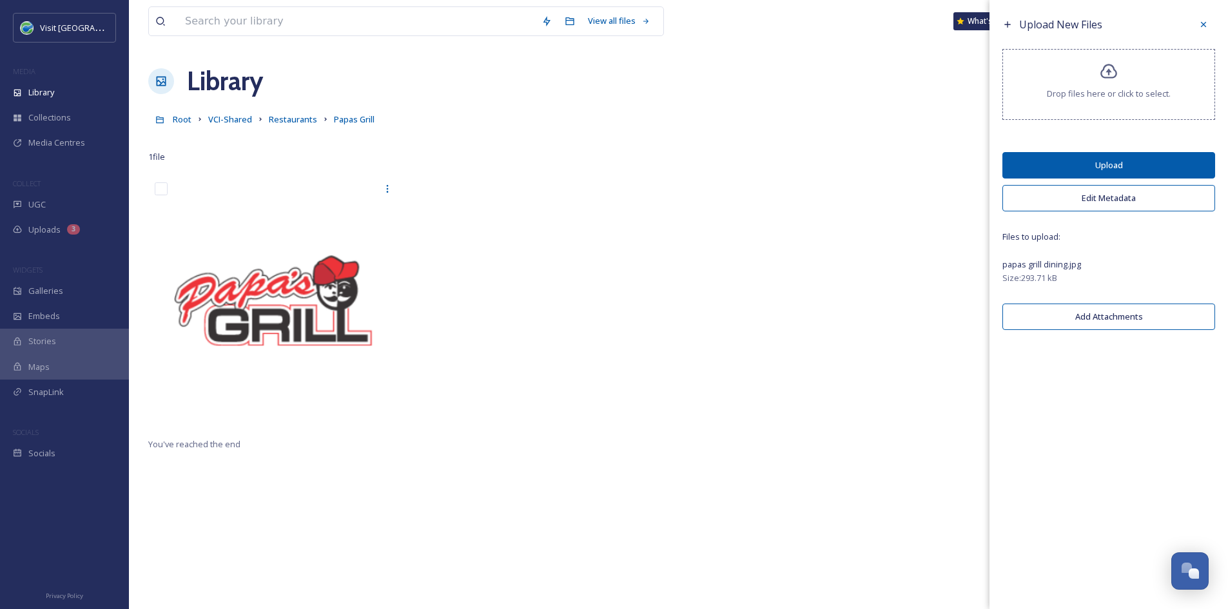
click at [1179, 161] on button "Upload" at bounding box center [1108, 165] width 213 height 26
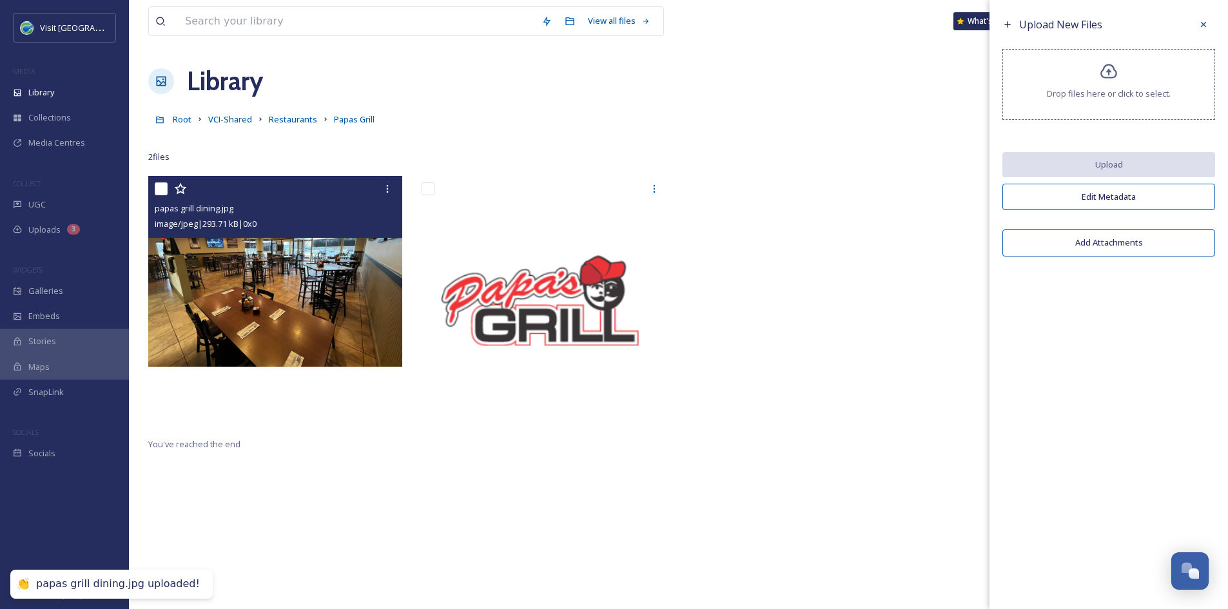
click at [331, 257] on img at bounding box center [275, 271] width 254 height 191
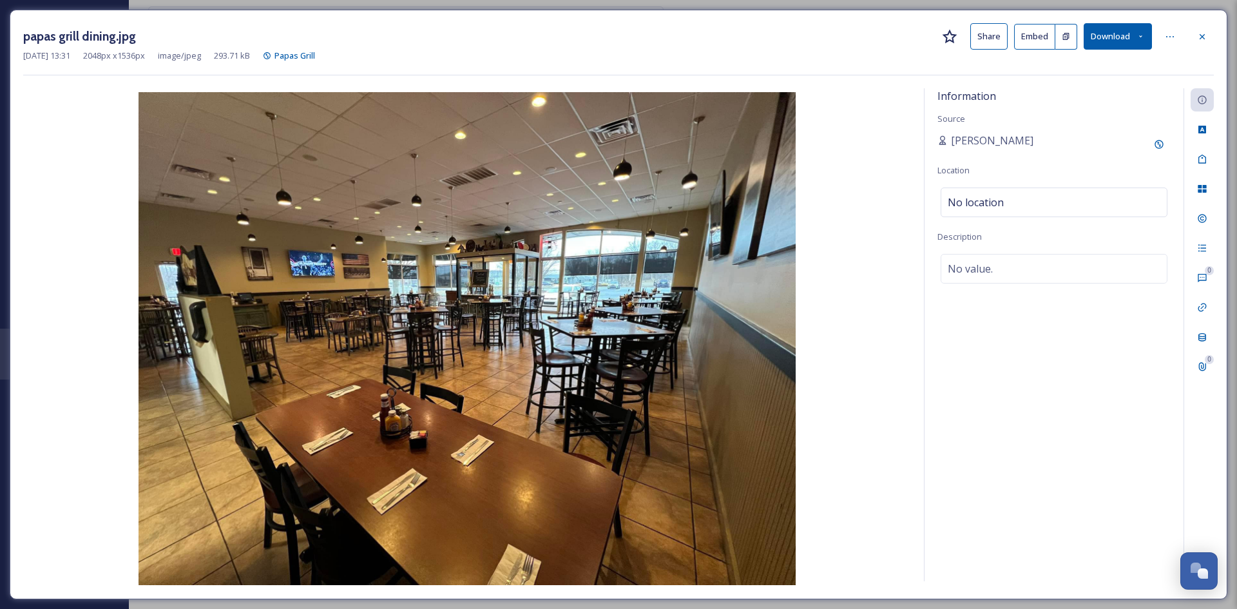
click at [984, 39] on button "Share" at bounding box center [989, 36] width 37 height 26
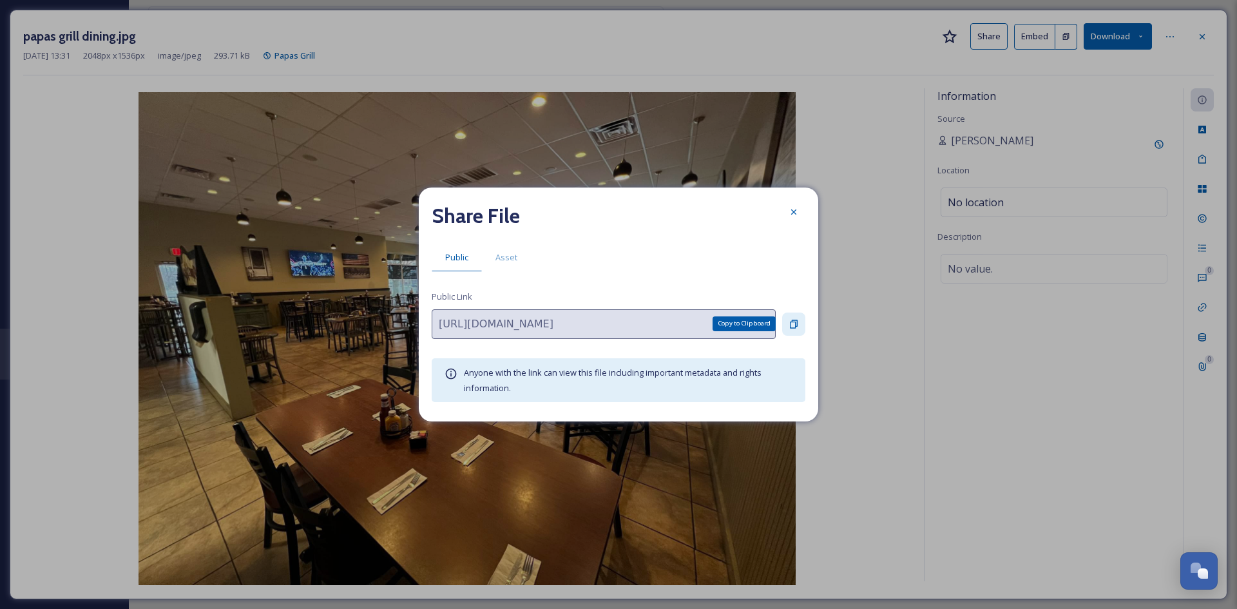
click at [795, 320] on icon at bounding box center [794, 324] width 10 height 10
click at [496, 256] on span "Asset" at bounding box center [507, 257] width 22 height 12
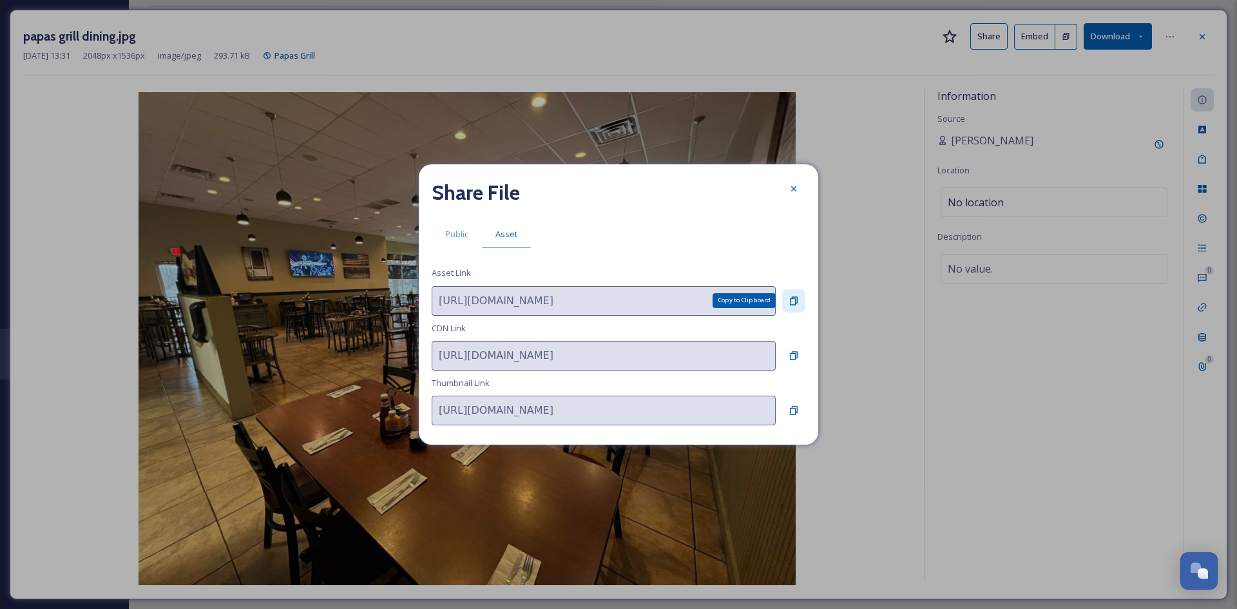
click at [794, 299] on icon at bounding box center [794, 301] width 10 height 10
click at [784, 185] on div at bounding box center [793, 188] width 23 height 23
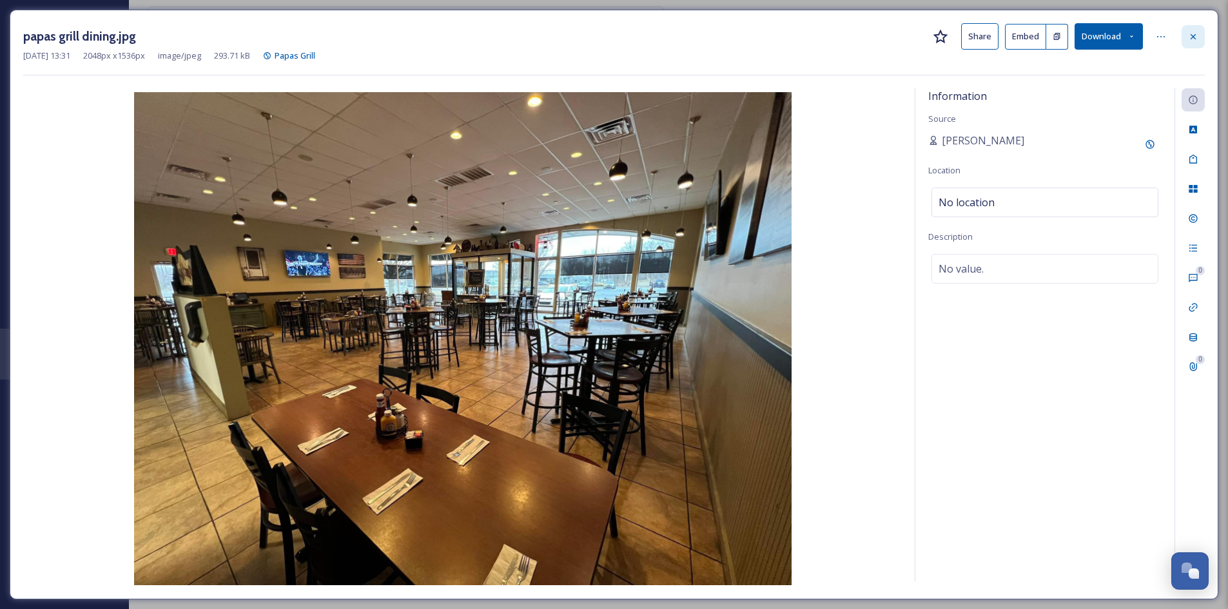
click at [1189, 43] on div at bounding box center [1192, 36] width 23 height 23
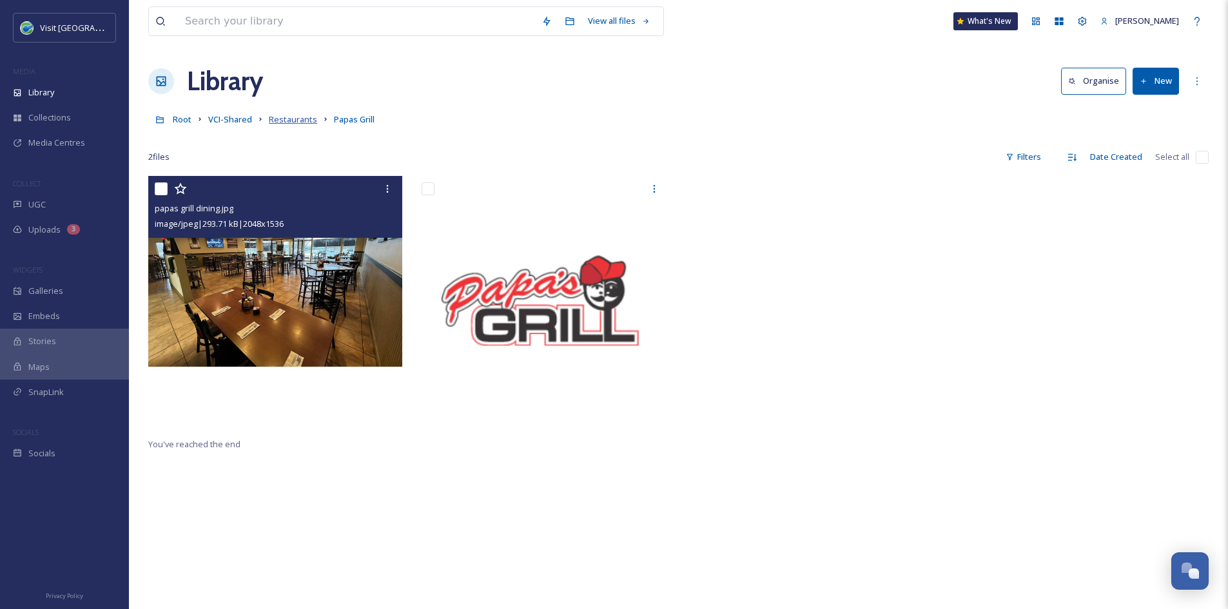
click at [282, 119] on span "Restaurants" at bounding box center [293, 119] width 48 height 12
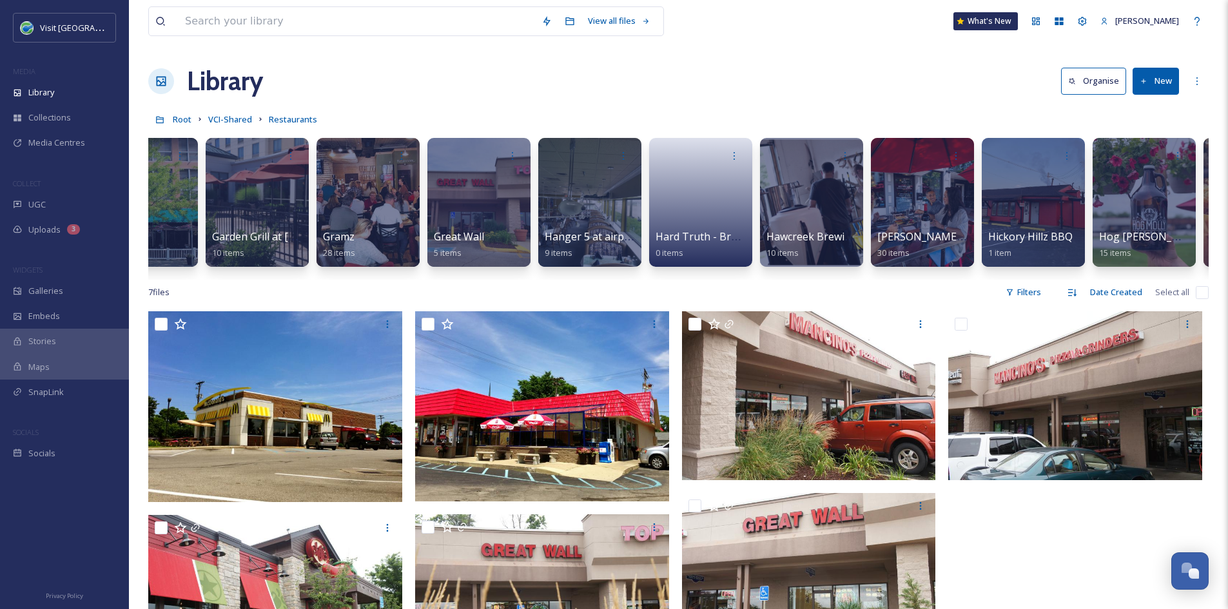
scroll to position [0, 4492]
click at [1037, 215] on div at bounding box center [1032, 202] width 105 height 131
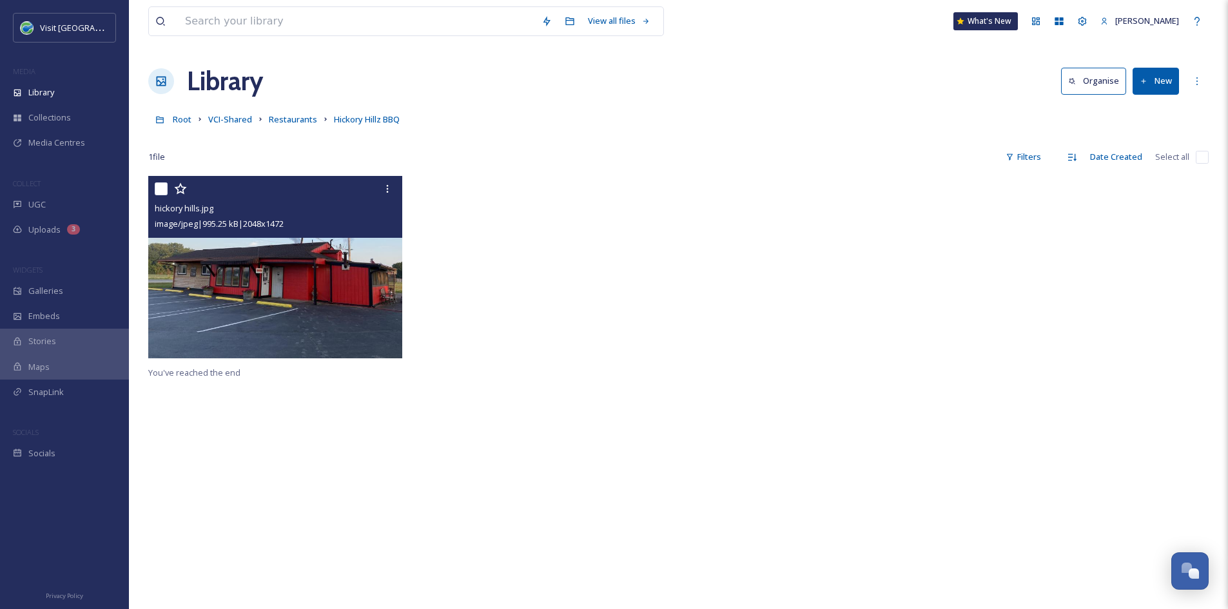
click at [284, 229] on span "image/jpeg | 995.25 kB | 2048 x 1472" at bounding box center [219, 224] width 129 height 12
click at [302, 275] on img at bounding box center [275, 267] width 254 height 182
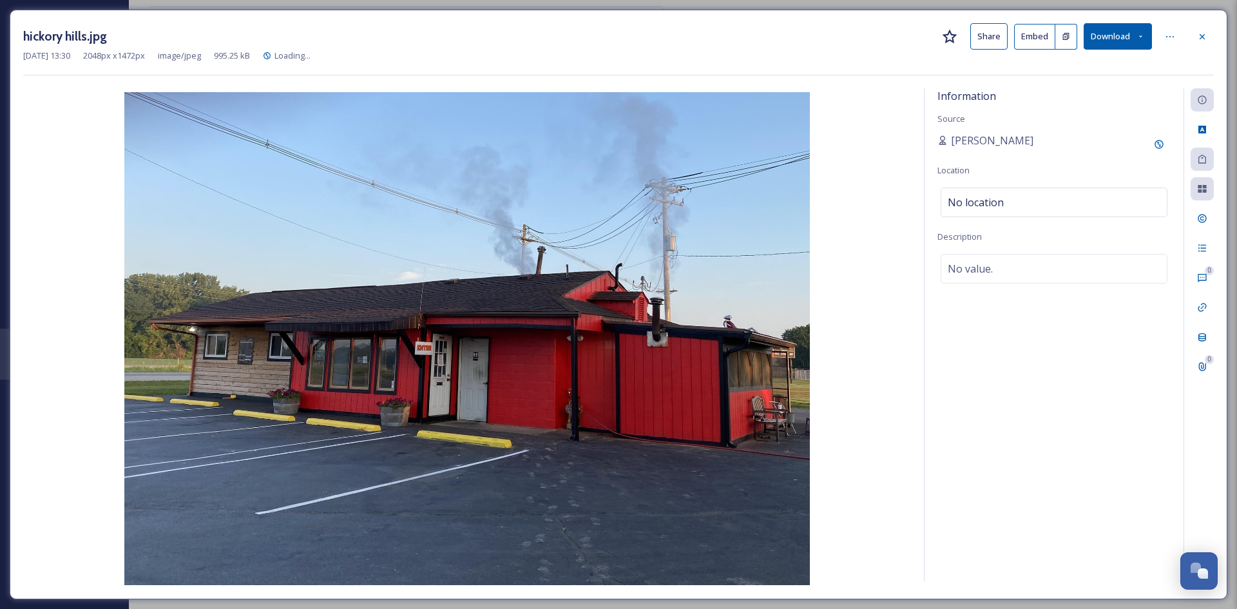
click at [998, 44] on button "Share" at bounding box center [989, 36] width 37 height 26
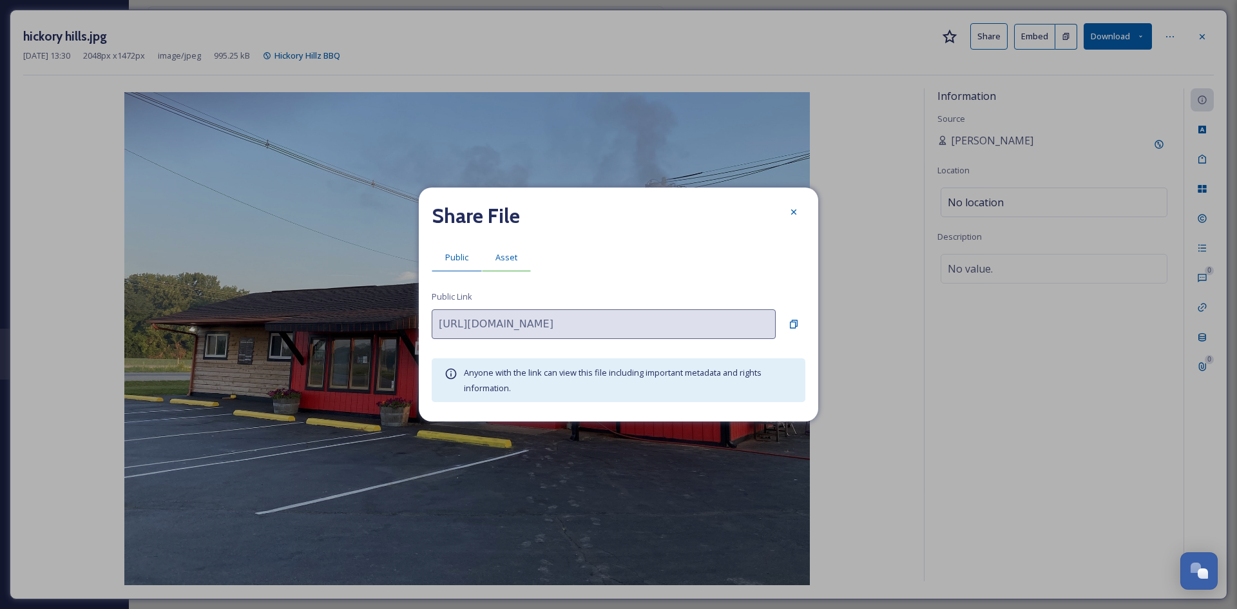
click at [507, 257] on span "Asset" at bounding box center [507, 257] width 22 height 12
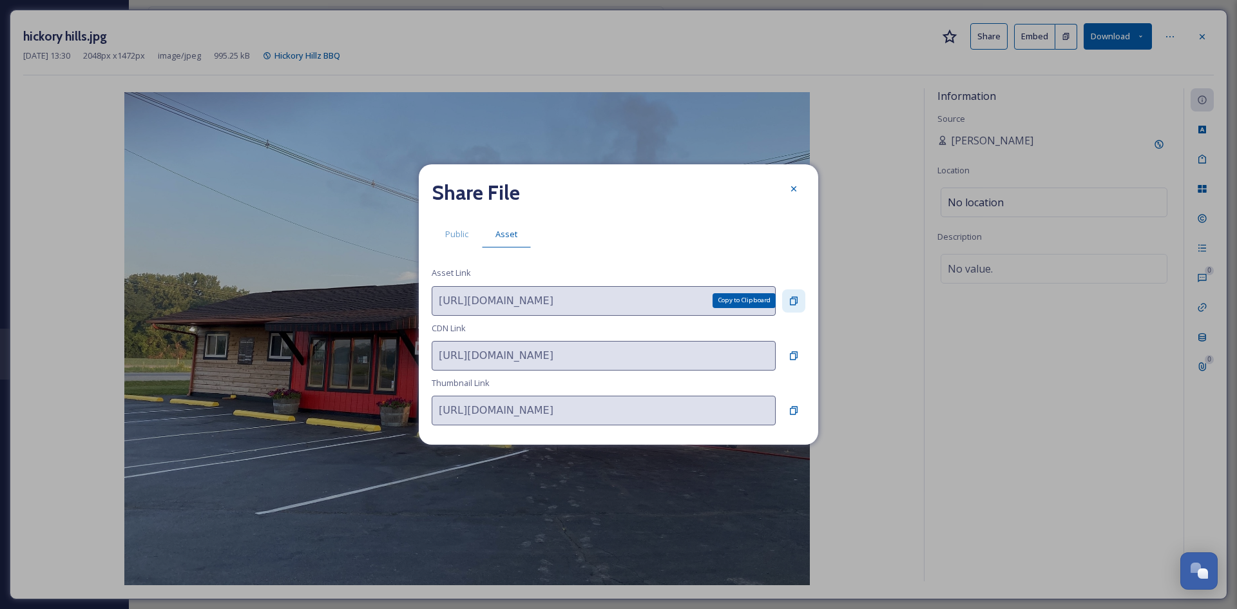
click at [787, 302] on div "Copy to Clipboard" at bounding box center [793, 300] width 23 height 23
click at [795, 190] on icon at bounding box center [793, 188] width 5 height 5
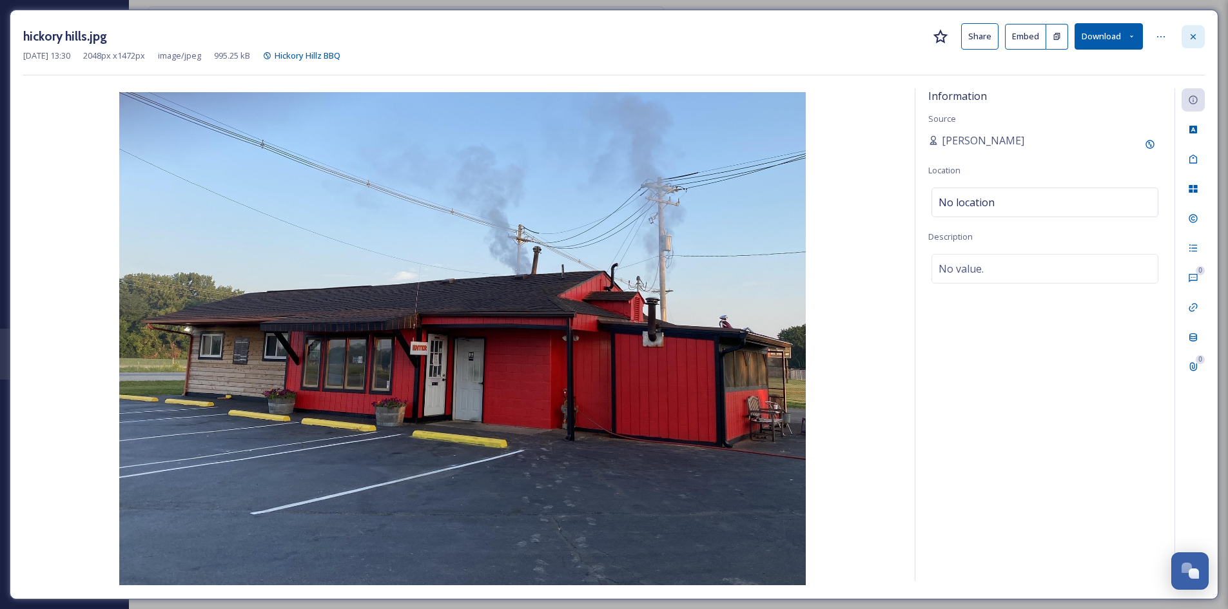
click at [1193, 32] on icon at bounding box center [1193, 37] width 10 height 10
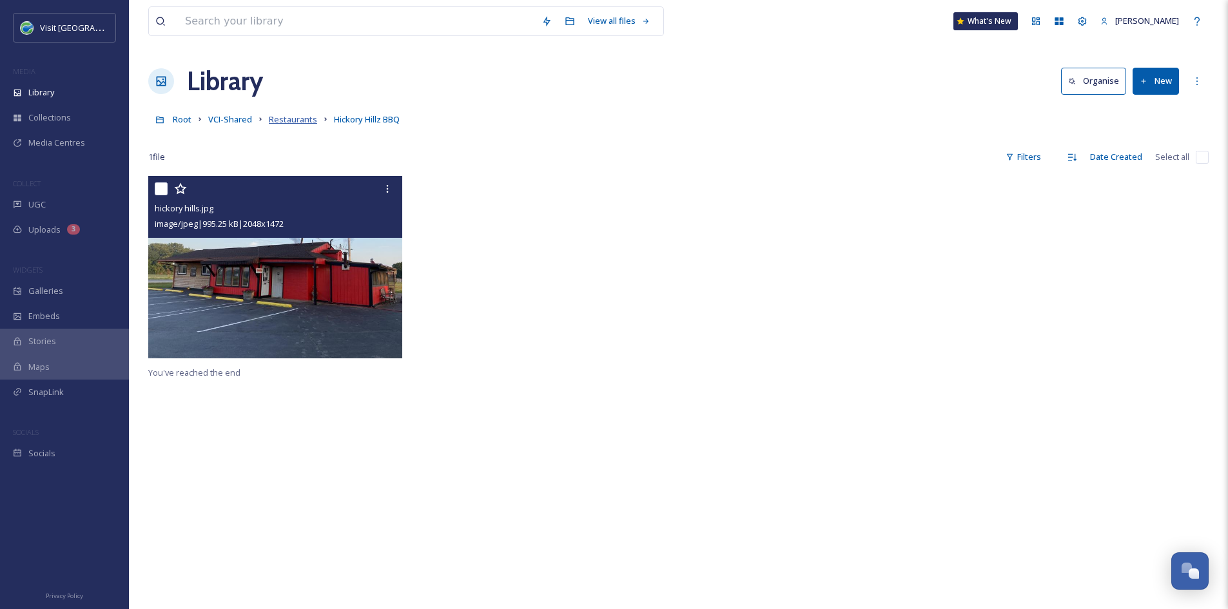
click at [300, 123] on span "Restaurants" at bounding box center [293, 119] width 48 height 12
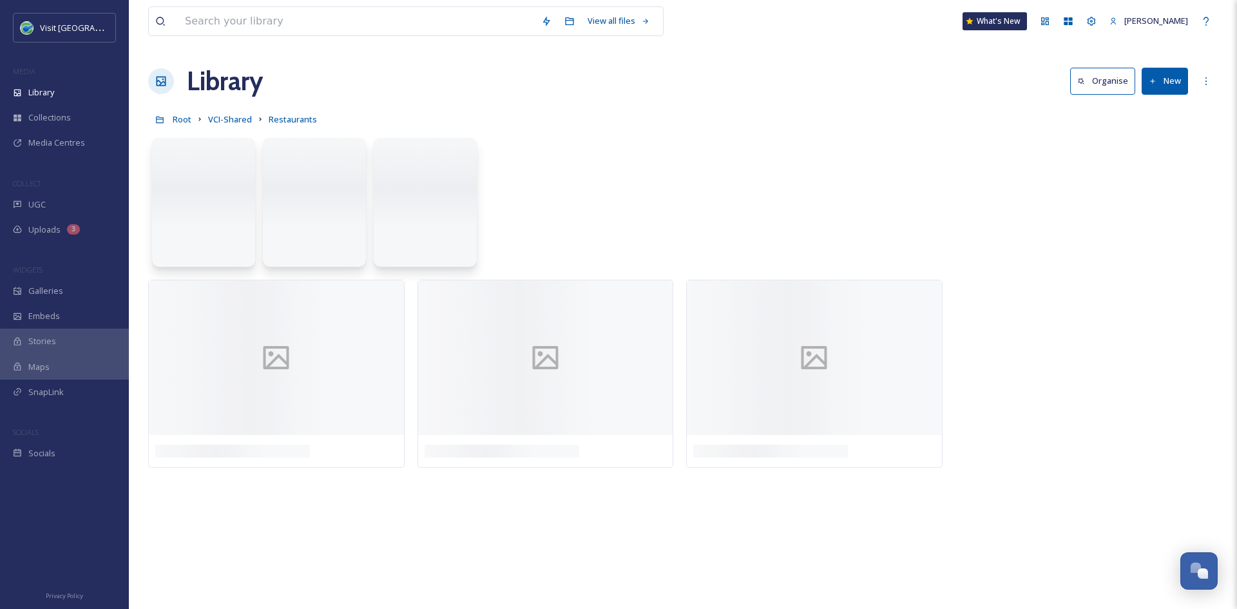
click at [1151, 84] on button "New" at bounding box center [1165, 81] width 46 height 26
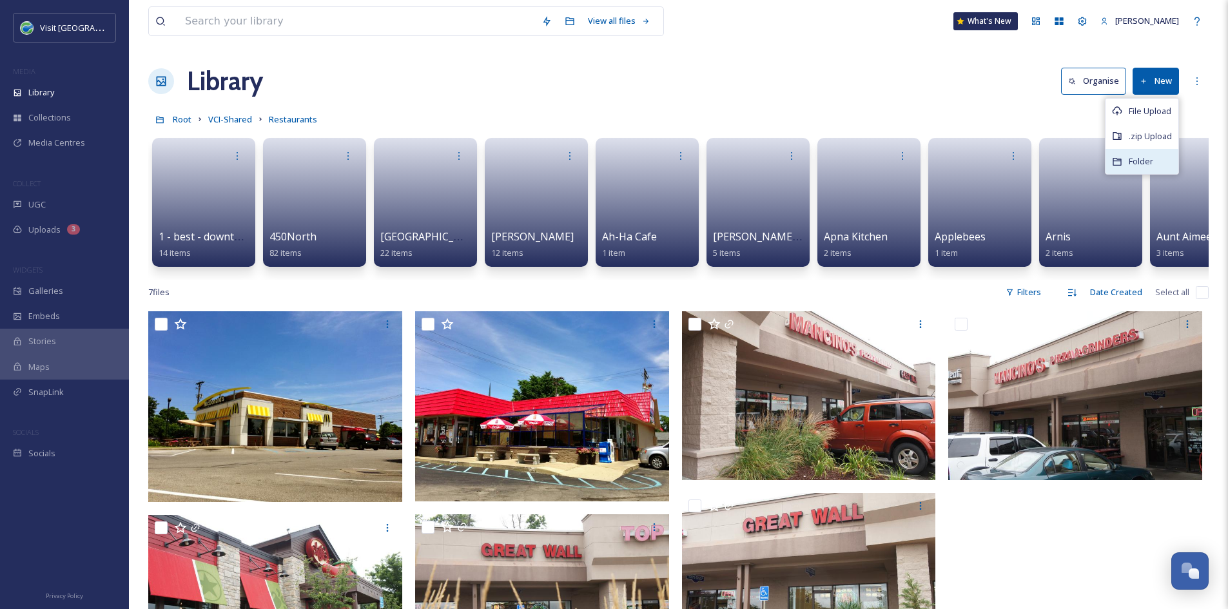
click at [1148, 162] on span "Folder" at bounding box center [1140, 161] width 24 height 12
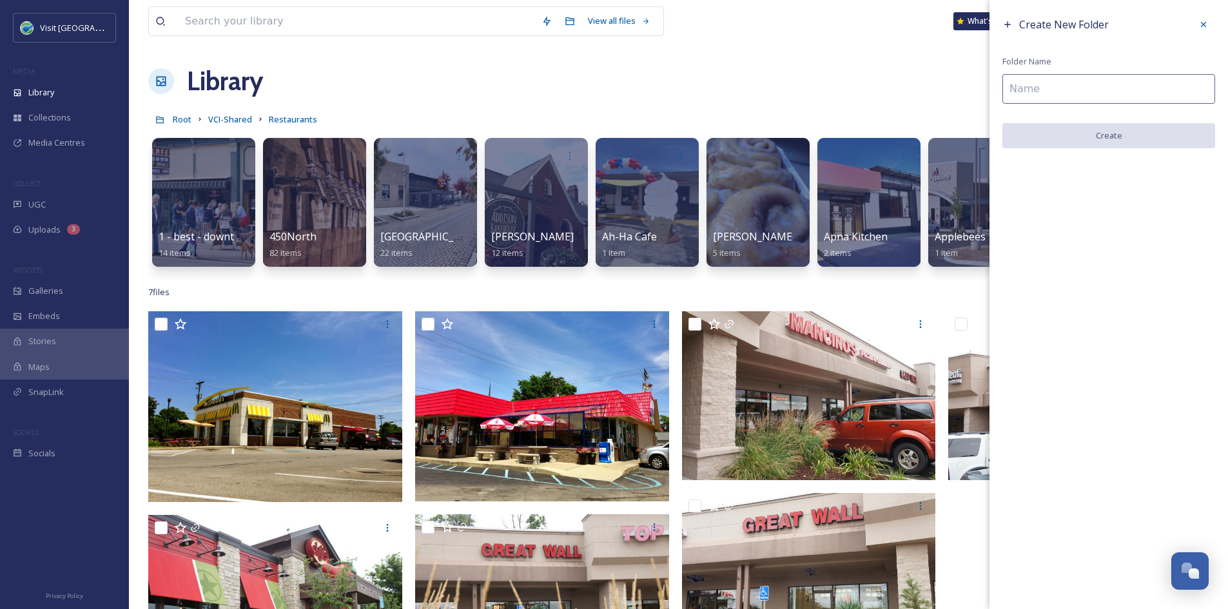
click at [1012, 88] on input at bounding box center [1108, 89] width 213 height 30
click at [1122, 87] on input at bounding box center [1108, 89] width 213 height 30
paste input "Homeboyz Fried Chicken and Fish"
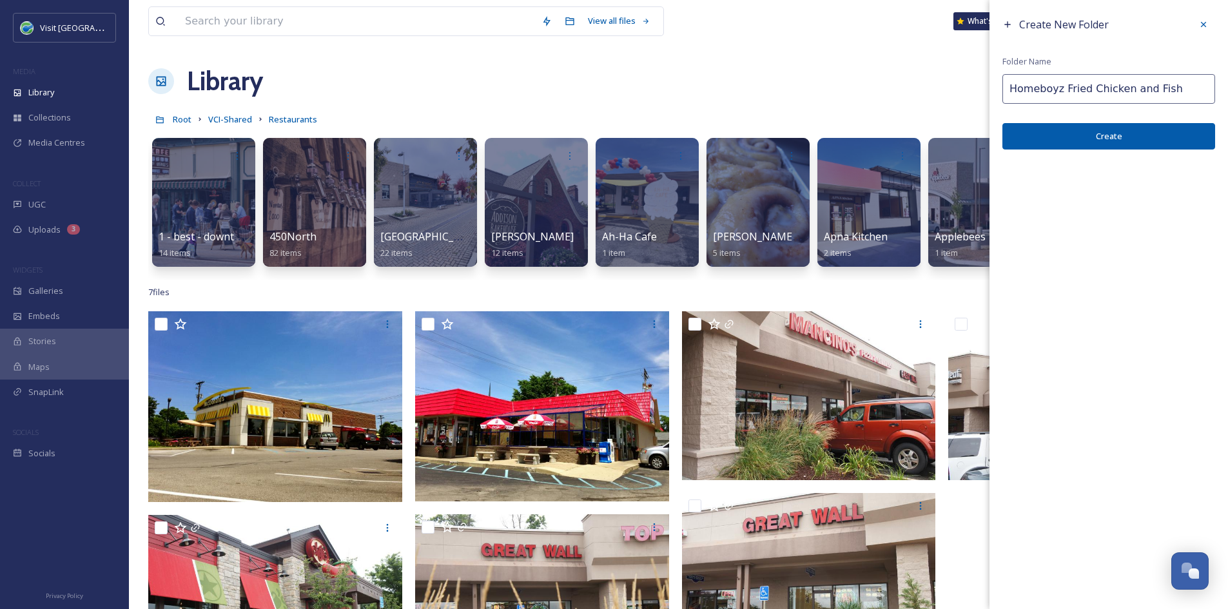
type input "Homeboyz Fried Chicken and Fish"
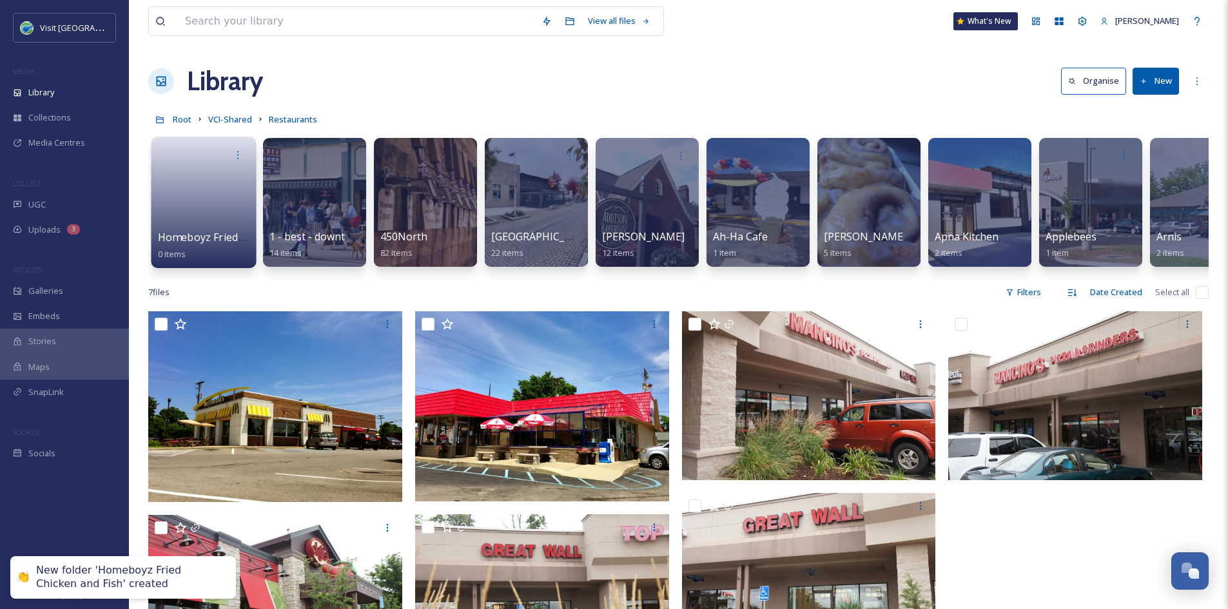
click at [223, 226] on link at bounding box center [204, 198] width 92 height 63
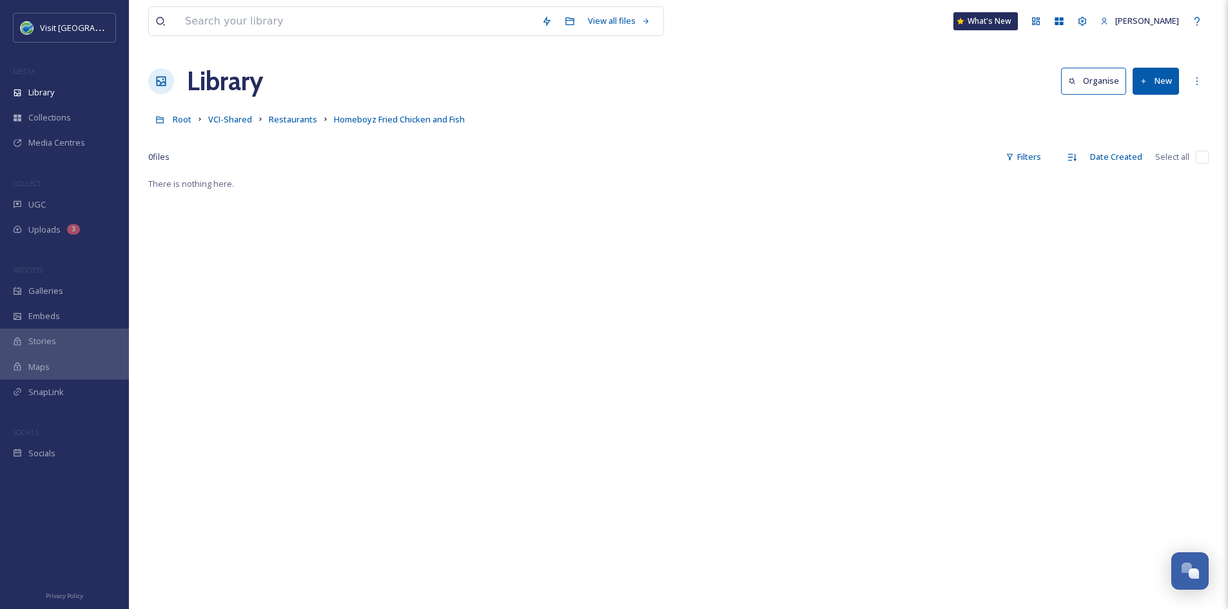
click at [1162, 79] on button "New" at bounding box center [1155, 81] width 46 height 26
click at [1143, 162] on span "Folder" at bounding box center [1140, 161] width 24 height 12
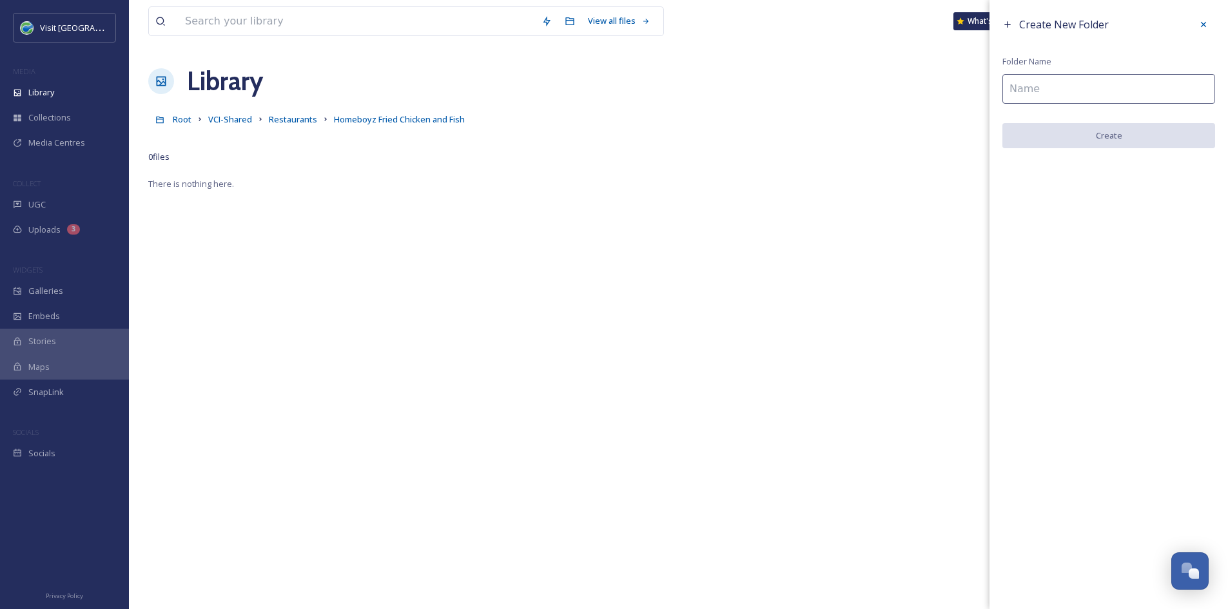
click at [1215, 21] on div "Create New Folder Folder Name Create" at bounding box center [1108, 80] width 238 height 161
click at [1209, 20] on div at bounding box center [1203, 24] width 23 height 23
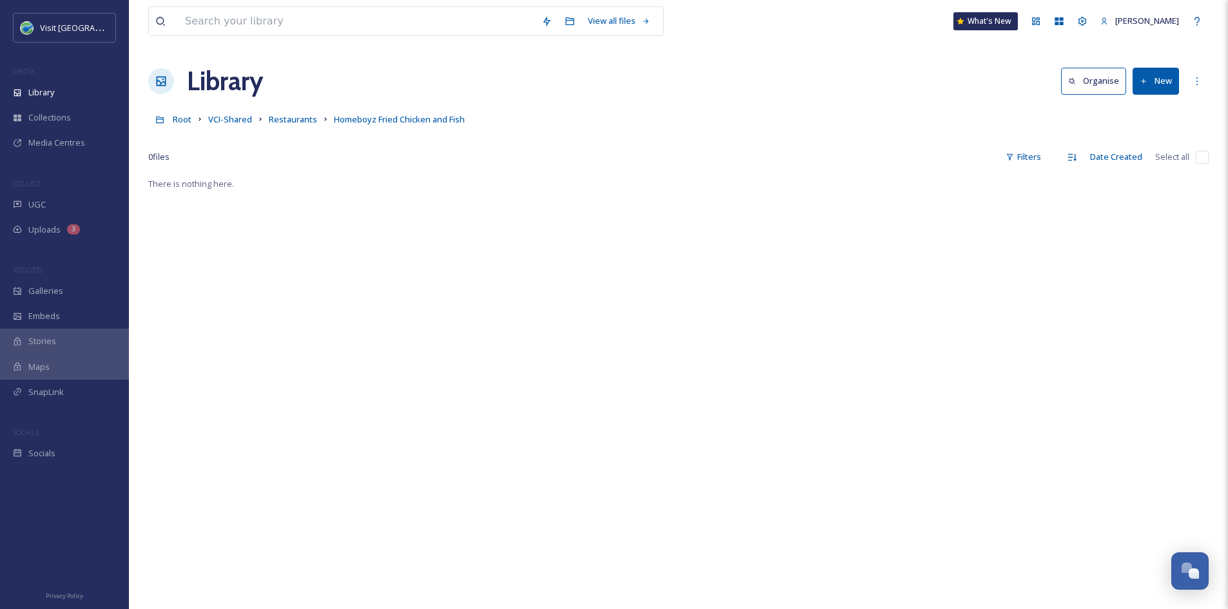
click at [1163, 78] on button "New" at bounding box center [1155, 81] width 46 height 26
click at [1144, 114] on span "File Upload" at bounding box center [1149, 111] width 43 height 12
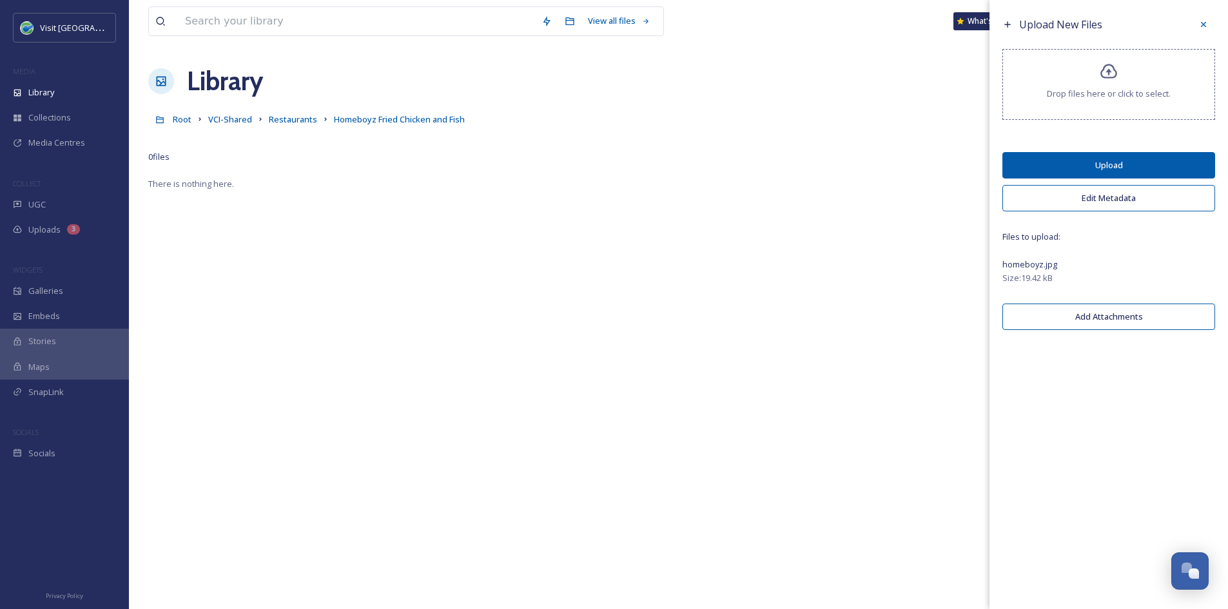
click at [1193, 162] on button "Upload" at bounding box center [1108, 165] width 213 height 26
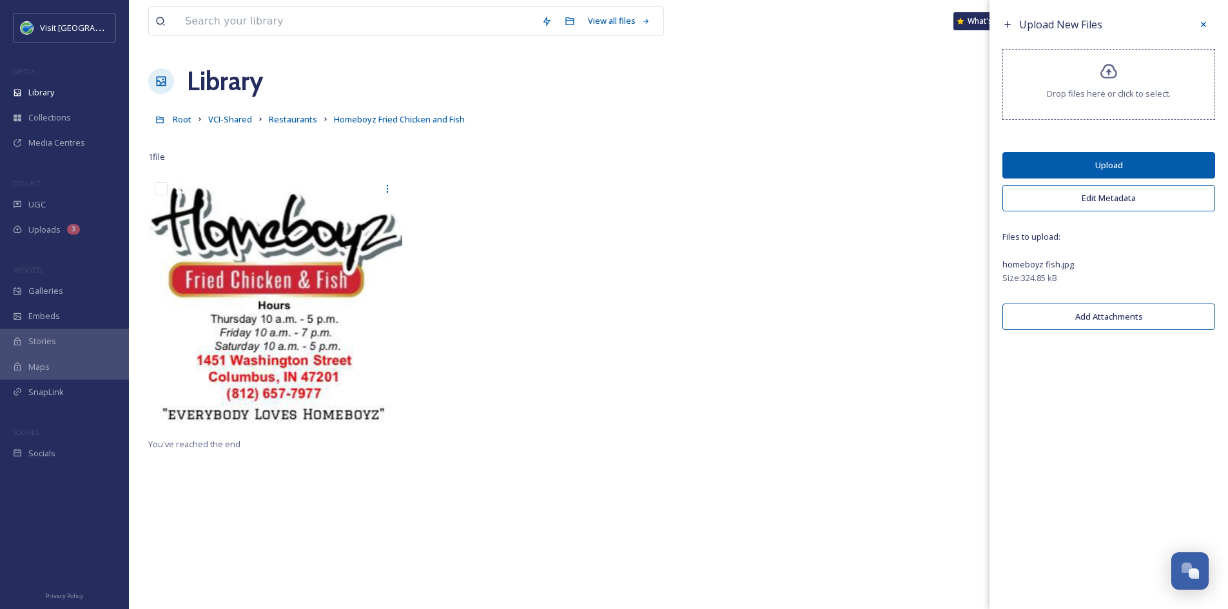
click at [1165, 173] on button "Upload" at bounding box center [1108, 165] width 213 height 26
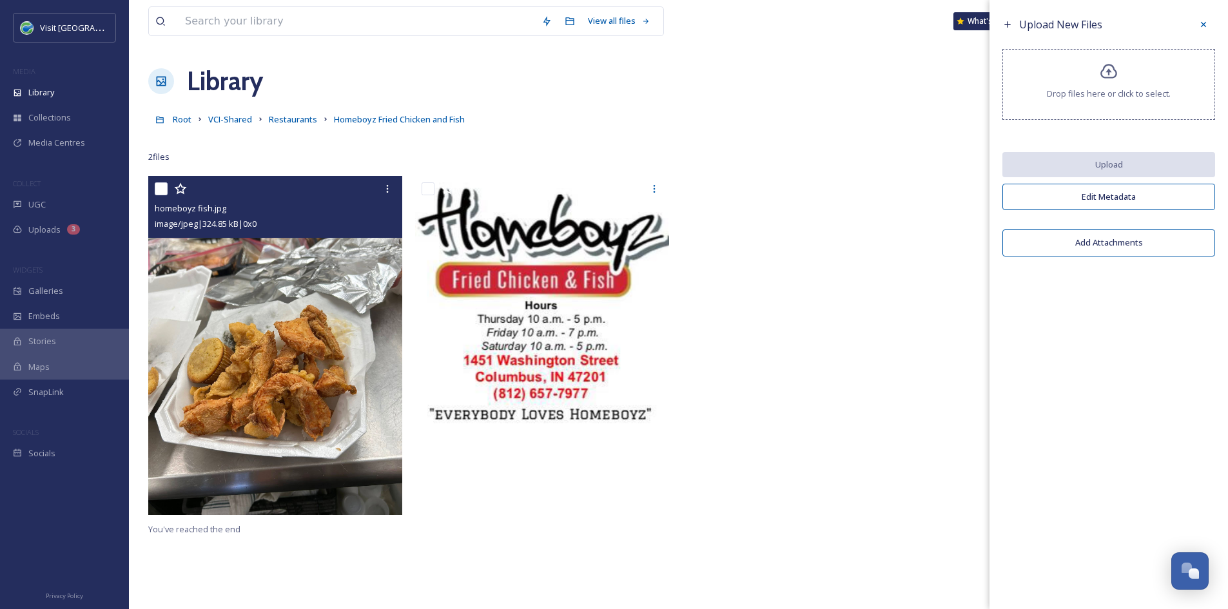
click at [298, 338] on img at bounding box center [275, 345] width 254 height 338
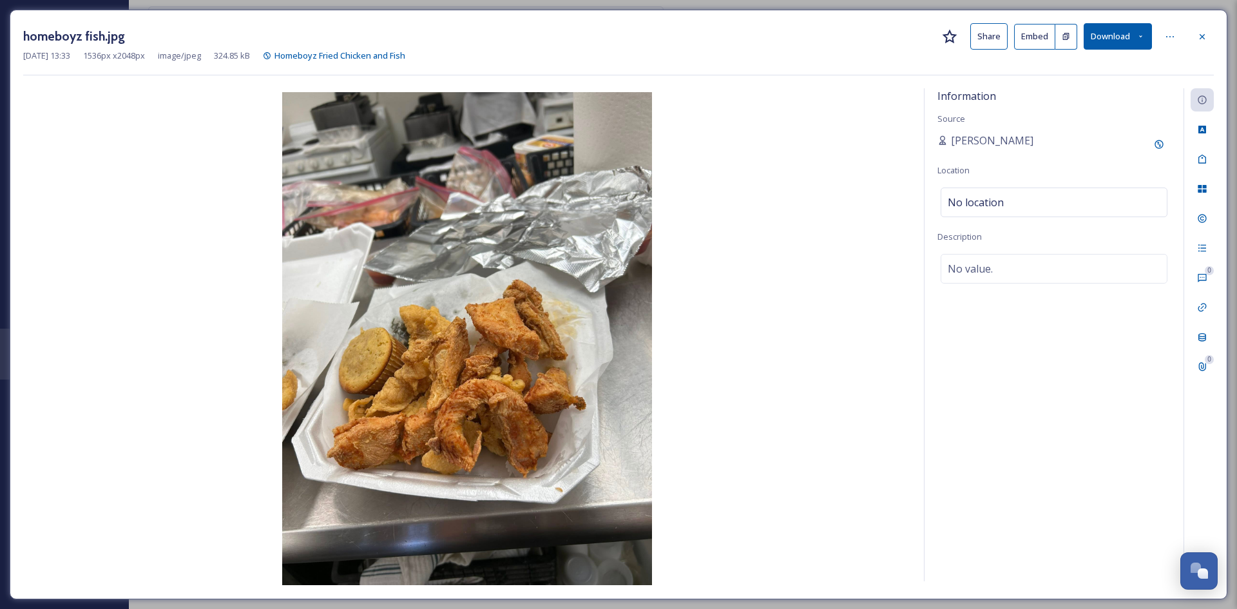
click at [978, 26] on button "Share" at bounding box center [989, 36] width 37 height 26
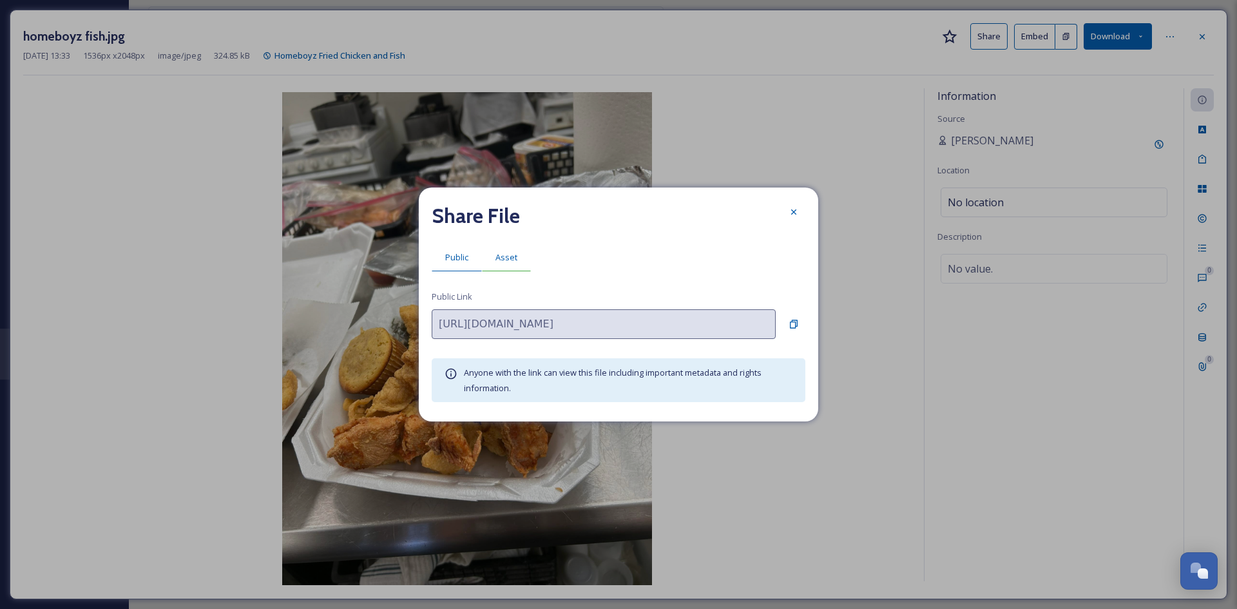
click at [510, 252] on span "Asset" at bounding box center [507, 257] width 22 height 12
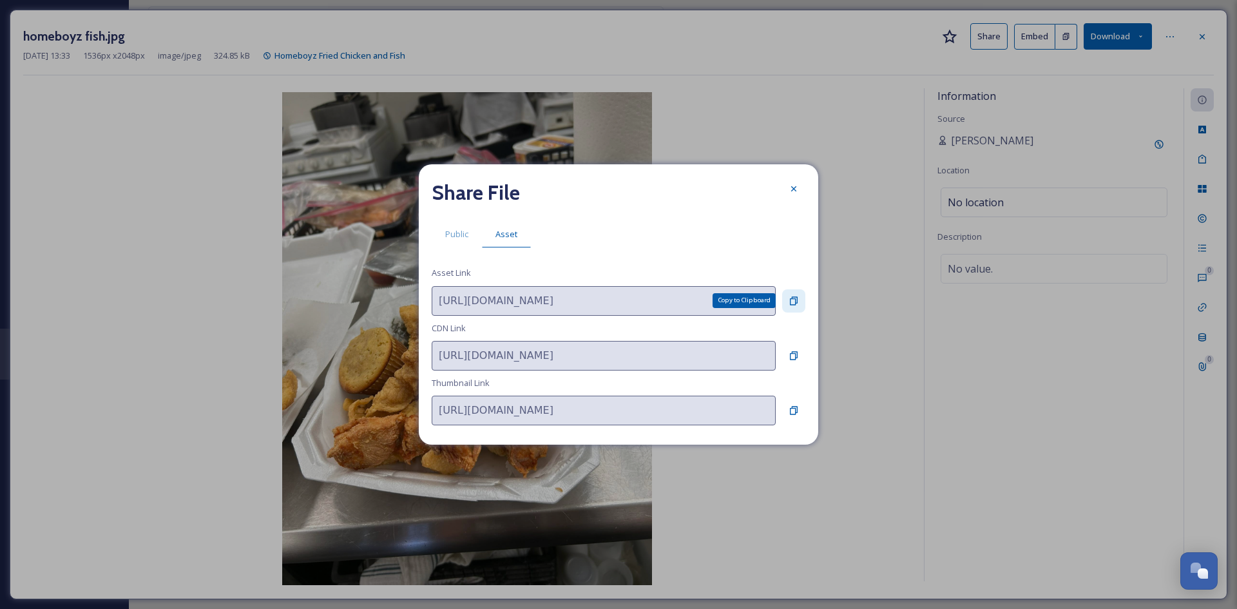
click at [795, 296] on icon at bounding box center [794, 301] width 10 height 10
click at [792, 186] on icon at bounding box center [794, 189] width 10 height 10
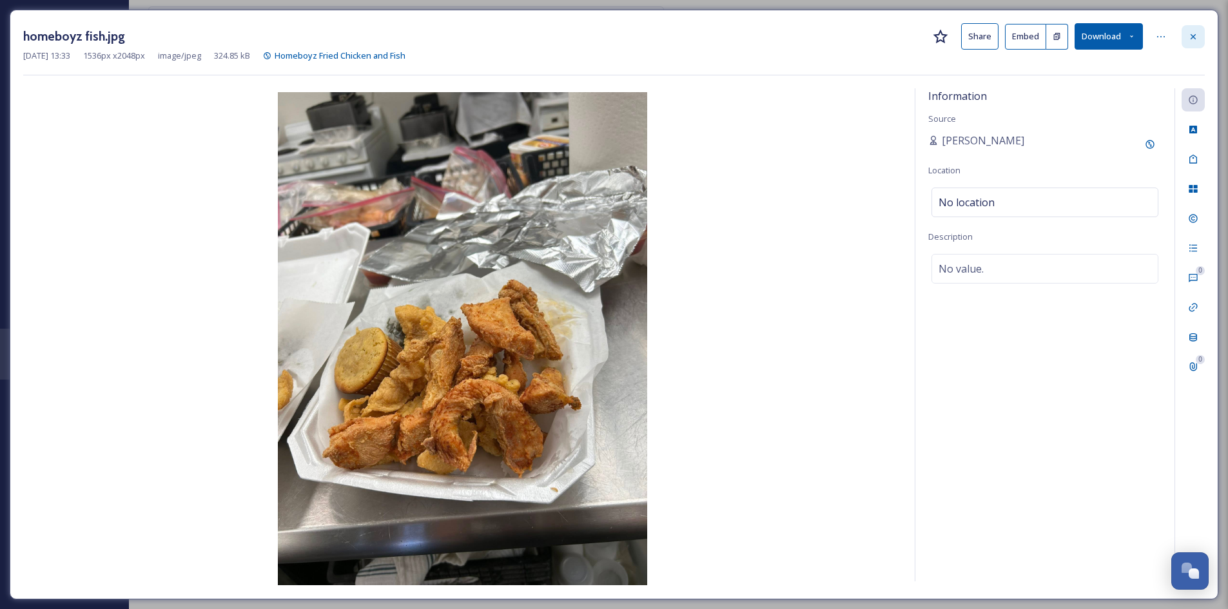
click at [1194, 42] on div at bounding box center [1192, 36] width 23 height 23
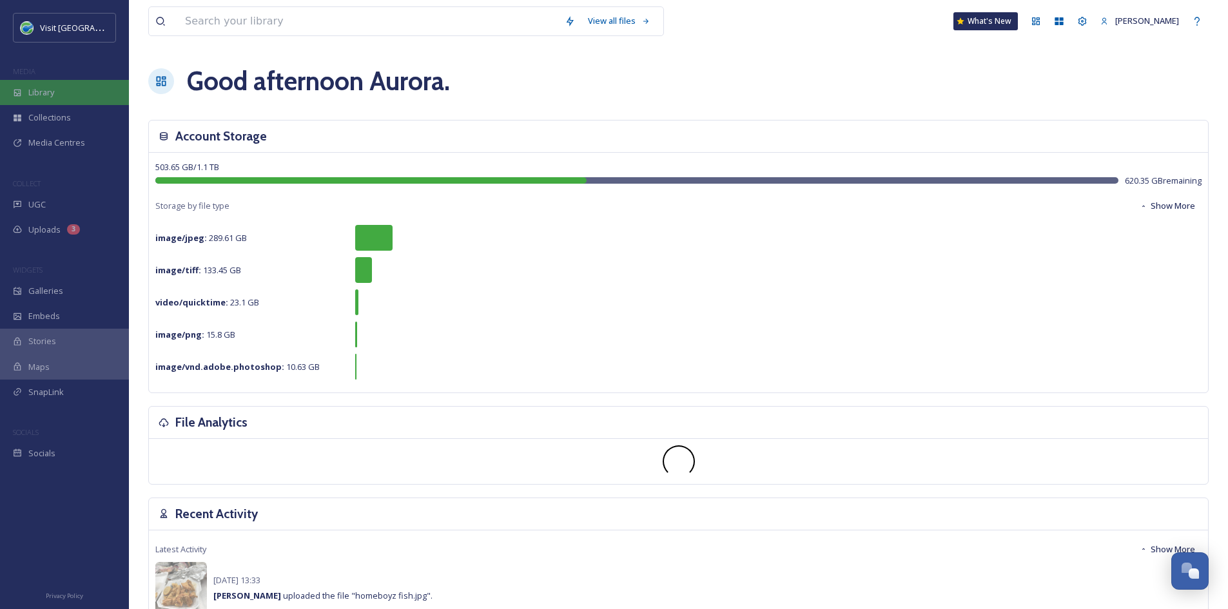
click at [52, 94] on span "Library" at bounding box center [41, 92] width 26 height 12
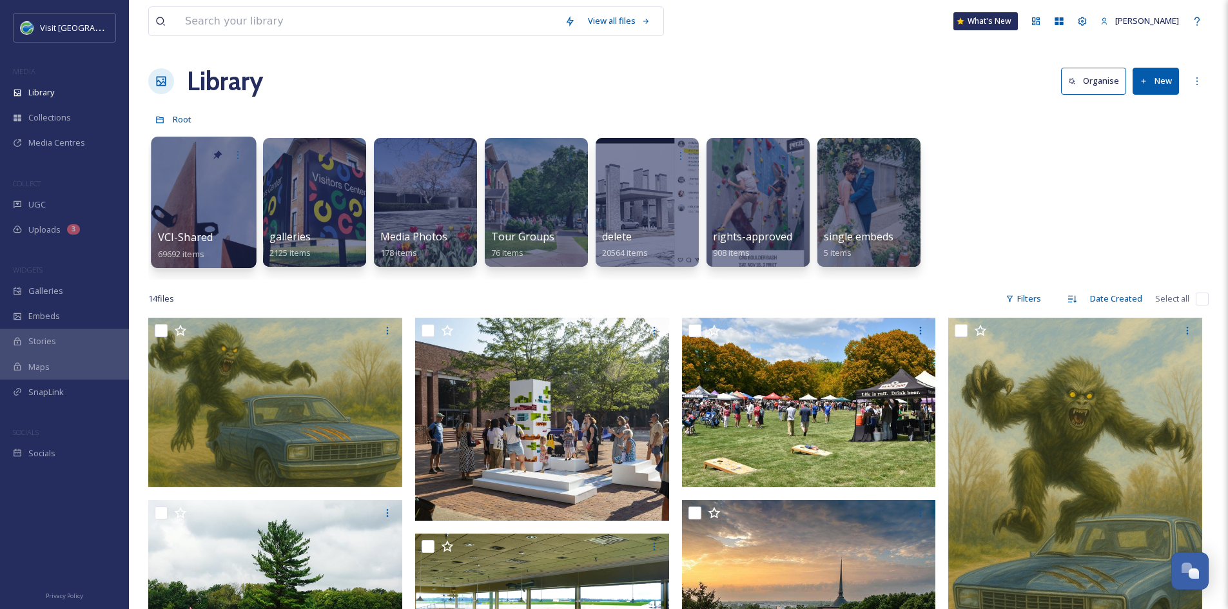
click at [203, 235] on span "VCI-Shared" at bounding box center [185, 237] width 55 height 14
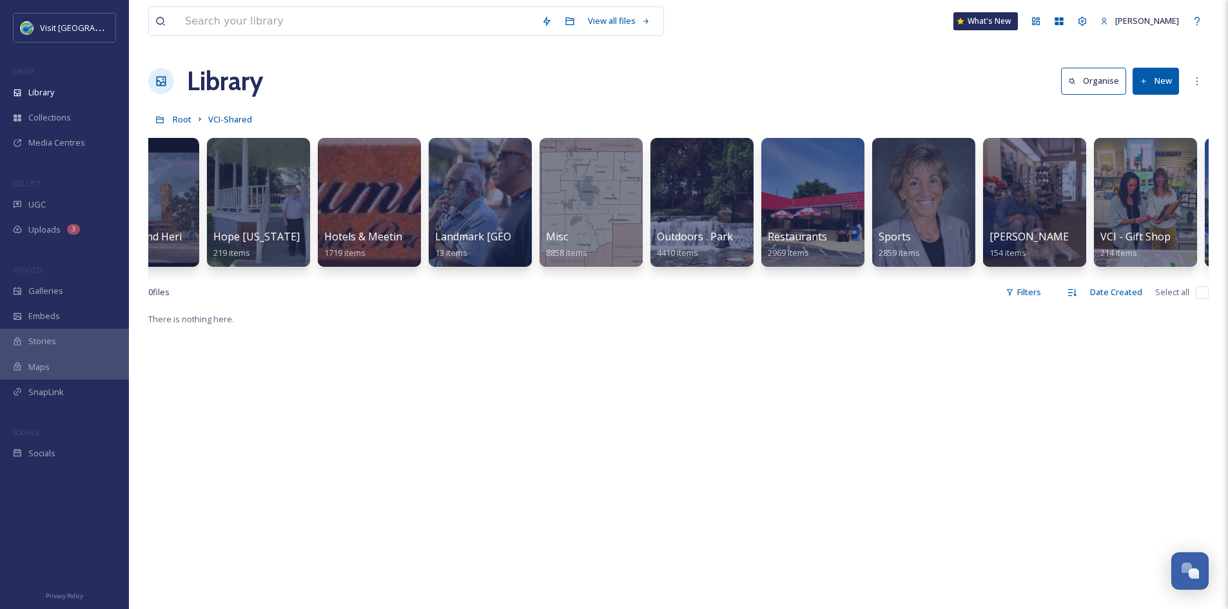
scroll to position [0, 1056]
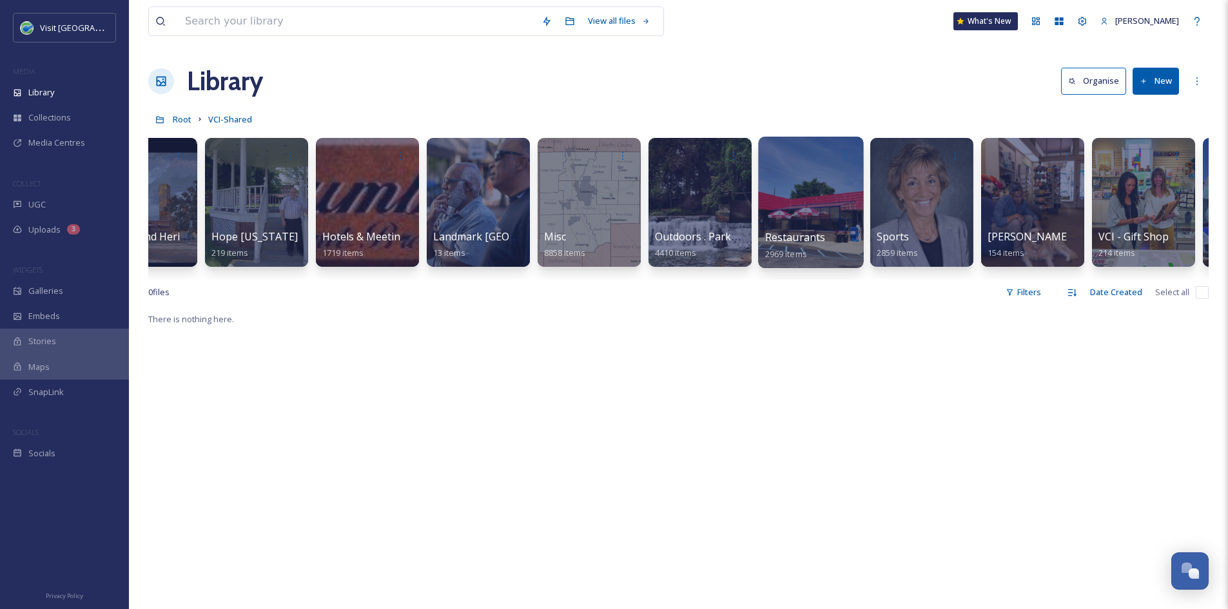
click at [791, 241] on span "Restaurants" at bounding box center [795, 237] width 61 height 14
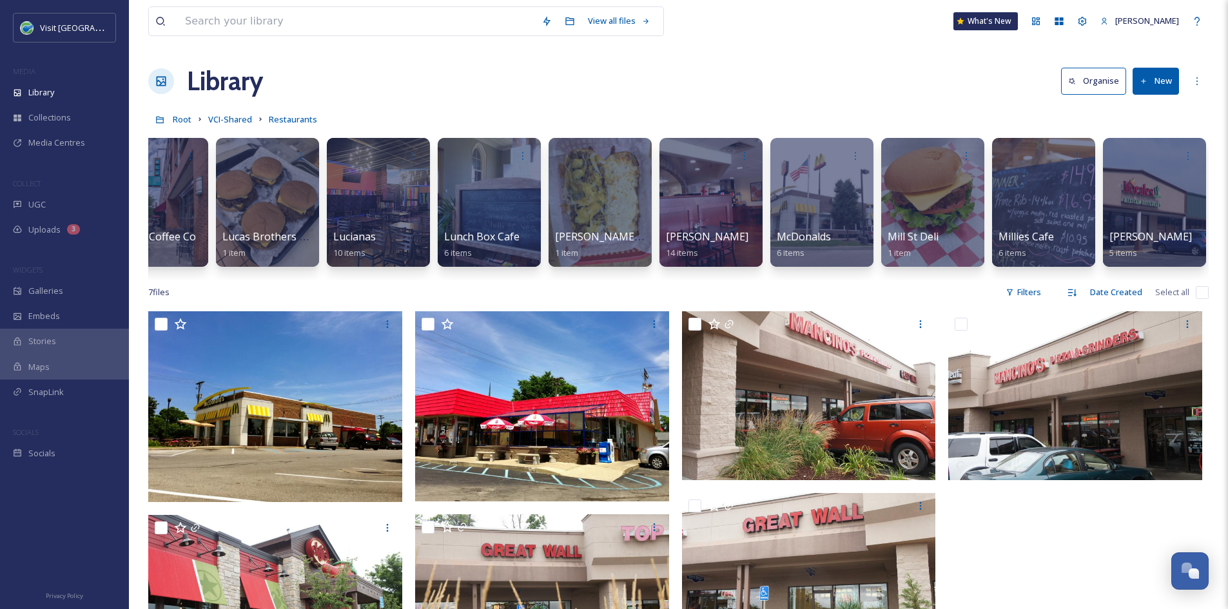
scroll to position [0, 6698]
click at [910, 226] on div at bounding box center [931, 202] width 105 height 131
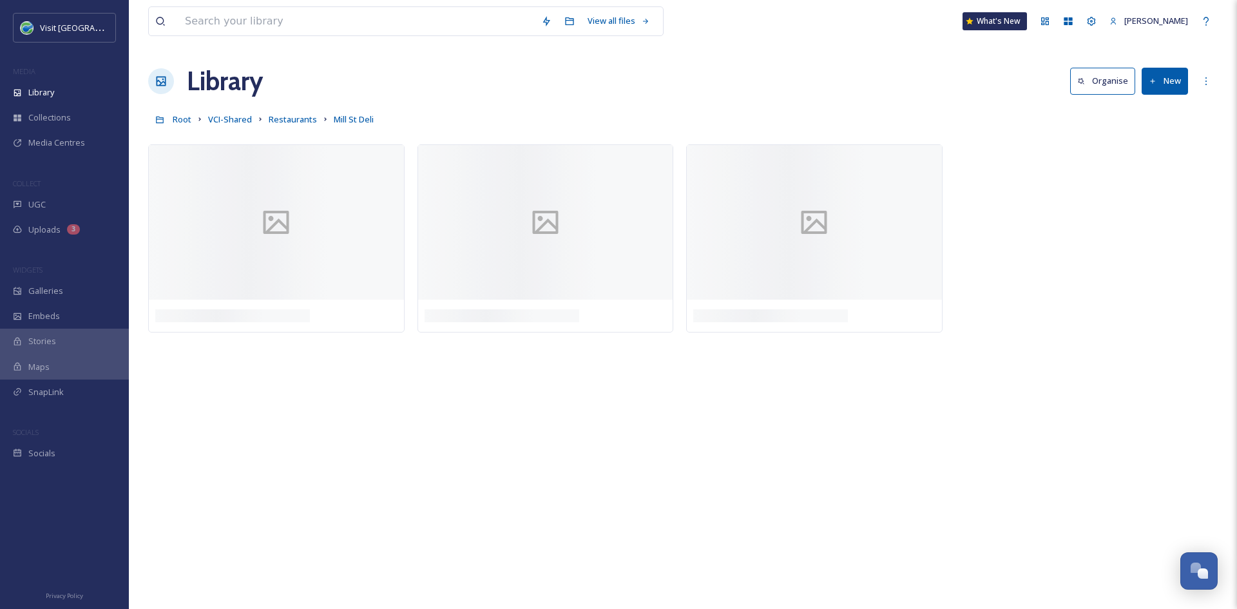
click at [1155, 75] on button "New" at bounding box center [1165, 81] width 46 height 26
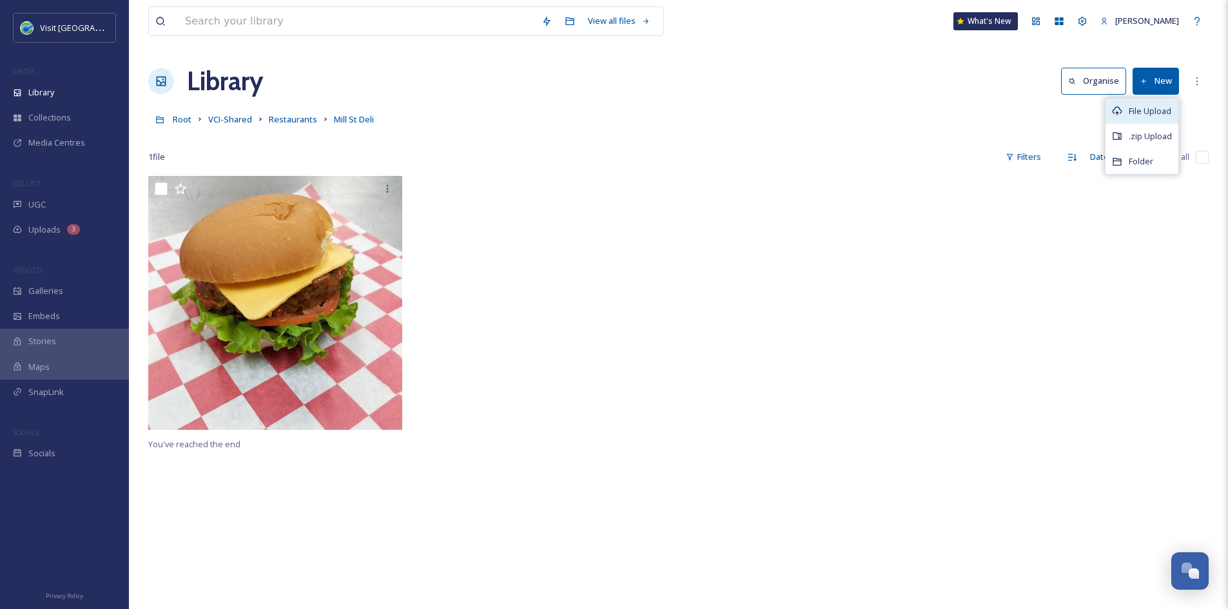
click at [1143, 105] on span "File Upload" at bounding box center [1149, 111] width 43 height 12
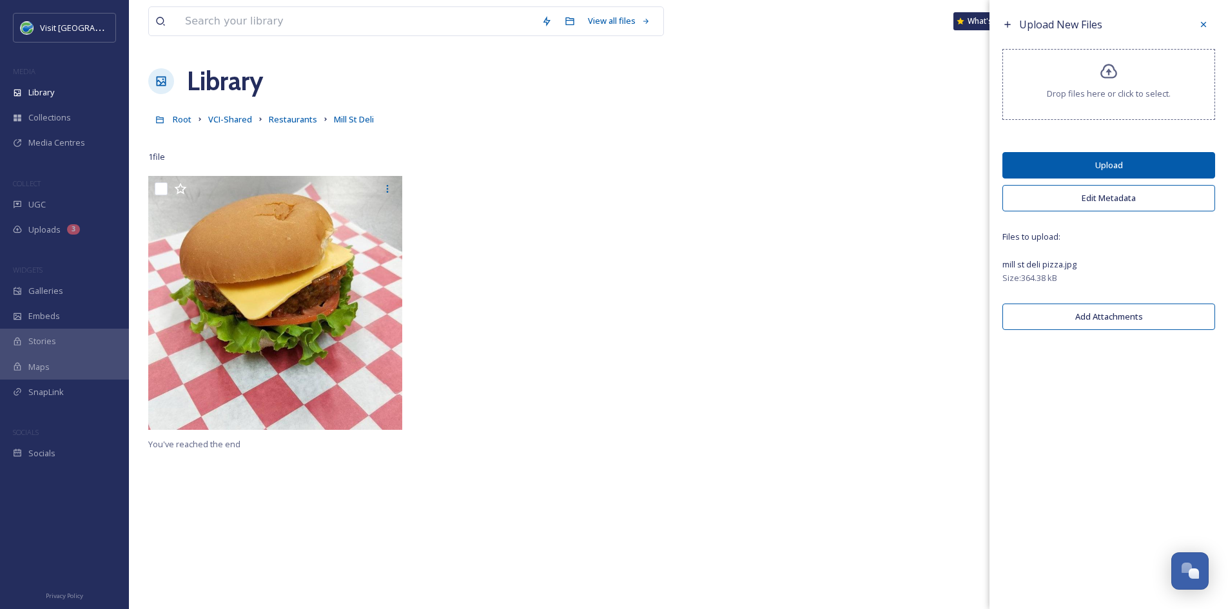
click at [1153, 168] on button "Upload" at bounding box center [1108, 165] width 213 height 26
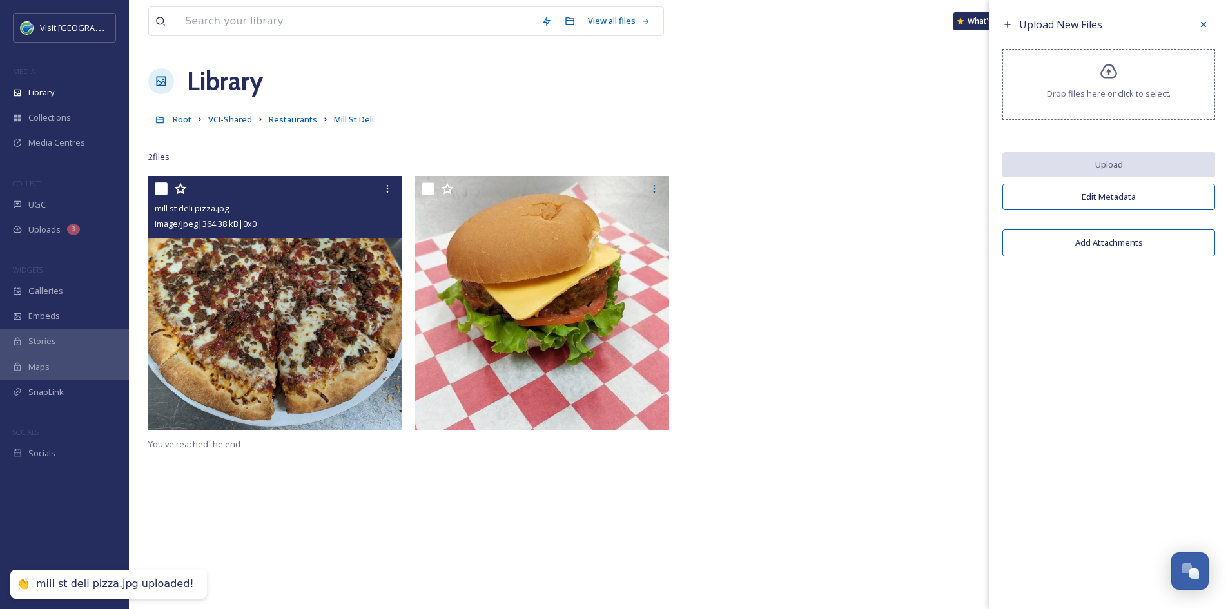
click at [250, 296] on img at bounding box center [275, 303] width 254 height 254
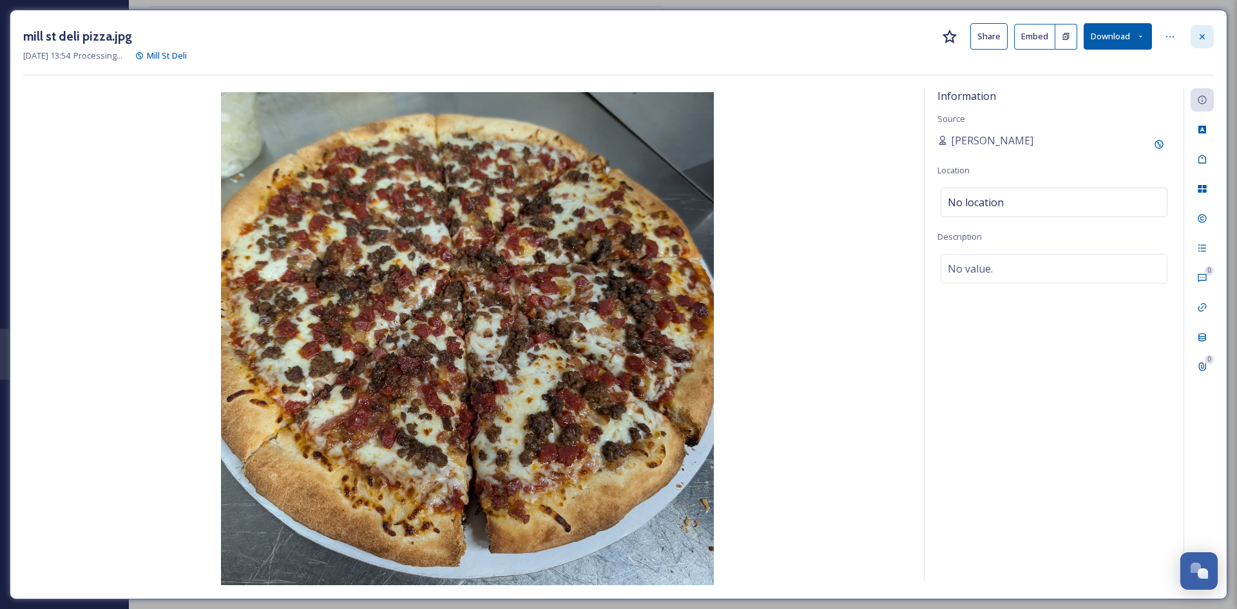
click at [1204, 40] on icon at bounding box center [1202, 37] width 10 height 10
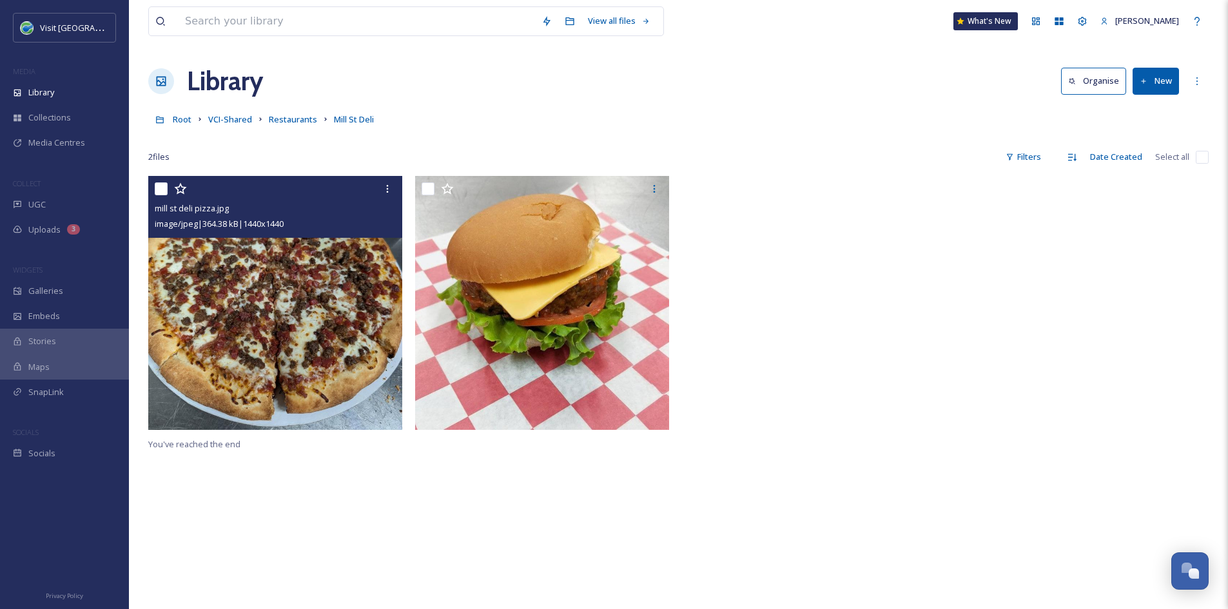
click at [329, 320] on img at bounding box center [275, 303] width 254 height 254
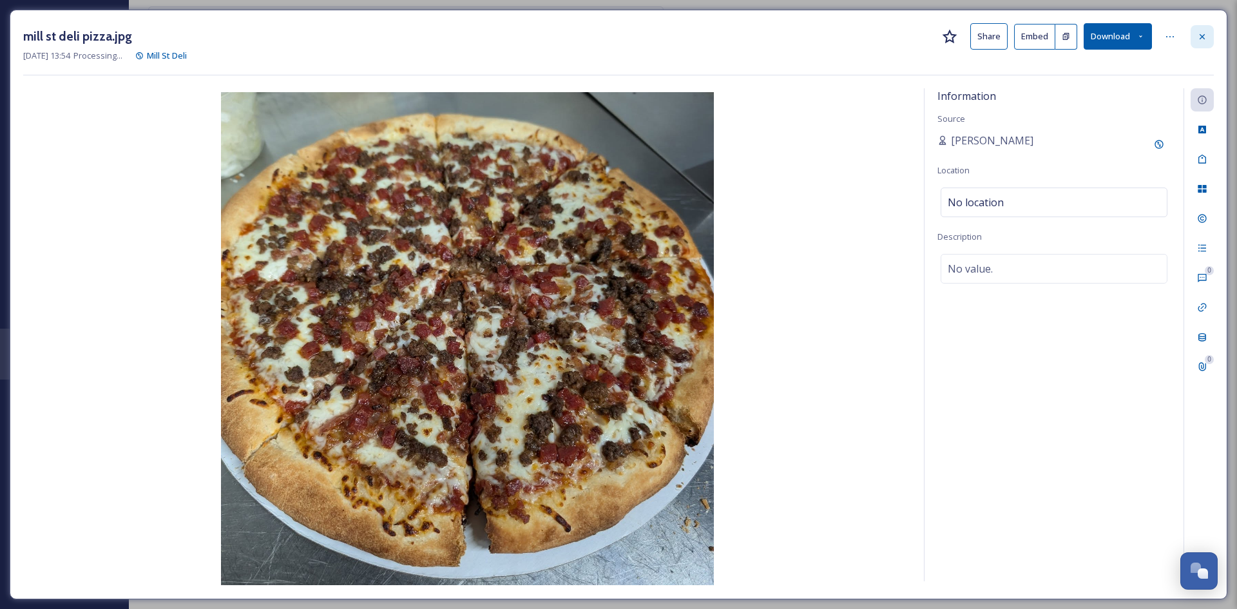
click at [1203, 38] on icon at bounding box center [1202, 37] width 10 height 10
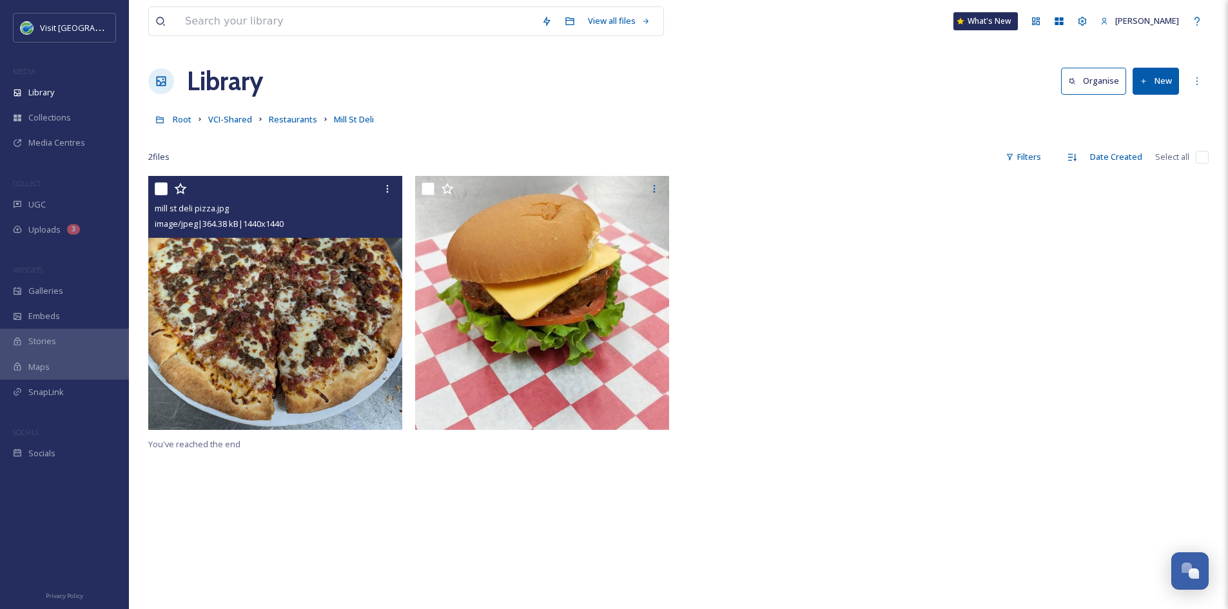
click at [362, 252] on img at bounding box center [275, 303] width 254 height 254
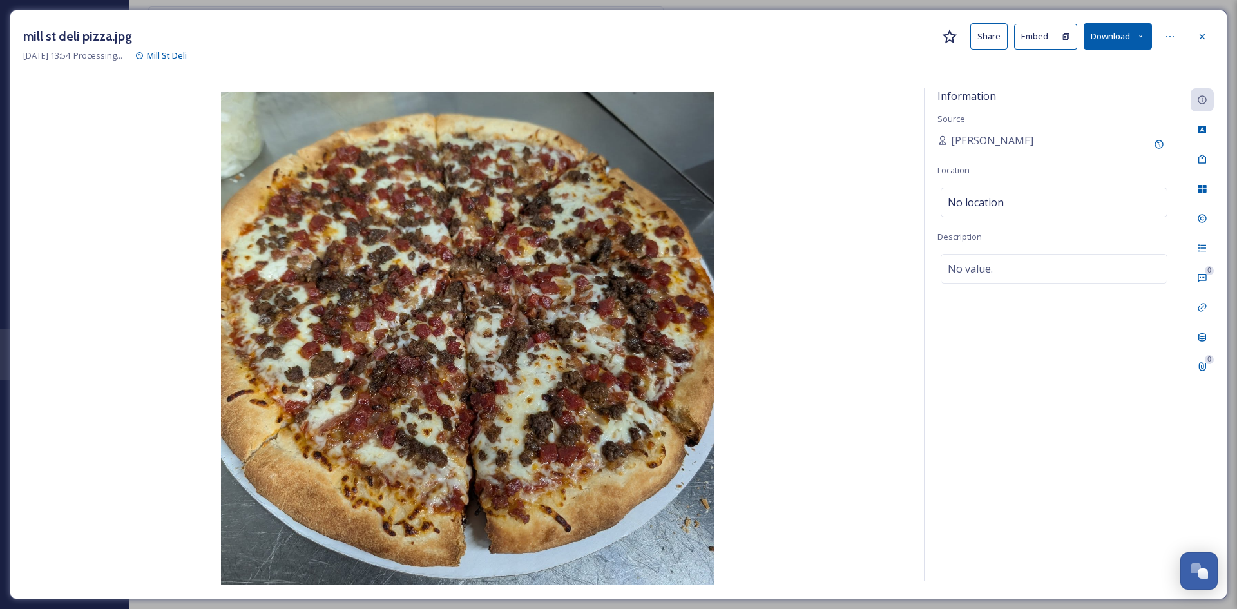
click at [978, 39] on button "Share" at bounding box center [989, 36] width 37 height 26
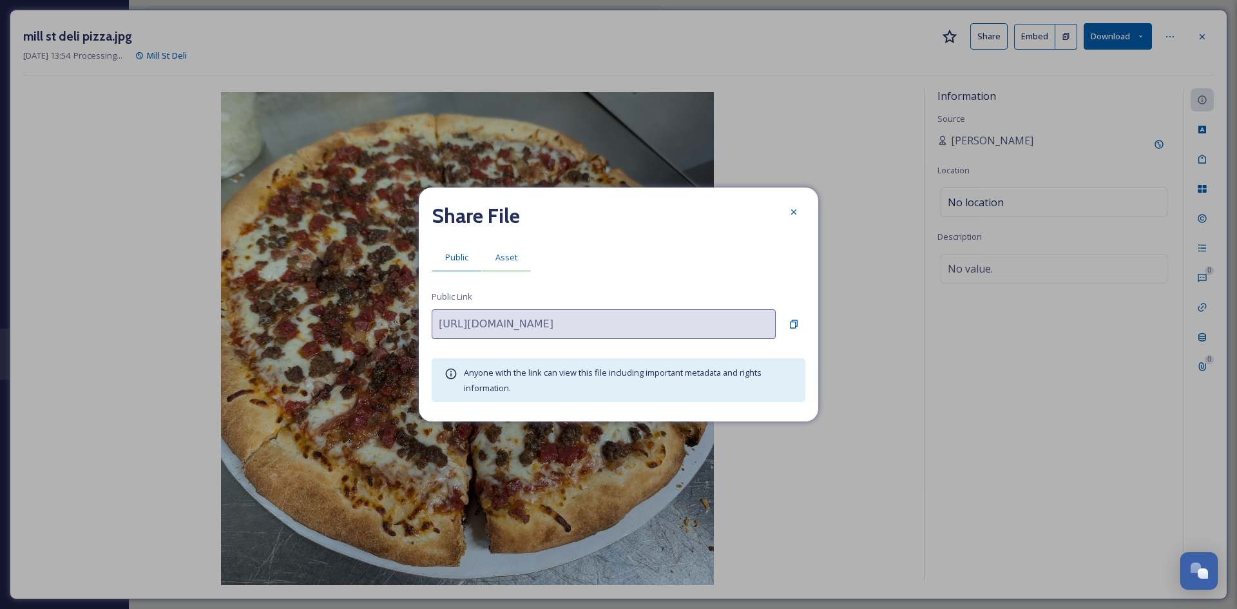
click at [512, 254] on span "Asset" at bounding box center [507, 257] width 22 height 12
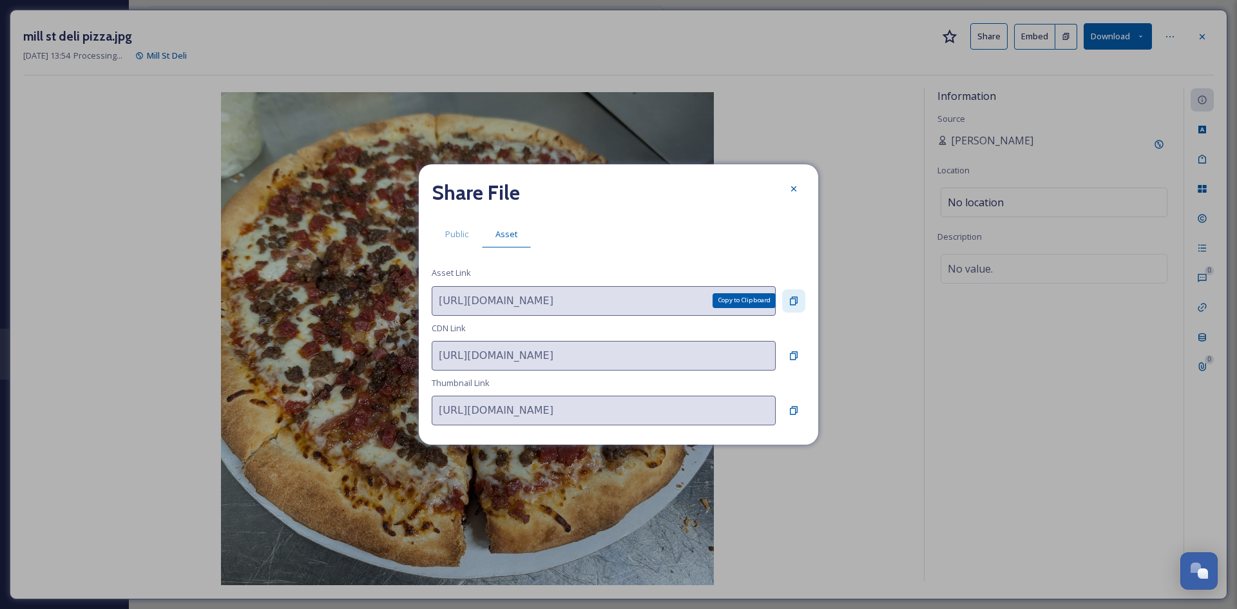
click at [789, 305] on icon at bounding box center [794, 301] width 10 height 10
click at [787, 195] on div at bounding box center [793, 188] width 23 height 23
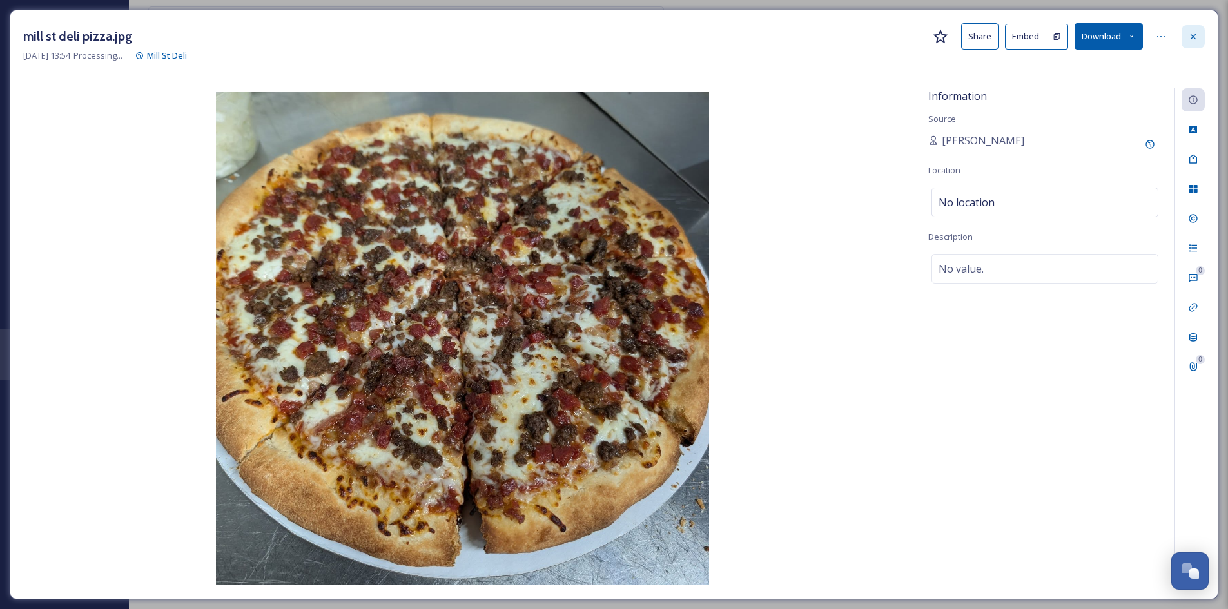
click at [1195, 35] on icon at bounding box center [1192, 36] width 5 height 5
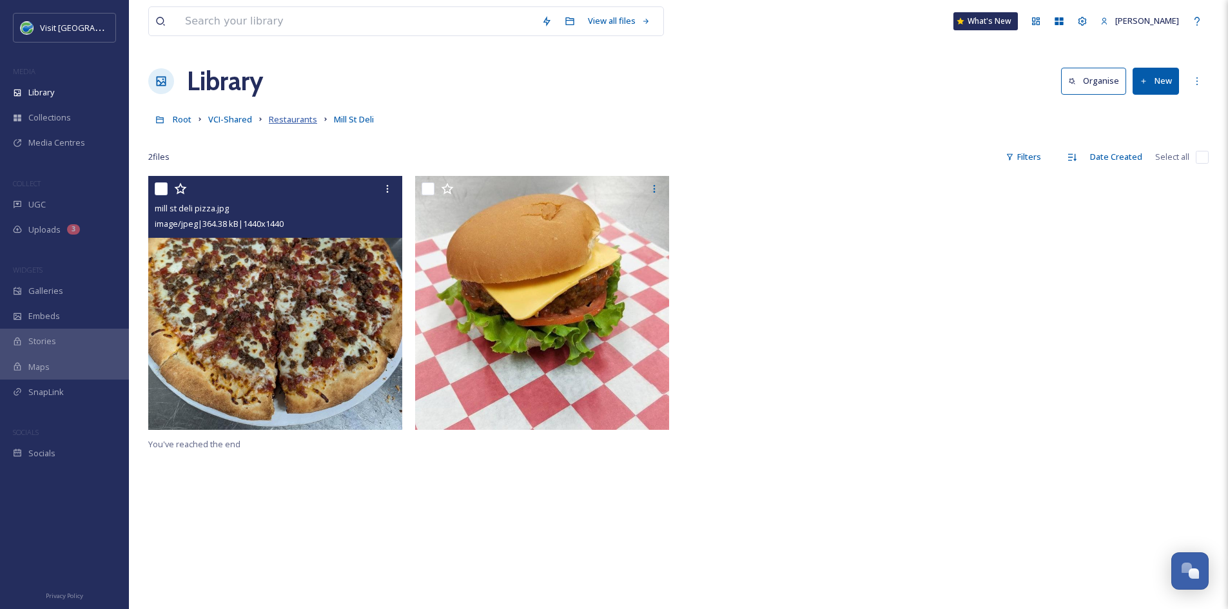
click at [294, 117] on span "Restaurants" at bounding box center [293, 119] width 48 height 12
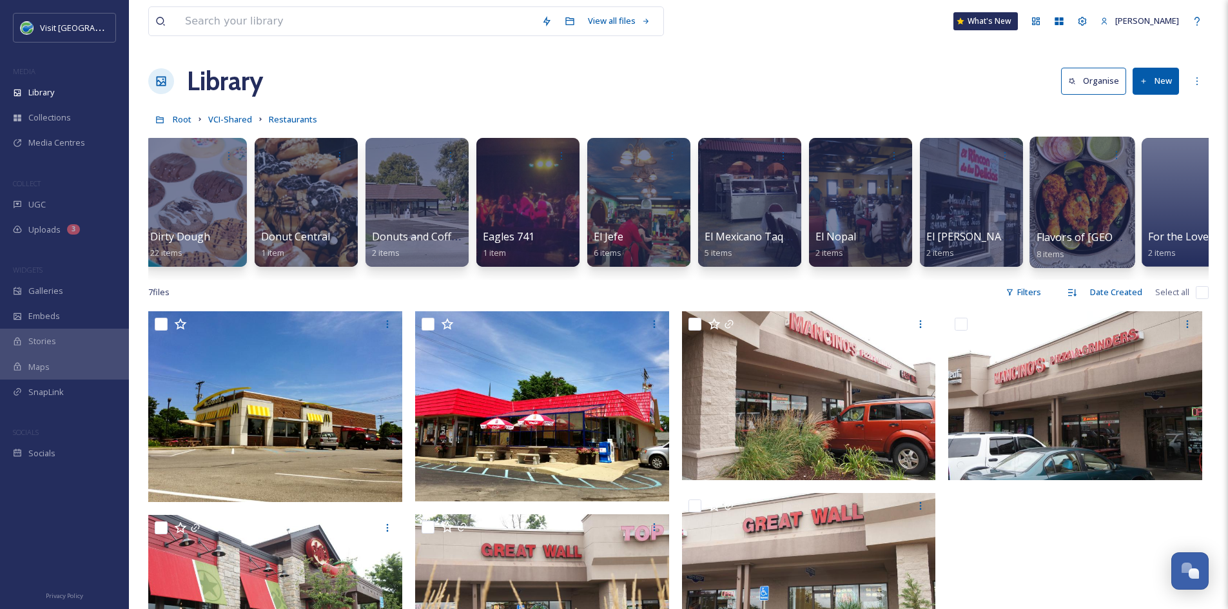
scroll to position [0, 3107]
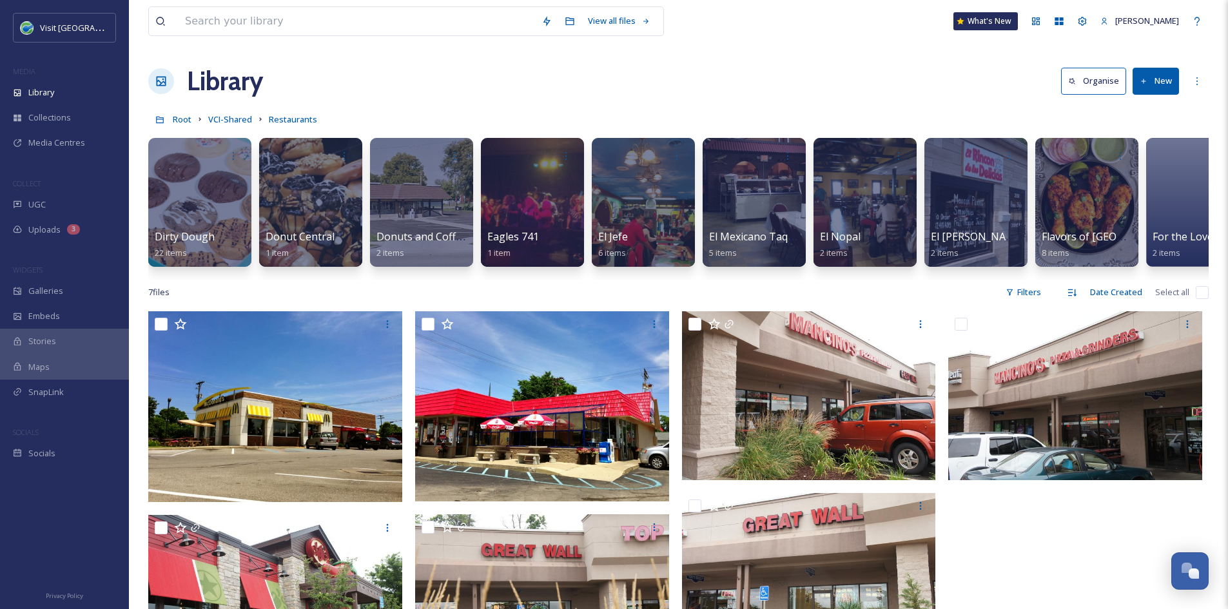
click at [1155, 79] on button "New" at bounding box center [1155, 81] width 46 height 26
click at [1146, 106] on span "File Upload" at bounding box center [1149, 111] width 43 height 12
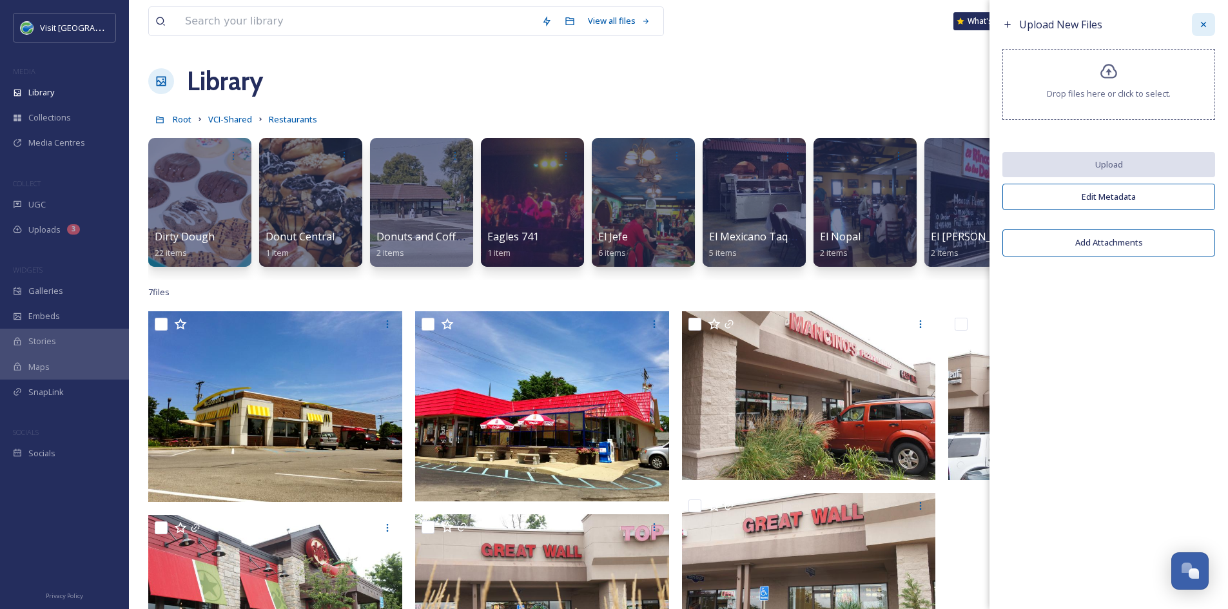
click at [1203, 25] on icon at bounding box center [1203, 24] width 10 height 10
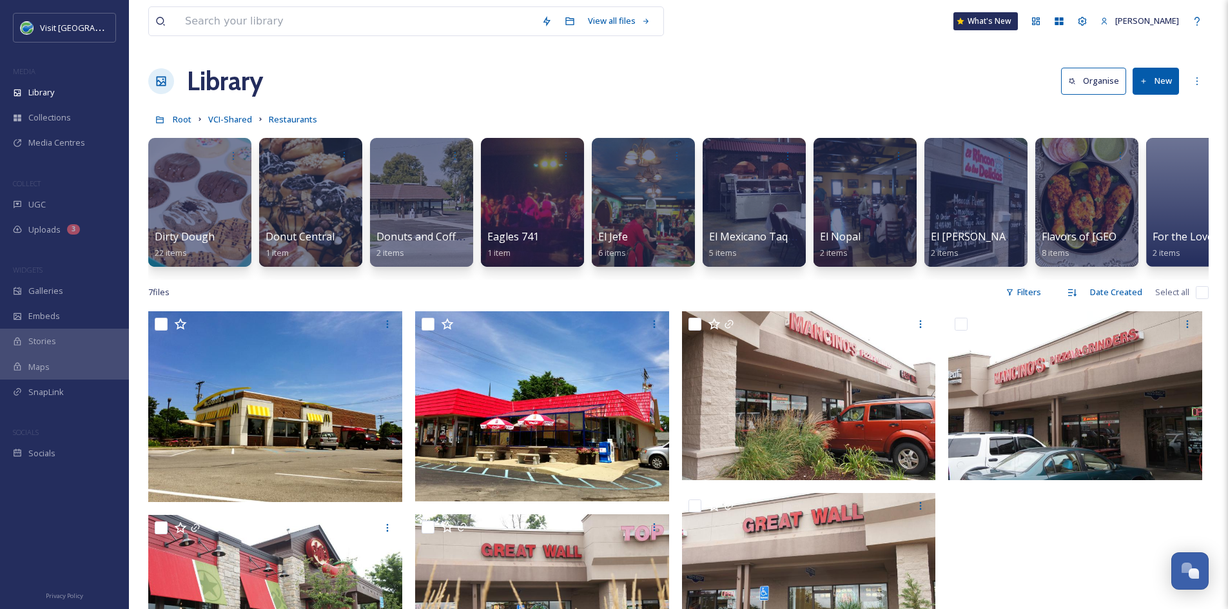
click at [1159, 90] on button "New" at bounding box center [1155, 81] width 46 height 26
click at [1148, 160] on span "Folder" at bounding box center [1140, 161] width 24 height 12
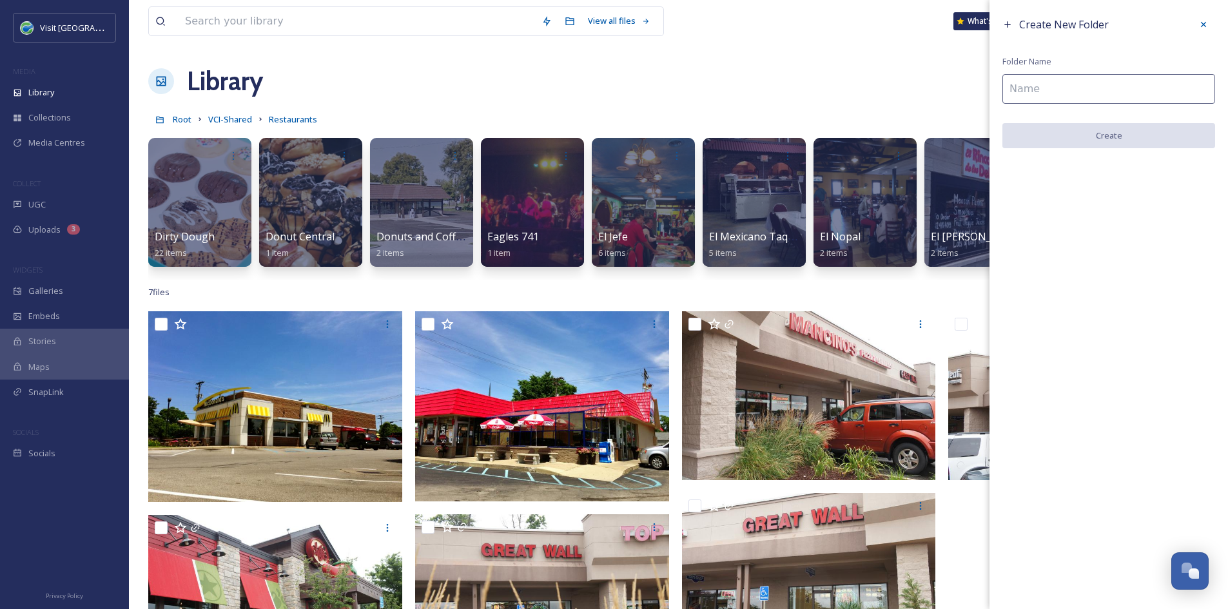
click at [1019, 92] on input at bounding box center [1108, 89] width 213 height 30
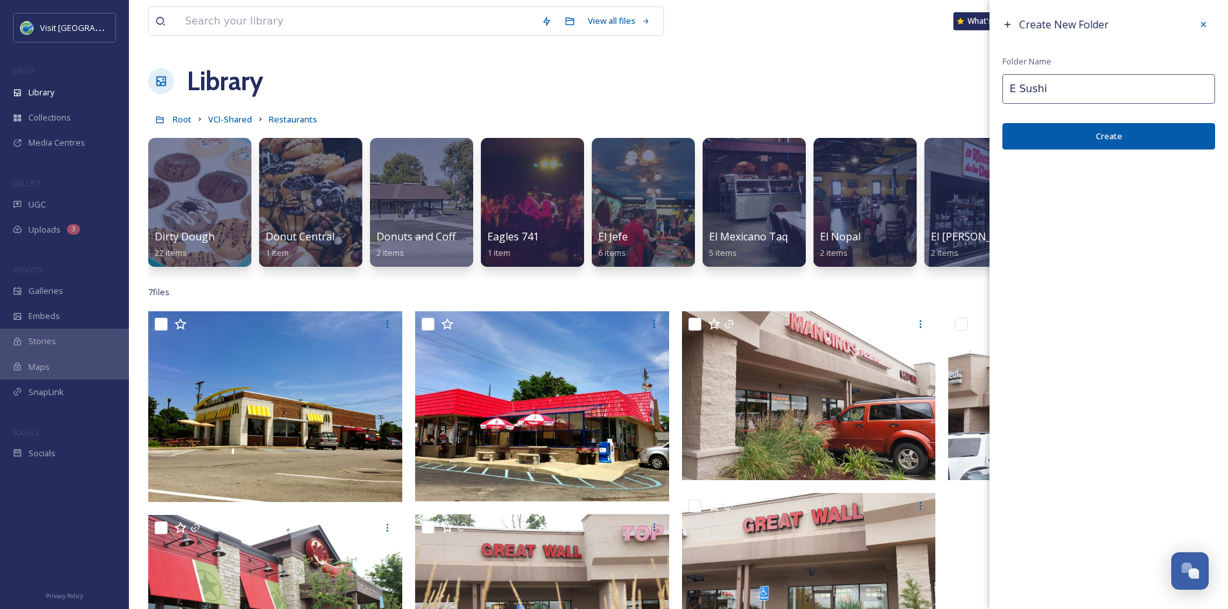
type input "E Sushi"
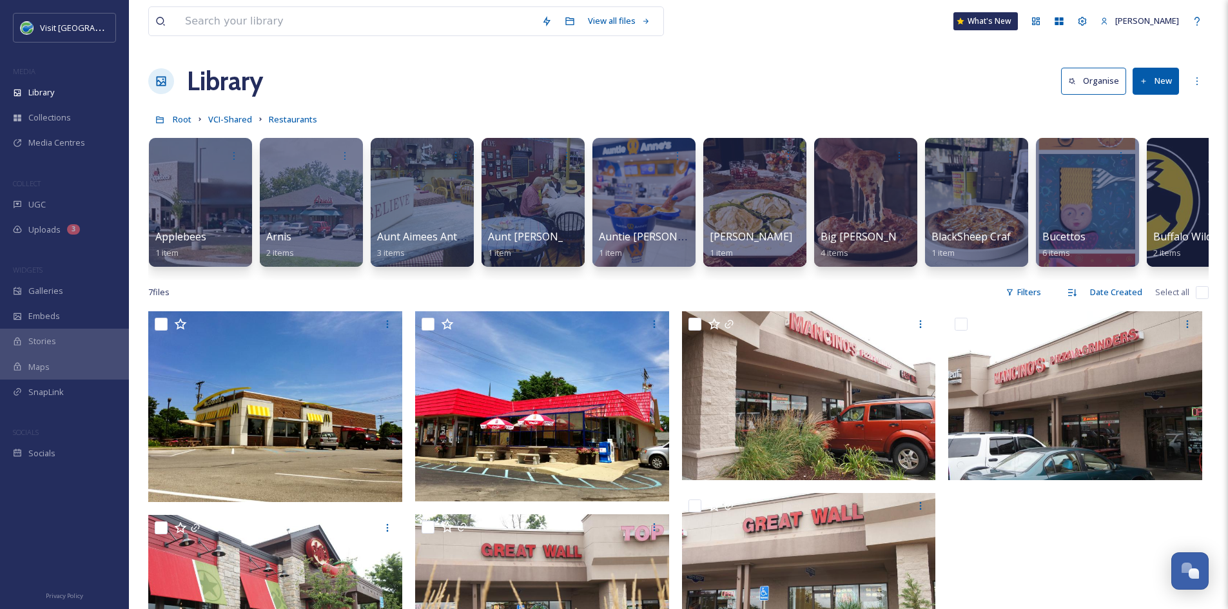
scroll to position [0, 0]
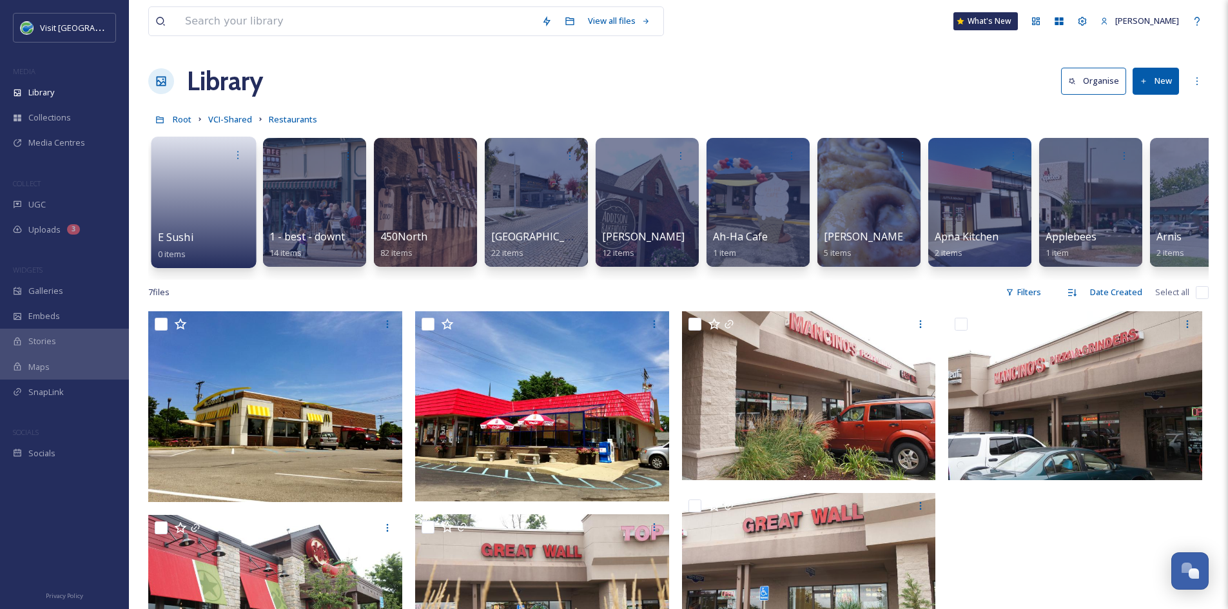
click at [175, 220] on link at bounding box center [204, 198] width 92 height 63
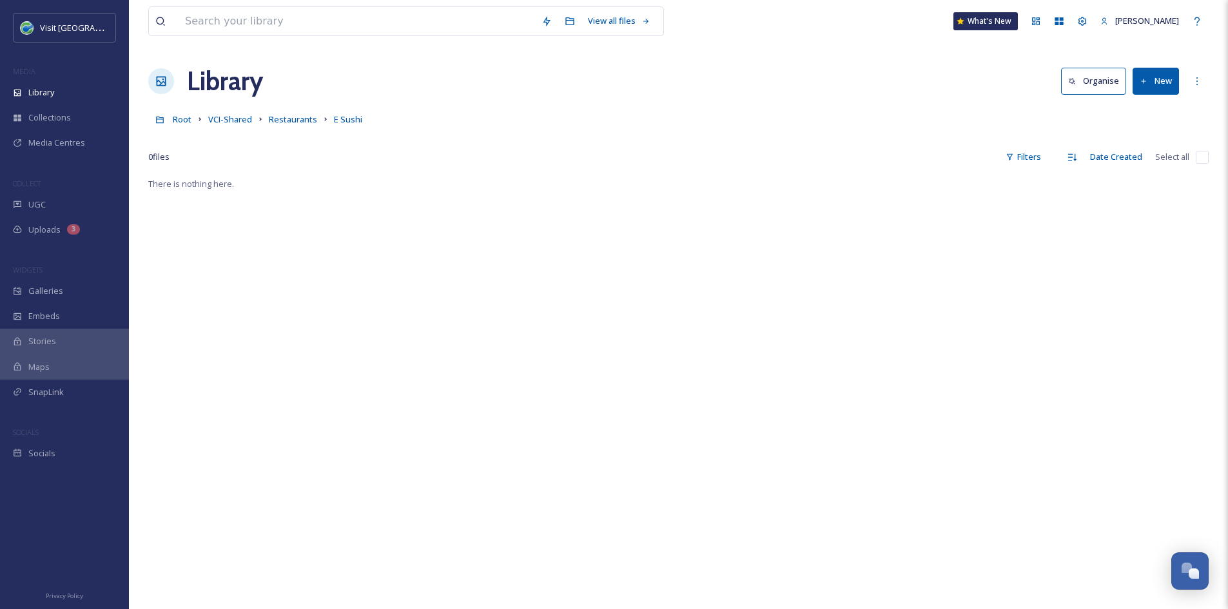
click at [1151, 73] on button "New" at bounding box center [1155, 81] width 46 height 26
click at [1143, 114] on span "File Upload" at bounding box center [1149, 111] width 43 height 12
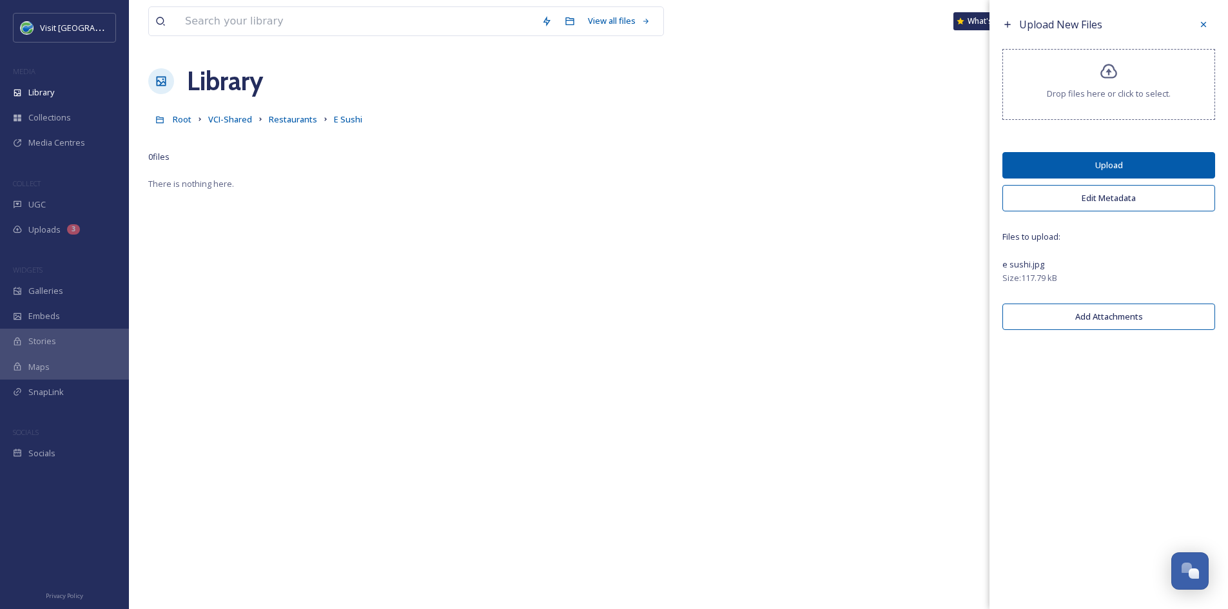
click at [1175, 162] on button "Upload" at bounding box center [1108, 165] width 213 height 26
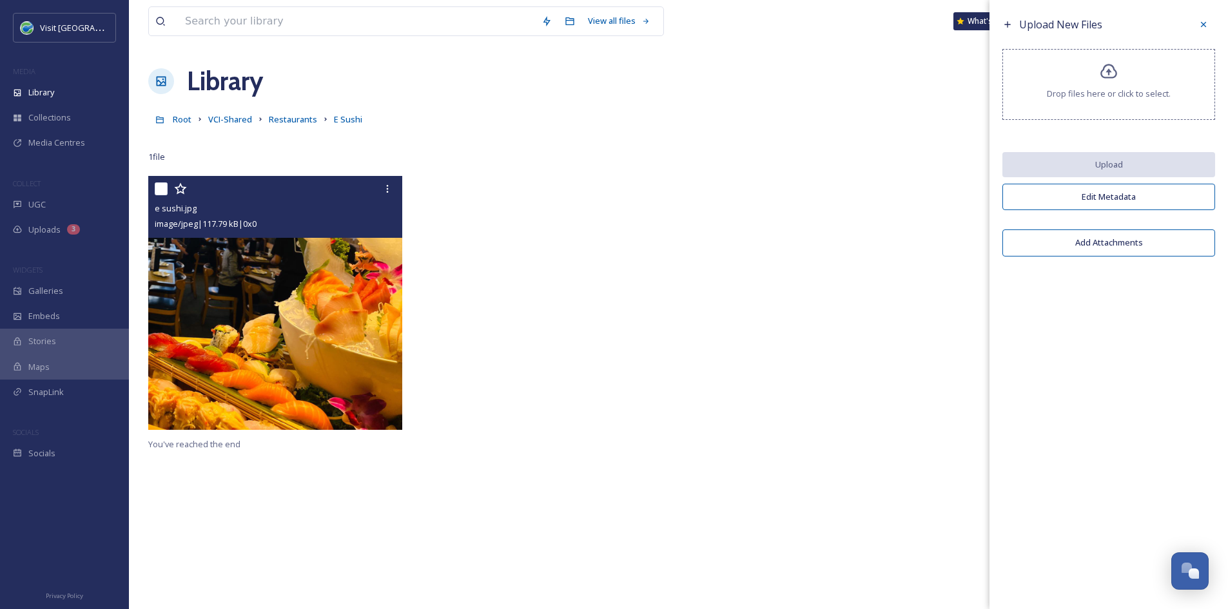
click at [247, 398] on img at bounding box center [275, 303] width 254 height 254
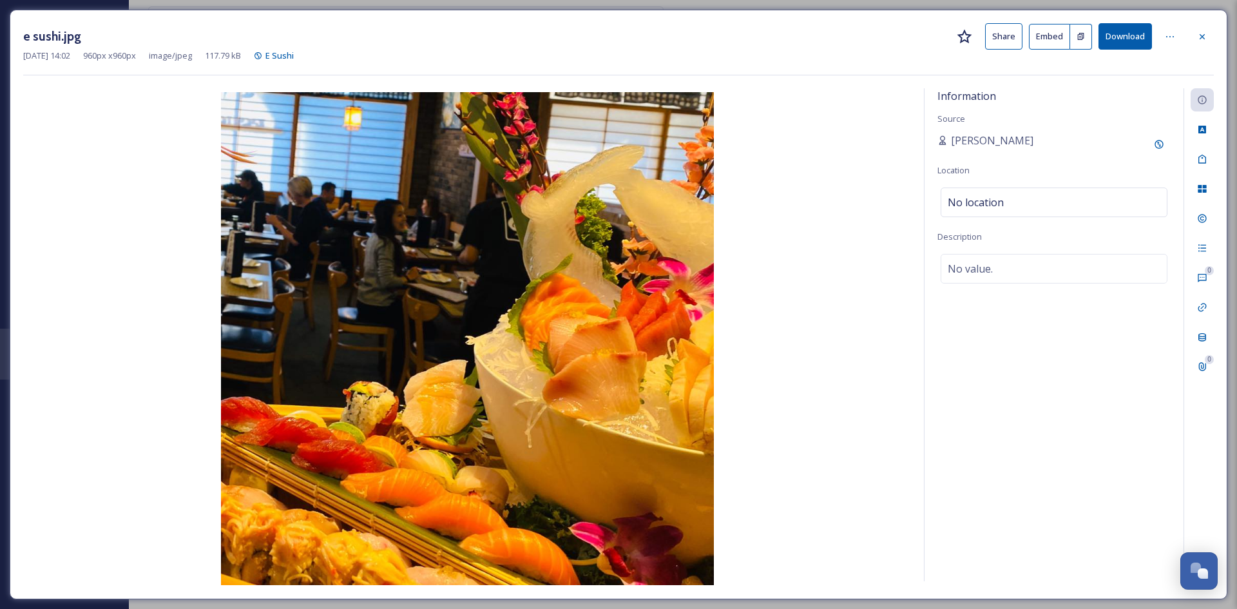
click at [994, 33] on button "Share" at bounding box center [1003, 36] width 37 height 26
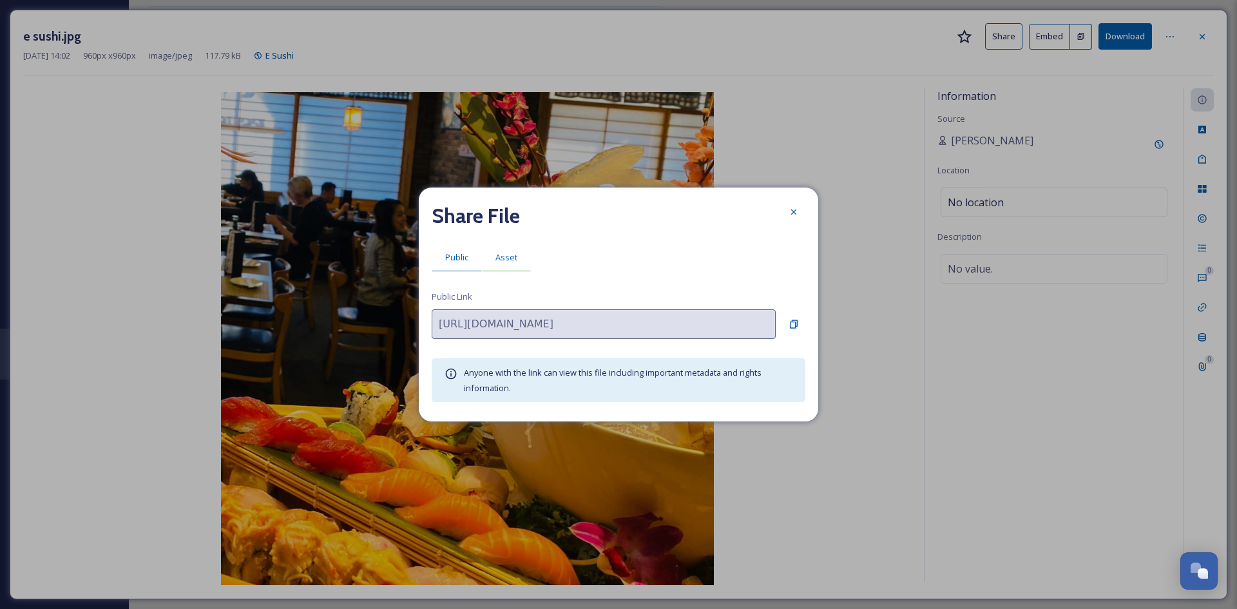
click at [511, 246] on div "Asset" at bounding box center [506, 257] width 49 height 26
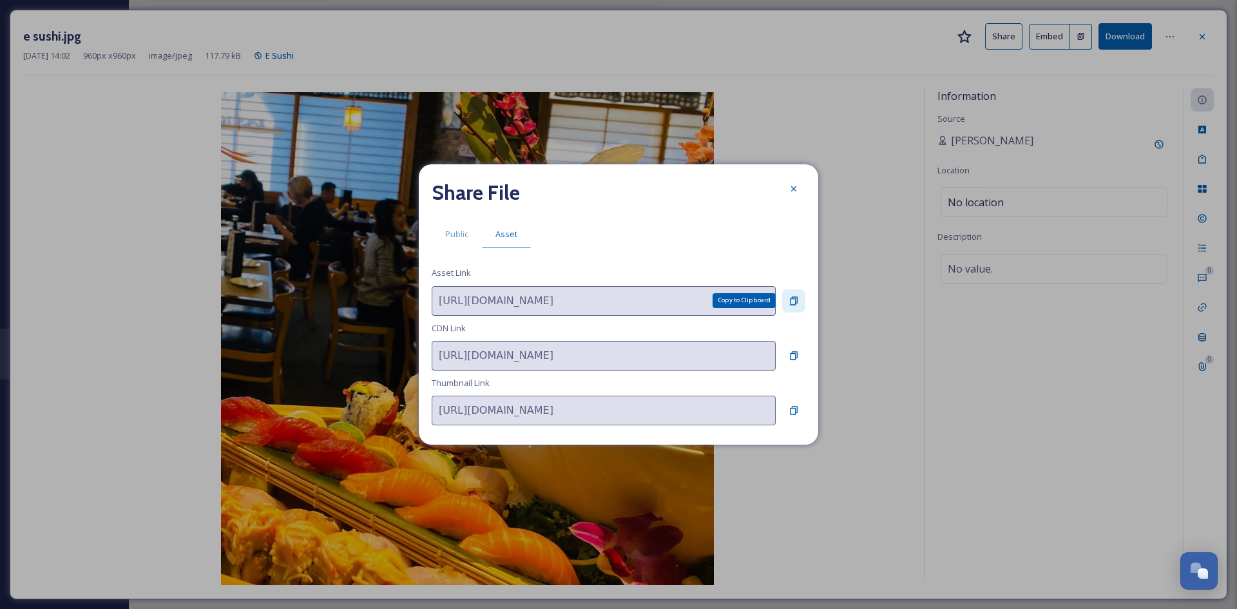
click at [794, 302] on icon at bounding box center [794, 301] width 10 height 10
click at [791, 189] on icon at bounding box center [794, 189] width 10 height 10
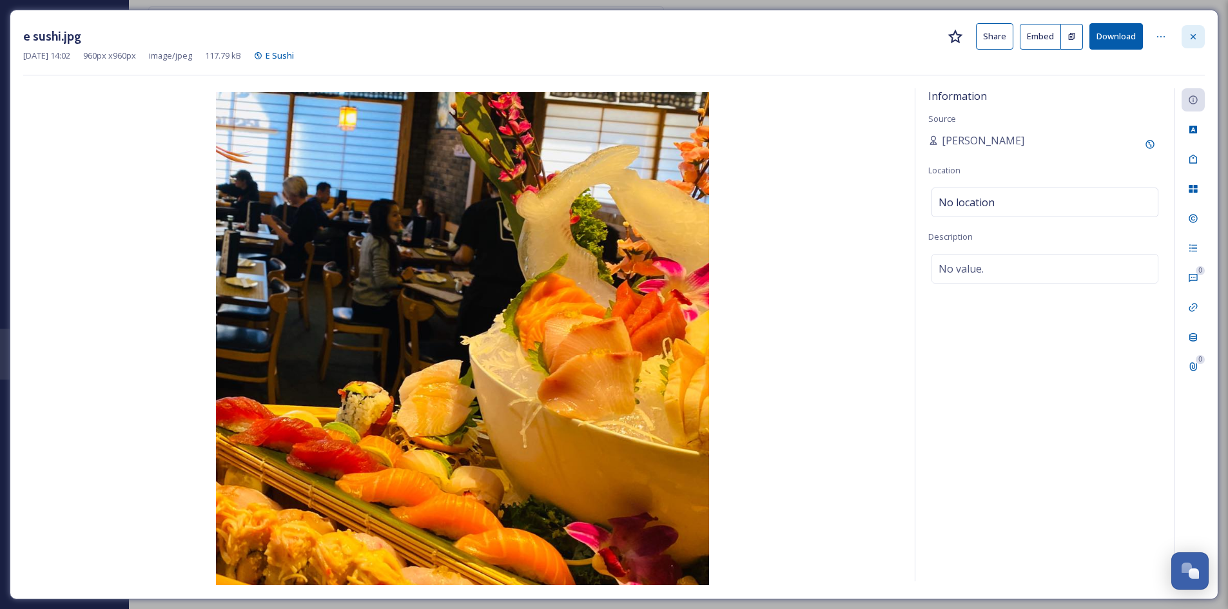
click at [1193, 41] on icon at bounding box center [1193, 37] width 10 height 10
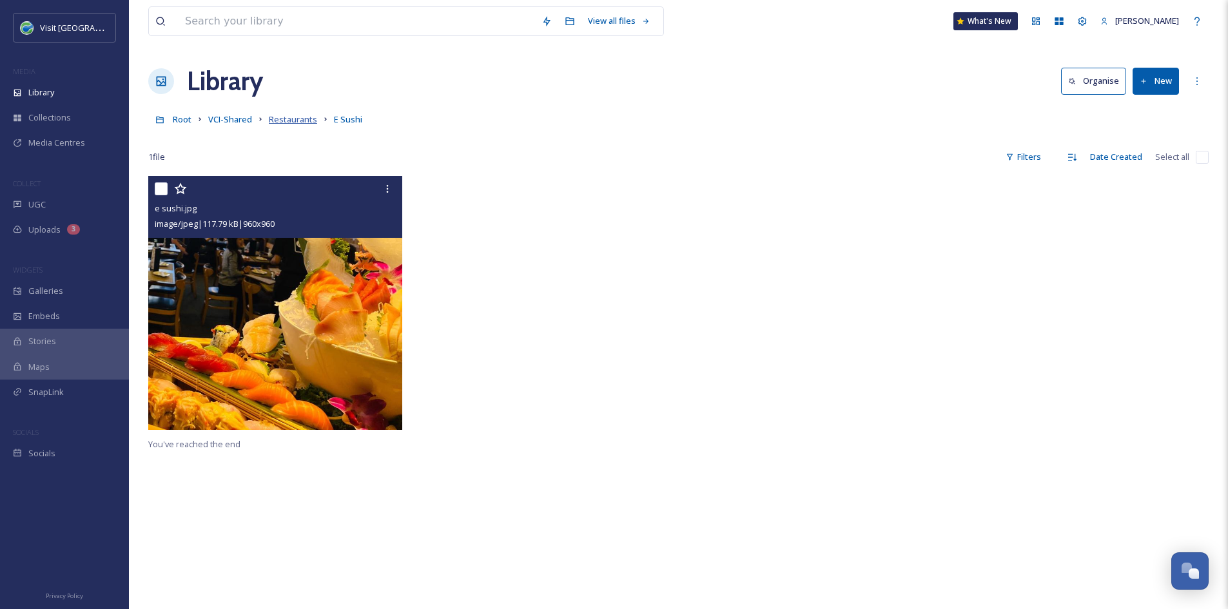
click at [295, 120] on span "Restaurants" at bounding box center [293, 119] width 48 height 12
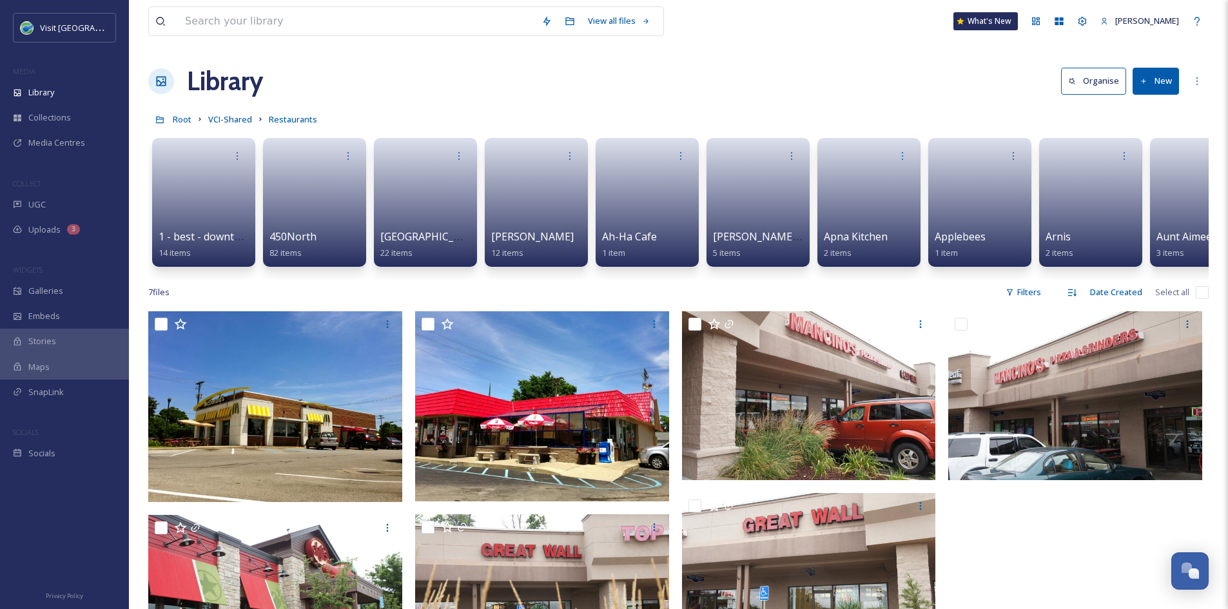
click at [1172, 83] on button "New" at bounding box center [1155, 81] width 46 height 26
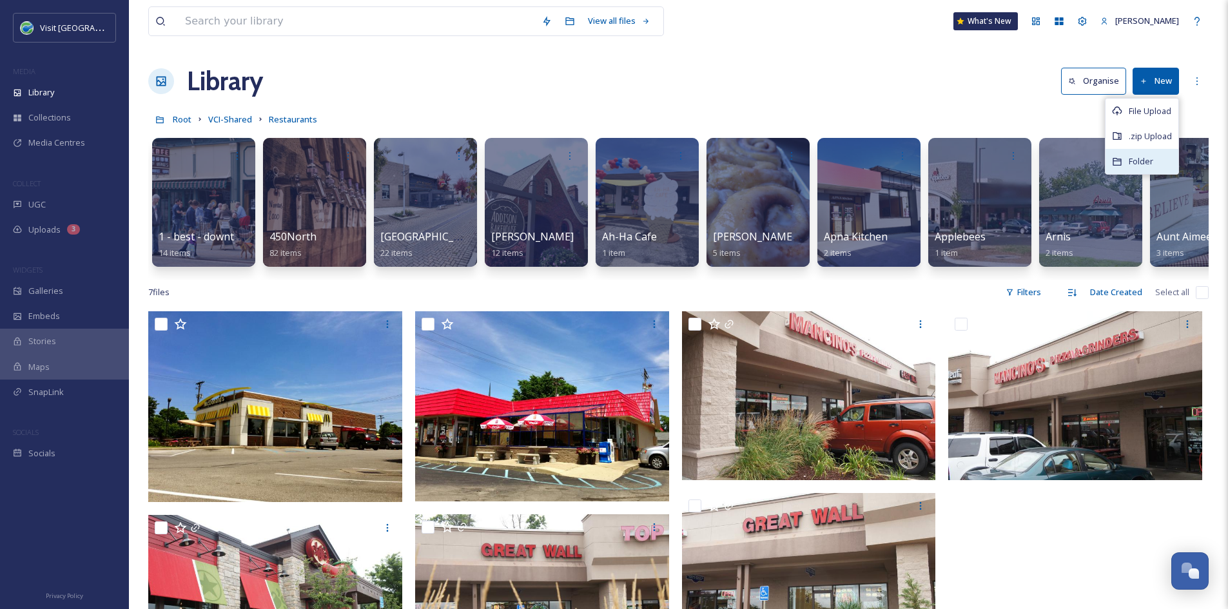
click at [1144, 160] on span "Folder" at bounding box center [1140, 161] width 24 height 12
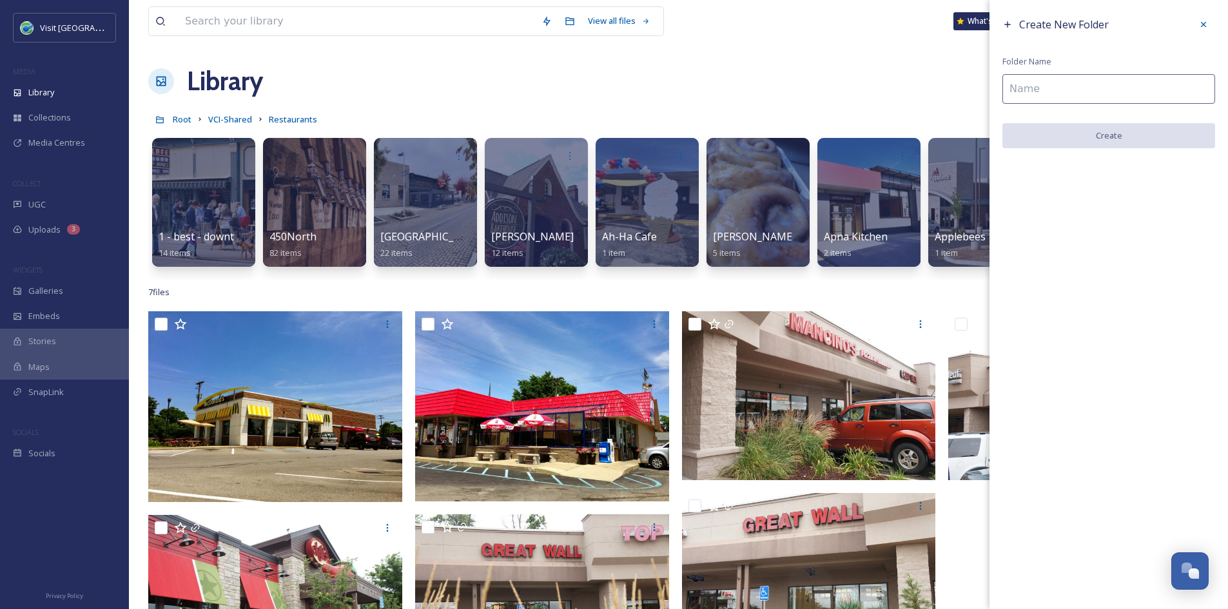
click at [1058, 87] on input at bounding box center [1108, 89] width 213 height 30
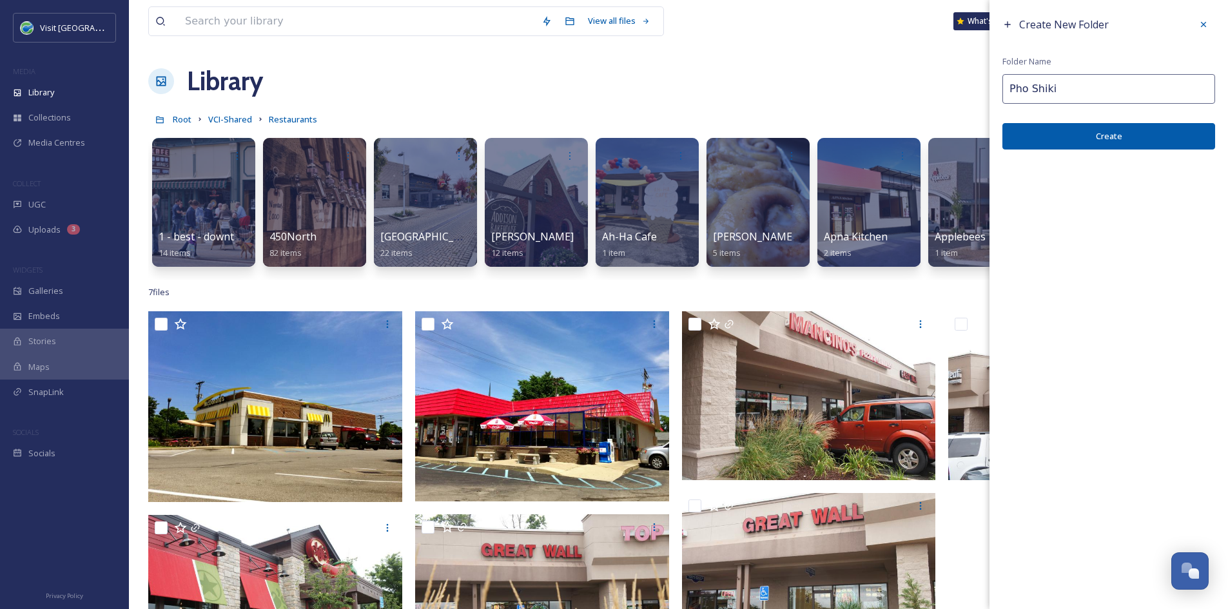
type input "Pho Shiki"
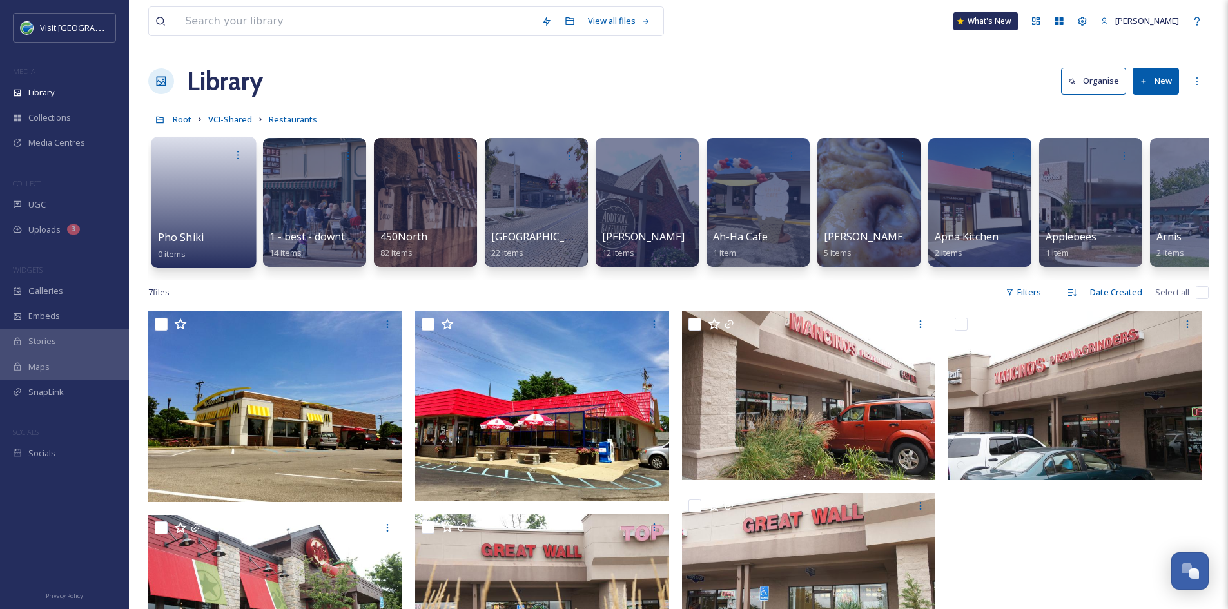
click at [186, 234] on span "Pho Shiki" at bounding box center [181, 237] width 46 height 14
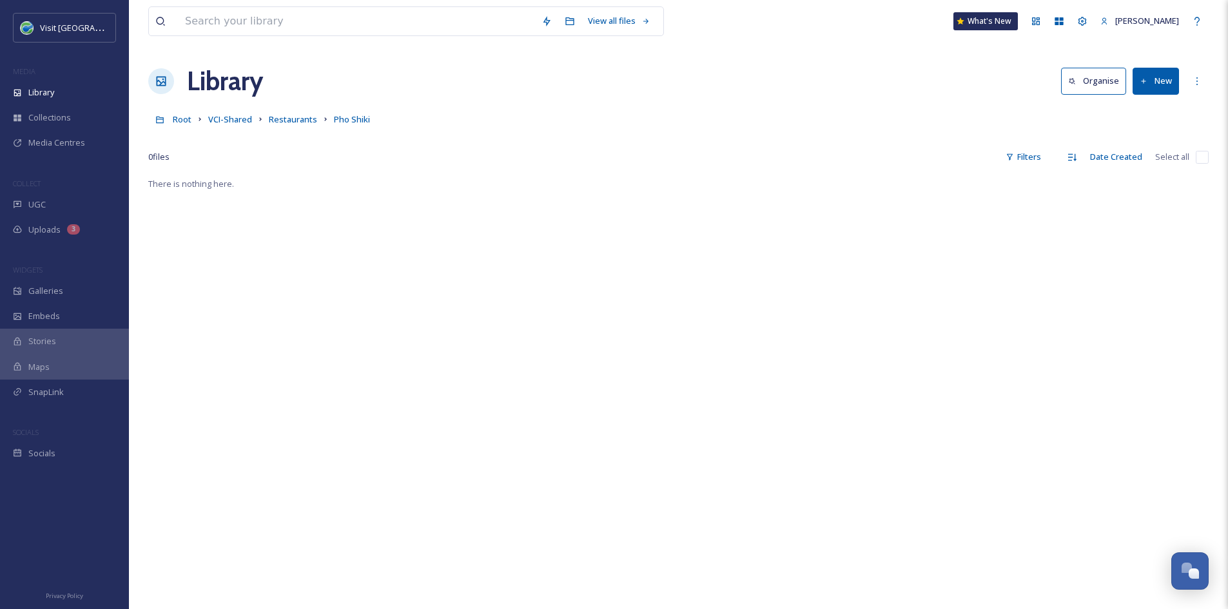
click at [1166, 77] on button "New" at bounding box center [1155, 81] width 46 height 26
click at [1160, 112] on span "File Upload" at bounding box center [1149, 111] width 43 height 12
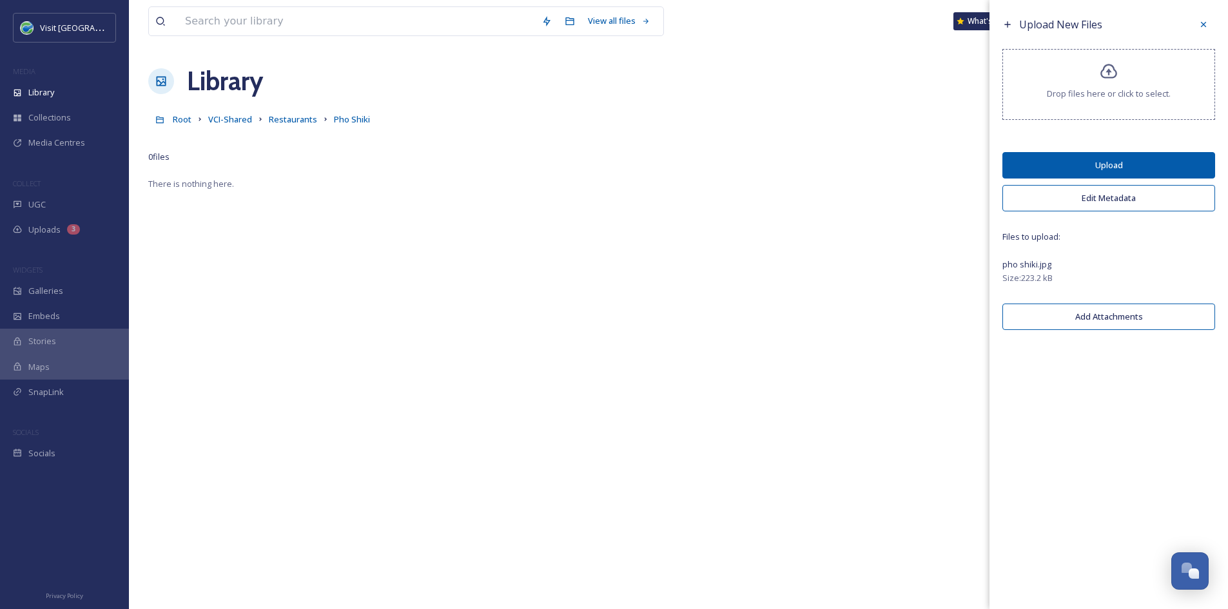
click at [1184, 161] on button "Upload" at bounding box center [1108, 165] width 213 height 26
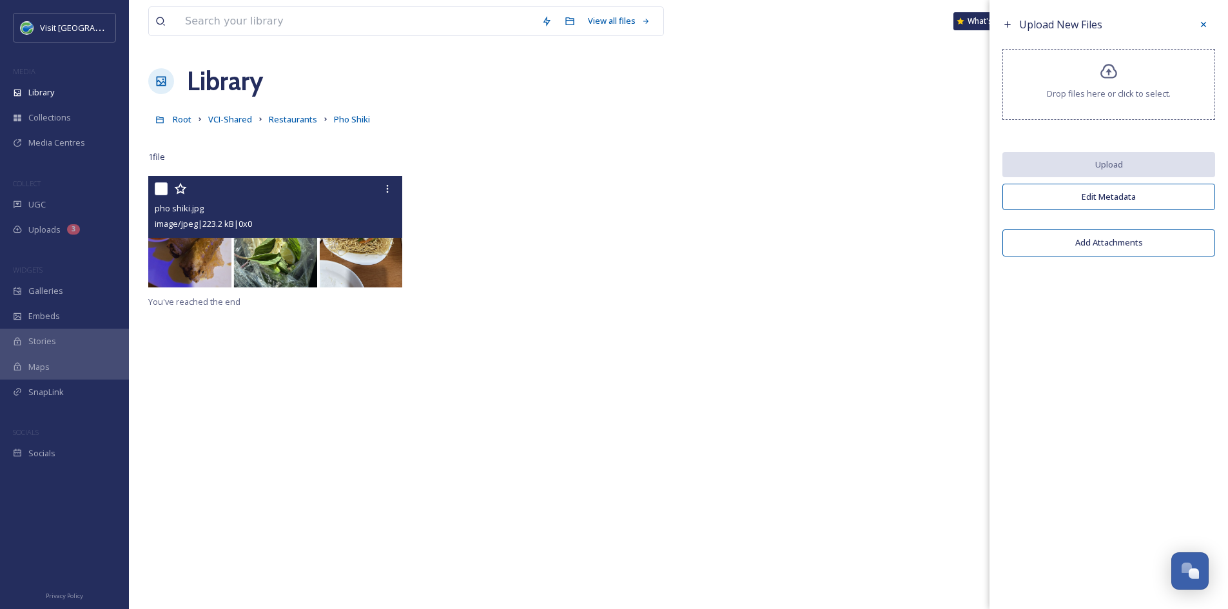
click at [339, 260] on img at bounding box center [275, 231] width 254 height 111
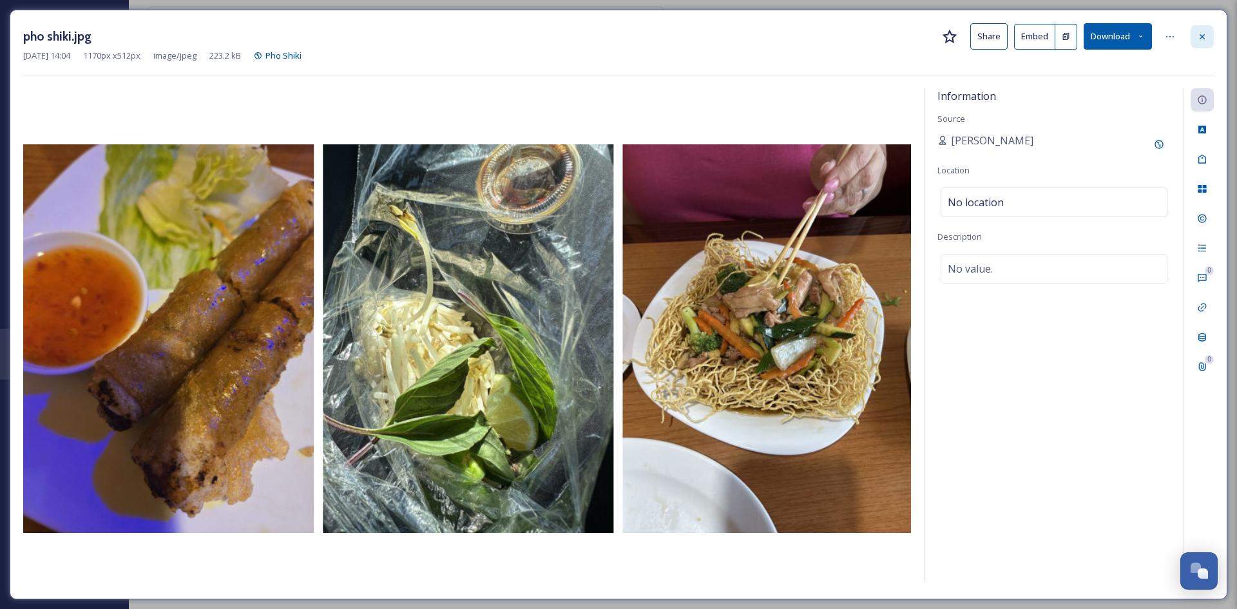
click at [1199, 39] on icon at bounding box center [1202, 37] width 10 height 10
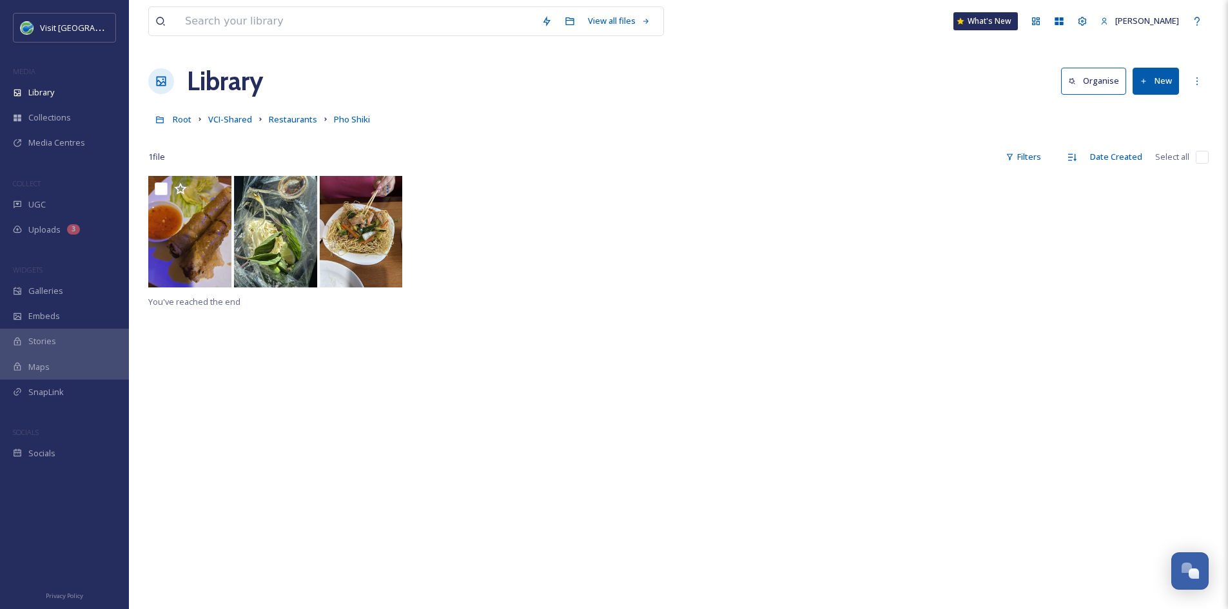
click at [1154, 77] on button "New" at bounding box center [1155, 81] width 46 height 26
click at [1141, 109] on span "File Upload" at bounding box center [1149, 111] width 43 height 12
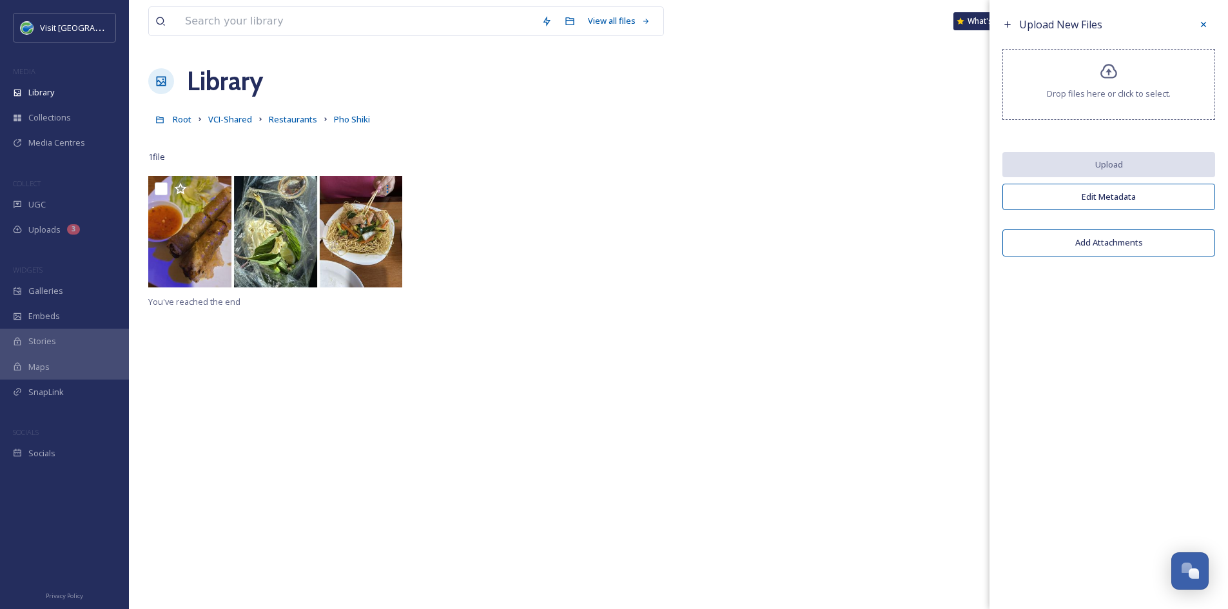
click at [1124, 88] on span "Drop files here or click to select." at bounding box center [1109, 94] width 124 height 12
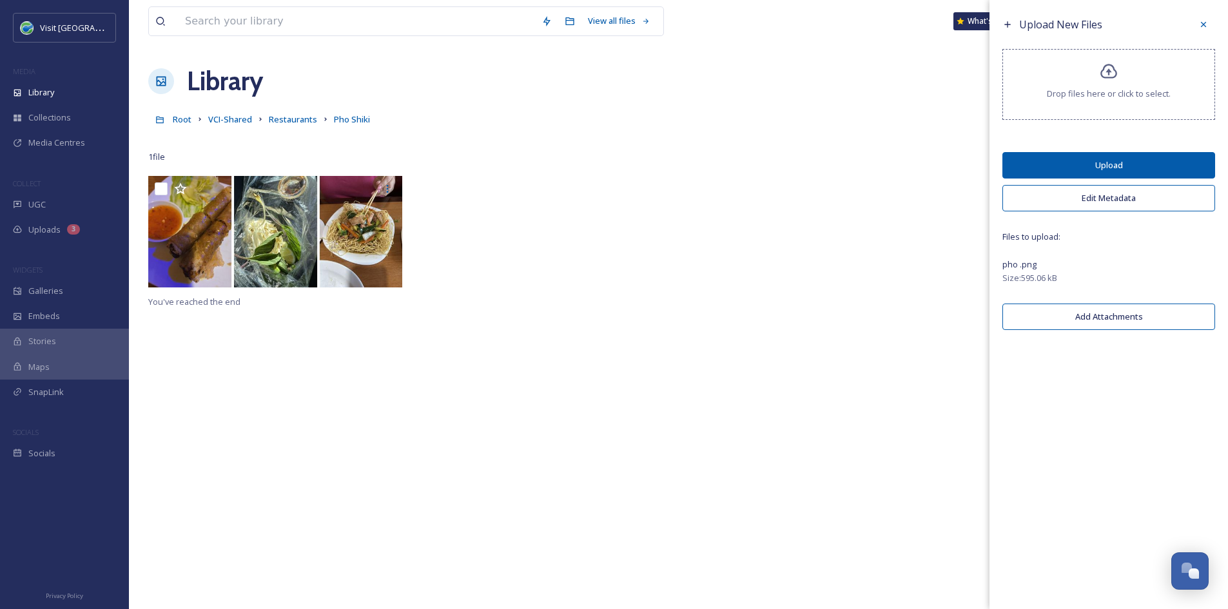
click at [1067, 168] on button "Upload" at bounding box center [1108, 165] width 213 height 26
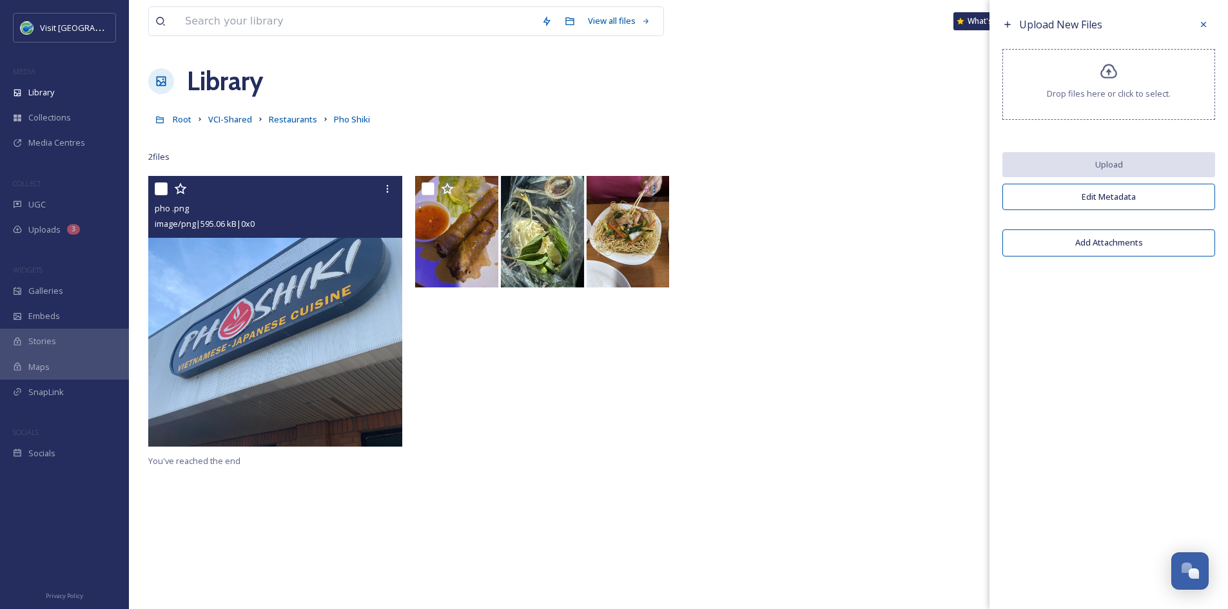
click at [216, 309] on img at bounding box center [275, 311] width 254 height 271
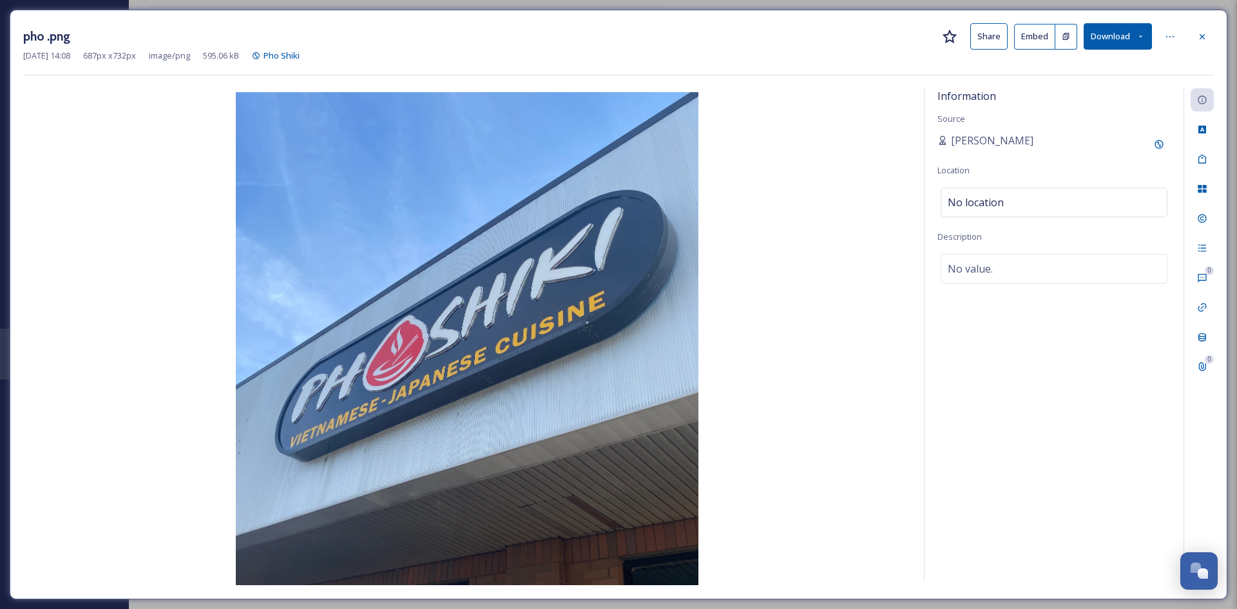
click at [995, 31] on button "Share" at bounding box center [989, 36] width 37 height 26
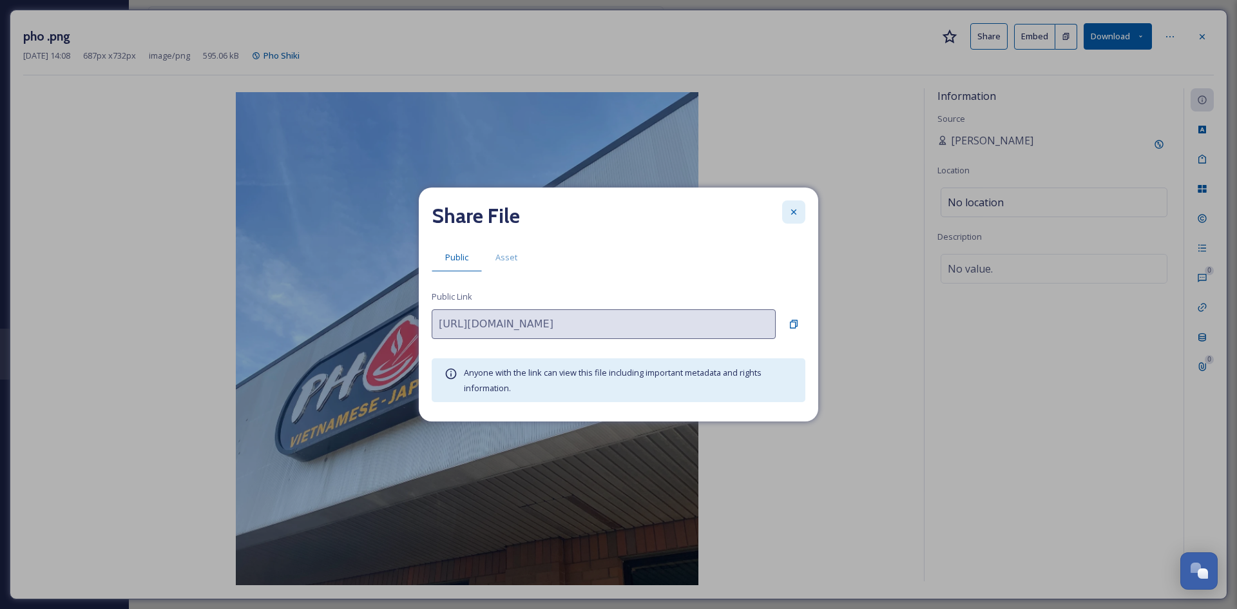
click at [789, 219] on div at bounding box center [793, 211] width 23 height 23
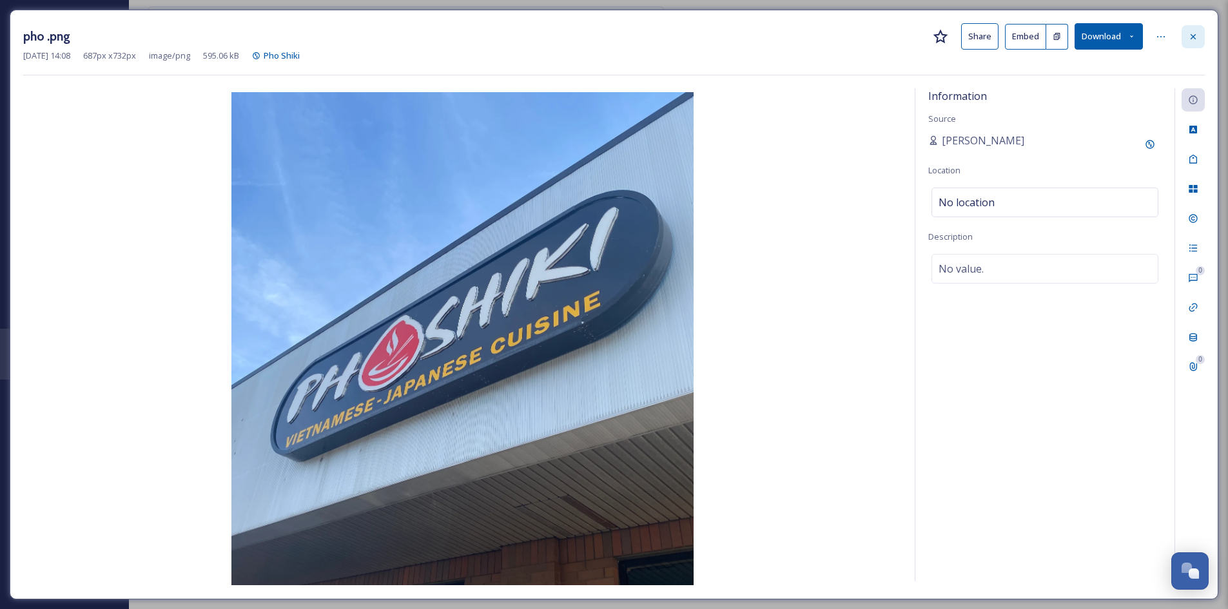
click at [1185, 35] on div at bounding box center [1192, 36] width 23 height 23
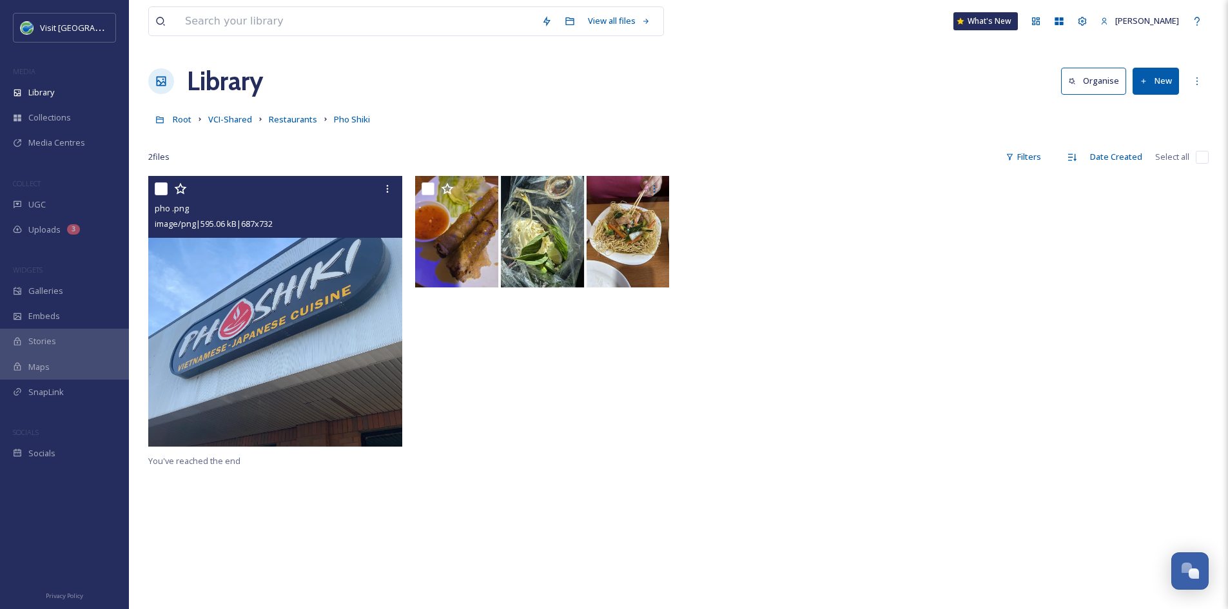
click at [366, 287] on img at bounding box center [275, 311] width 254 height 271
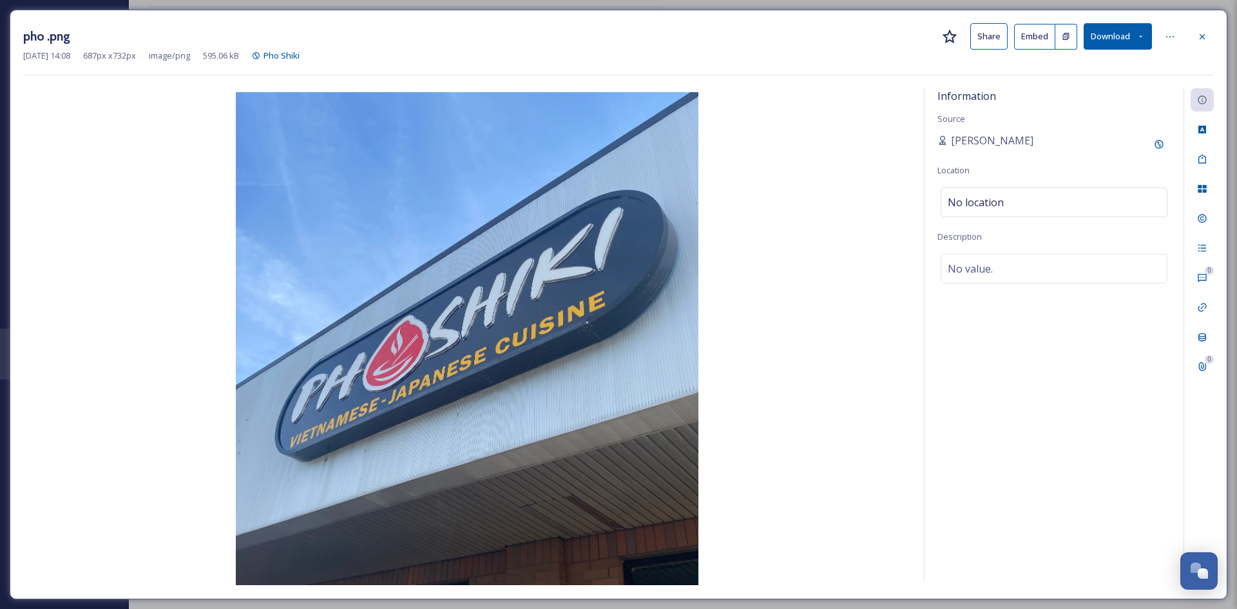
click at [983, 35] on button "Share" at bounding box center [989, 36] width 37 height 26
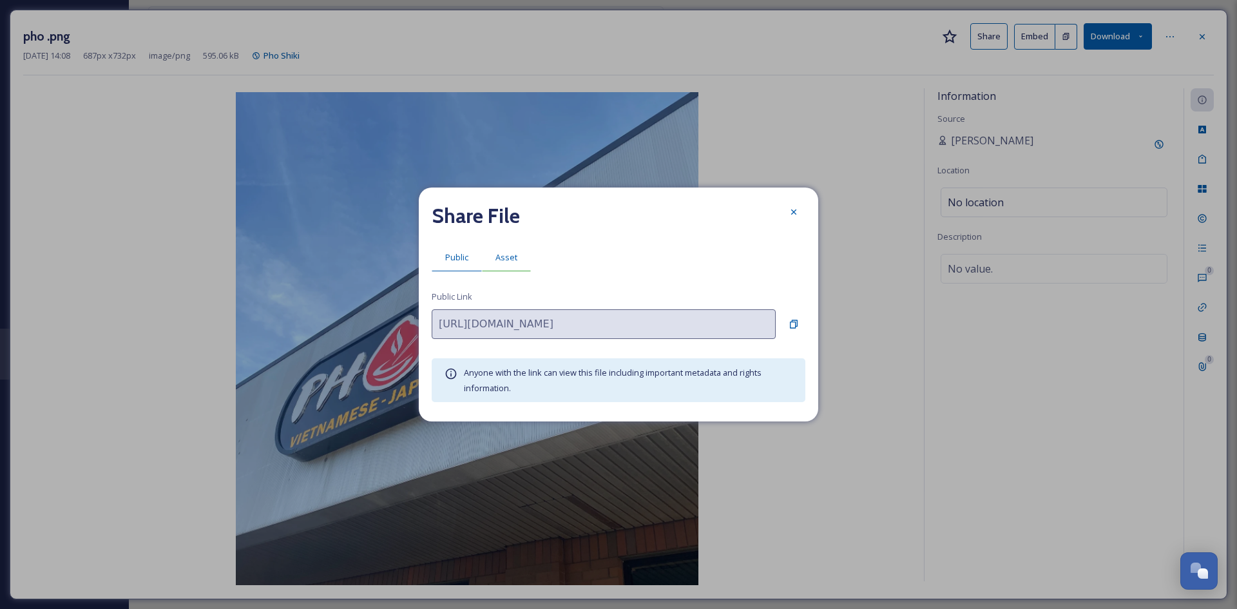
click at [514, 260] on span "Asset" at bounding box center [507, 257] width 22 height 12
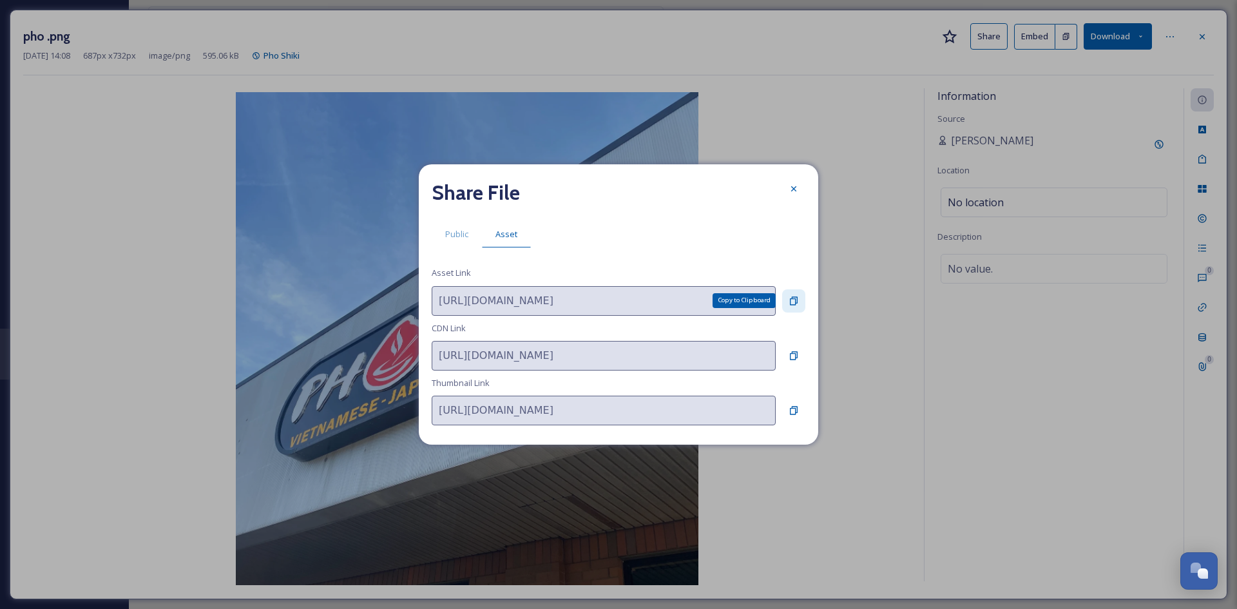
click at [792, 296] on icon at bounding box center [794, 300] width 8 height 8
click at [789, 189] on icon at bounding box center [794, 189] width 10 height 10
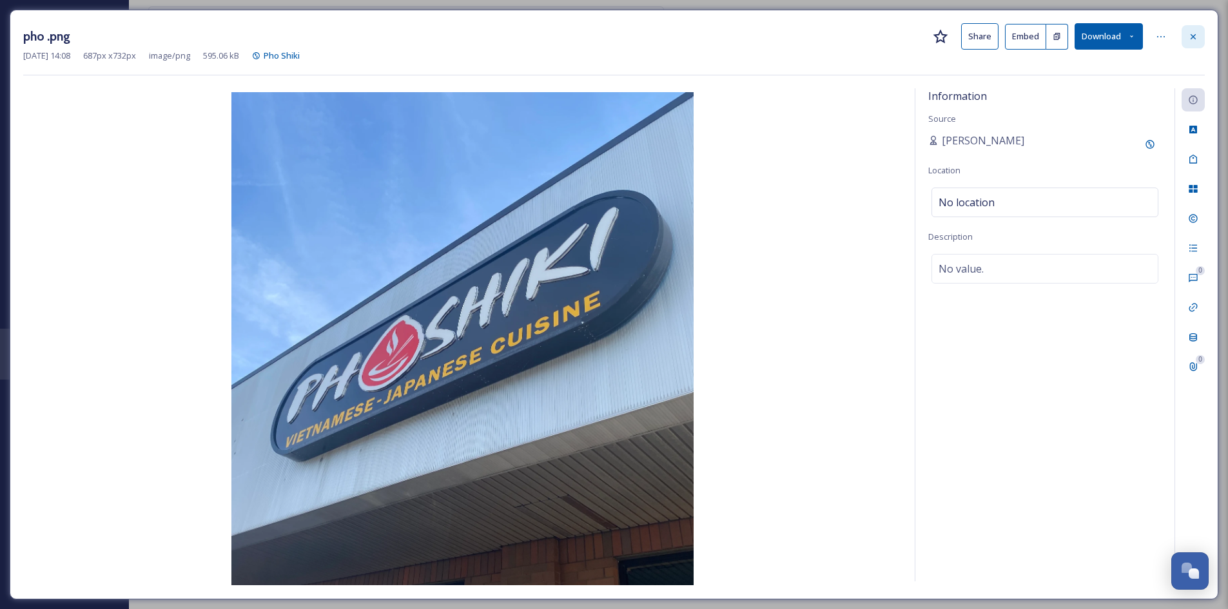
click at [1198, 39] on div at bounding box center [1192, 36] width 23 height 23
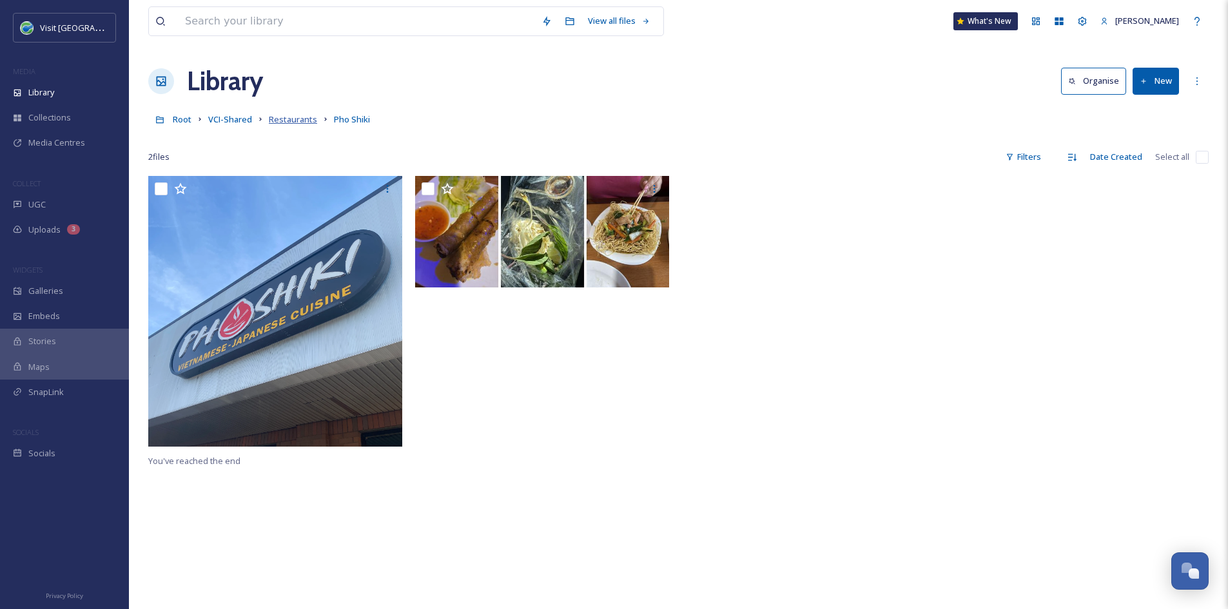
click at [280, 123] on span "Restaurants" at bounding box center [293, 119] width 48 height 12
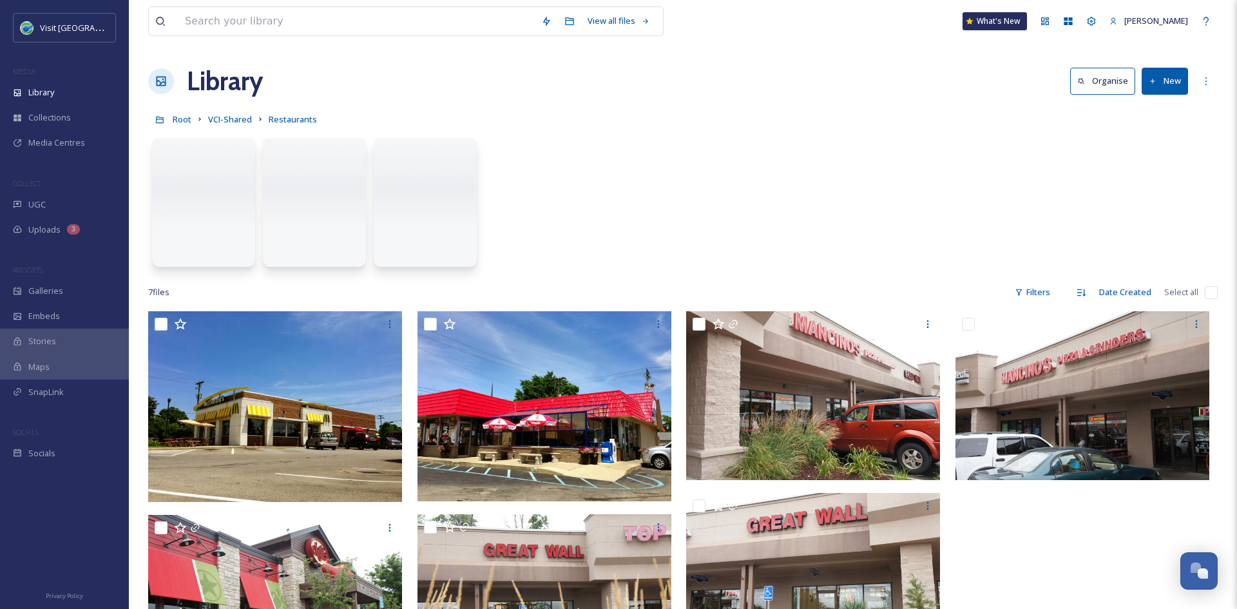
click at [1164, 79] on button "New" at bounding box center [1165, 81] width 46 height 26
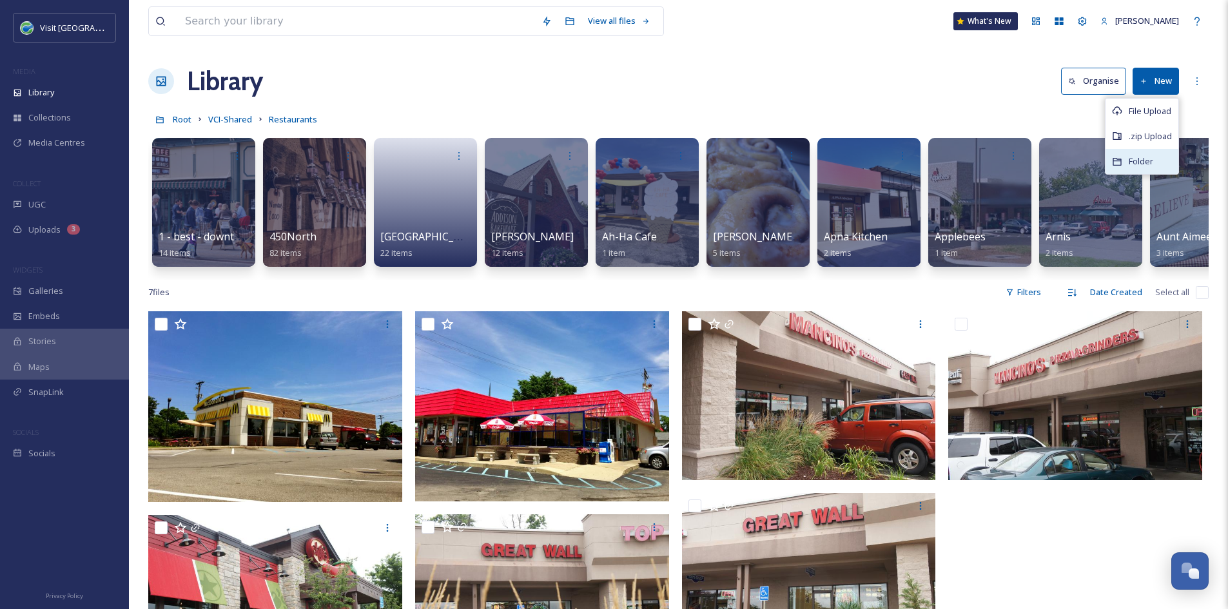
click at [1154, 160] on div "Folder" at bounding box center [1141, 161] width 73 height 25
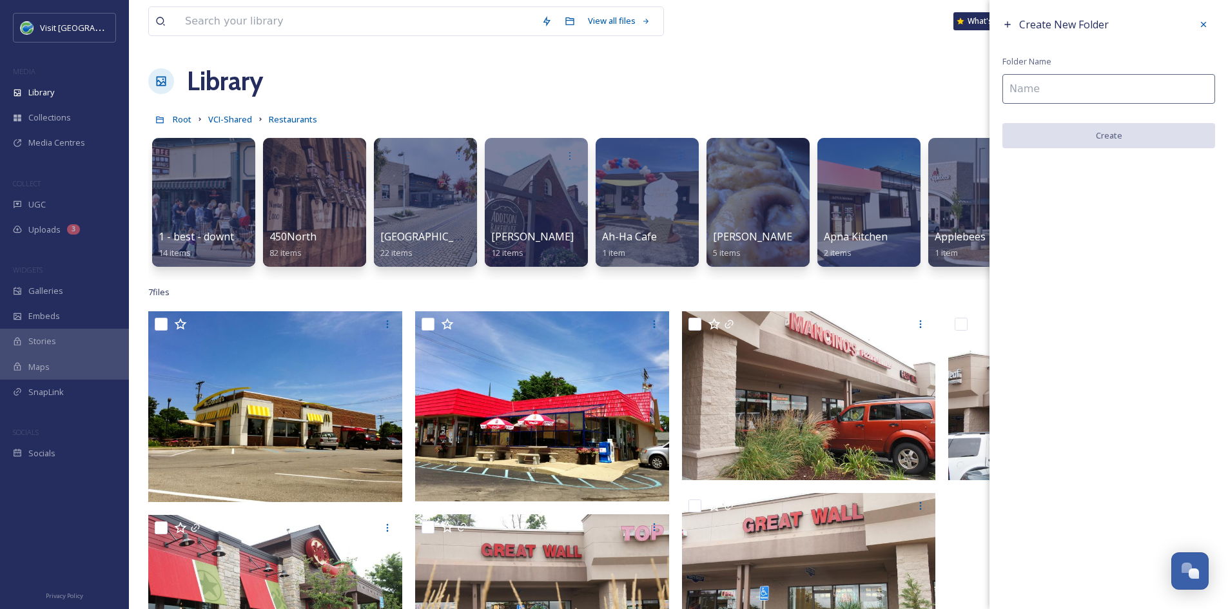
click at [1071, 82] on input at bounding box center [1108, 89] width 213 height 30
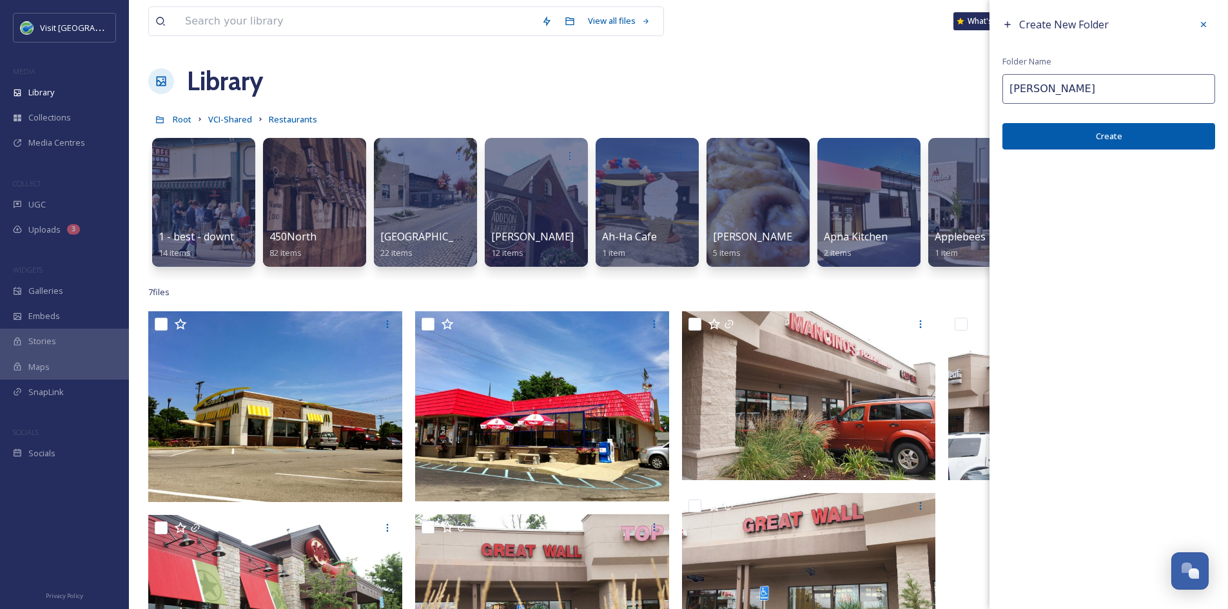
type input "Ru Yi"
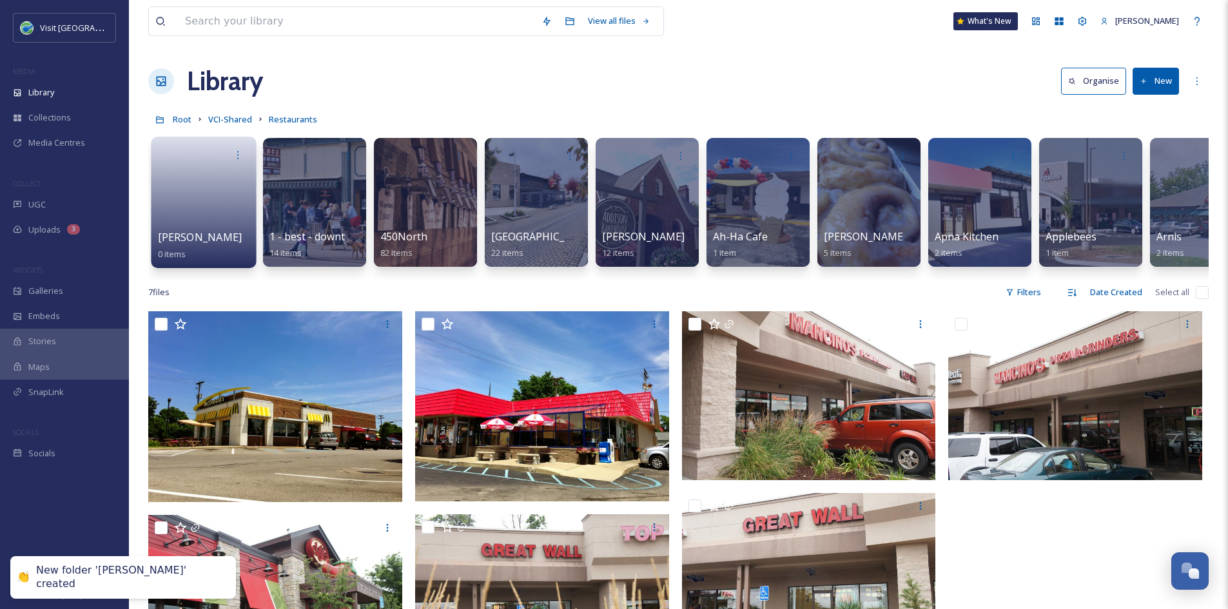
click at [179, 218] on link at bounding box center [204, 198] width 92 height 63
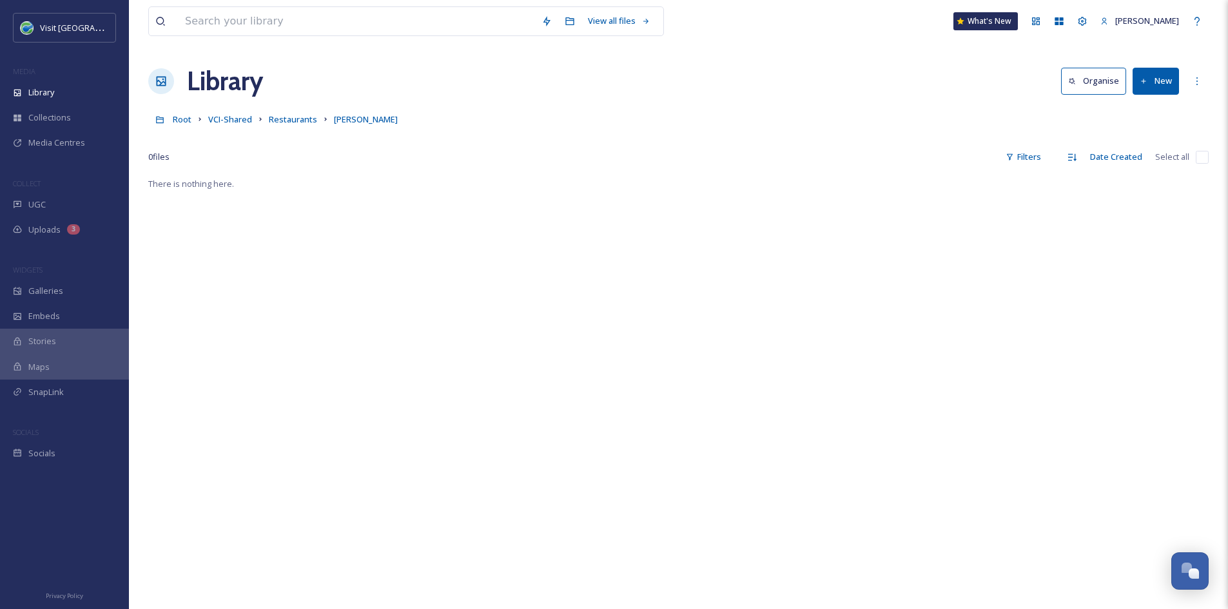
click at [1148, 82] on button "New" at bounding box center [1155, 81] width 46 height 26
click at [1148, 107] on span "File Upload" at bounding box center [1149, 111] width 43 height 12
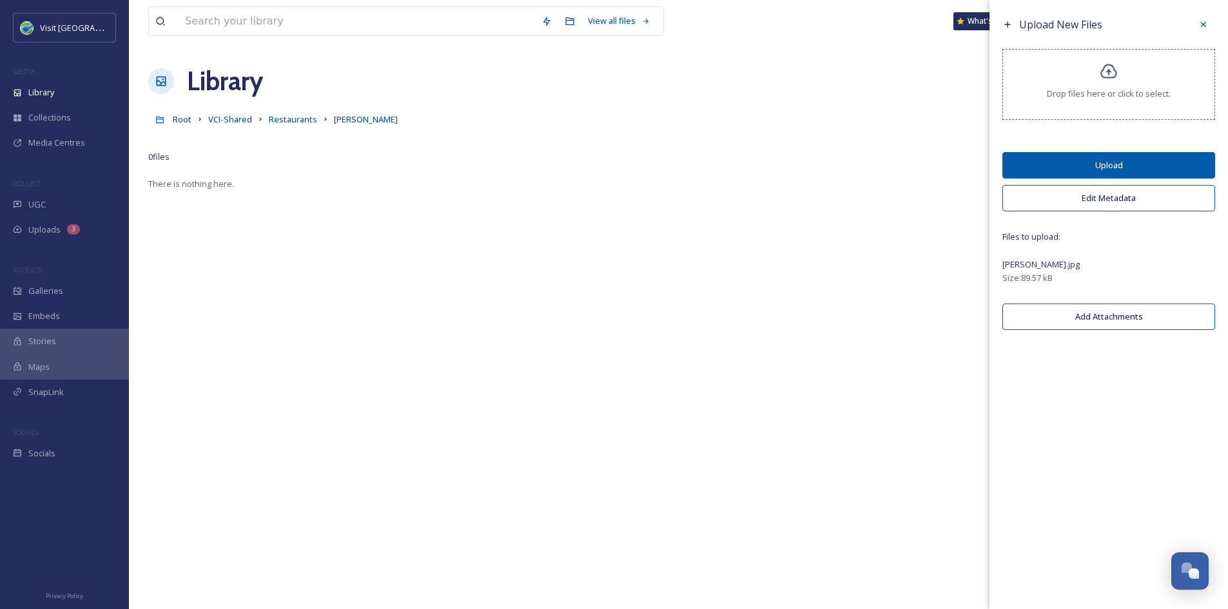
click at [1175, 169] on button "Upload" at bounding box center [1108, 165] width 213 height 26
